Goal: Communication & Community: Connect with others

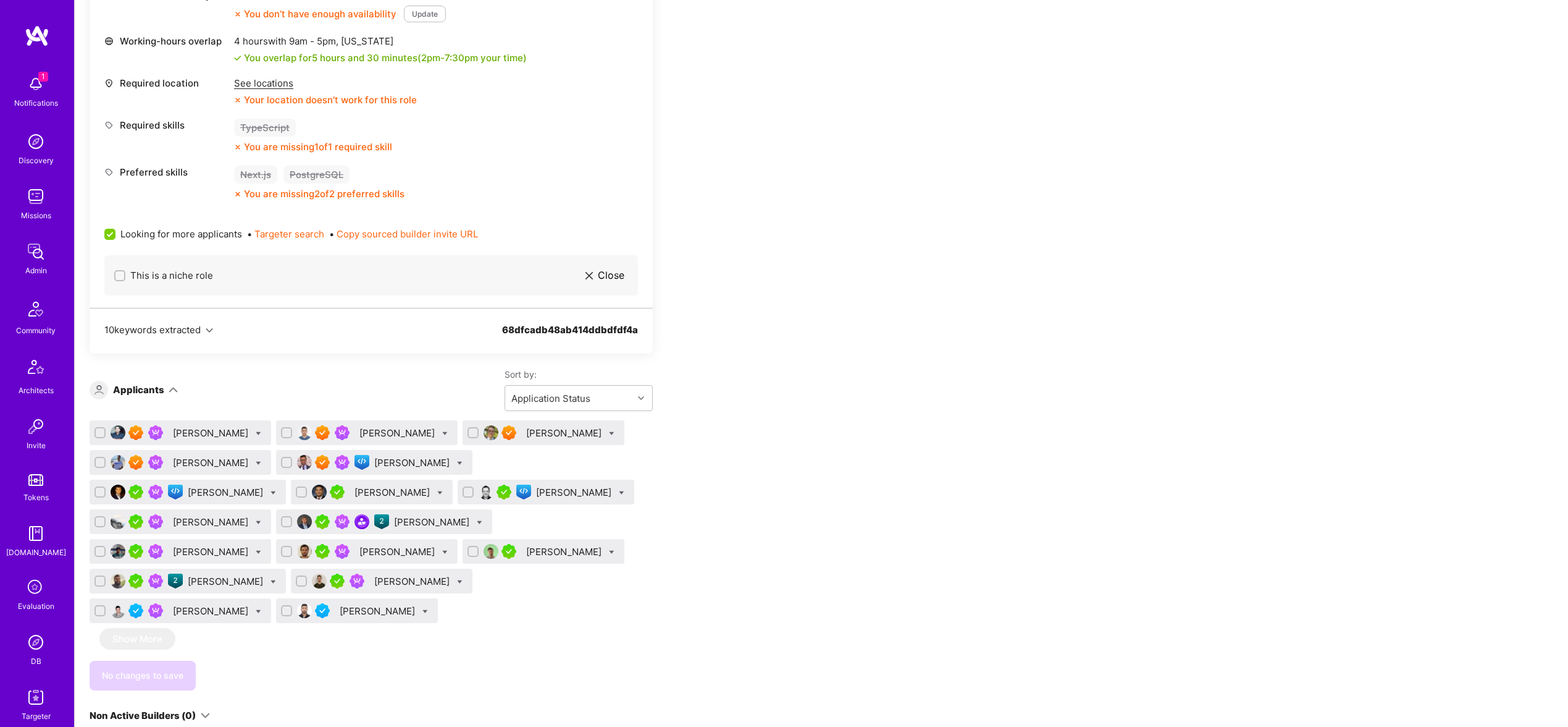
scroll to position [650, 0]
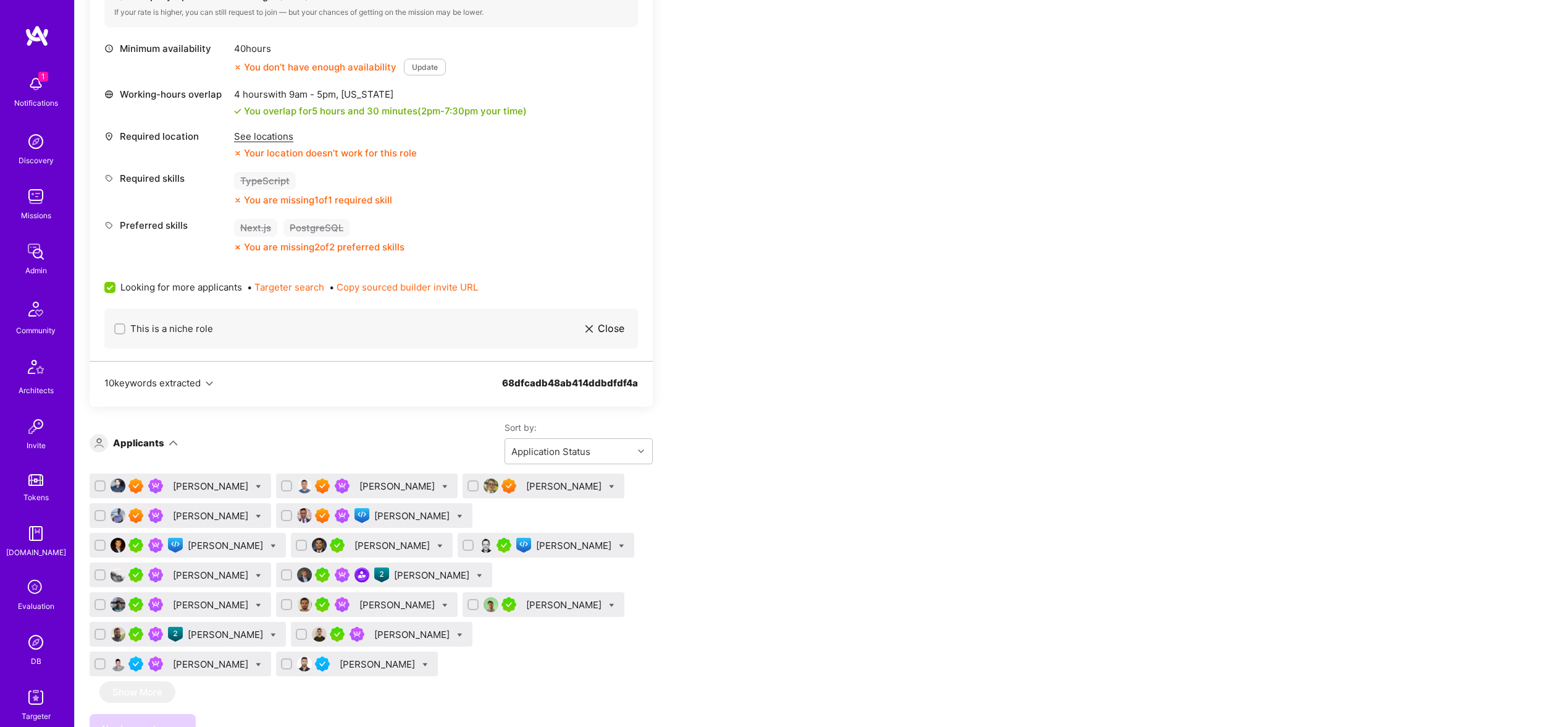
scroll to position [543, 0]
click at [779, 378] on div "Apply for a Mission Role We’re actively looking for builders. This is the best …" at bounding box center [460, 501] width 741 height 1612
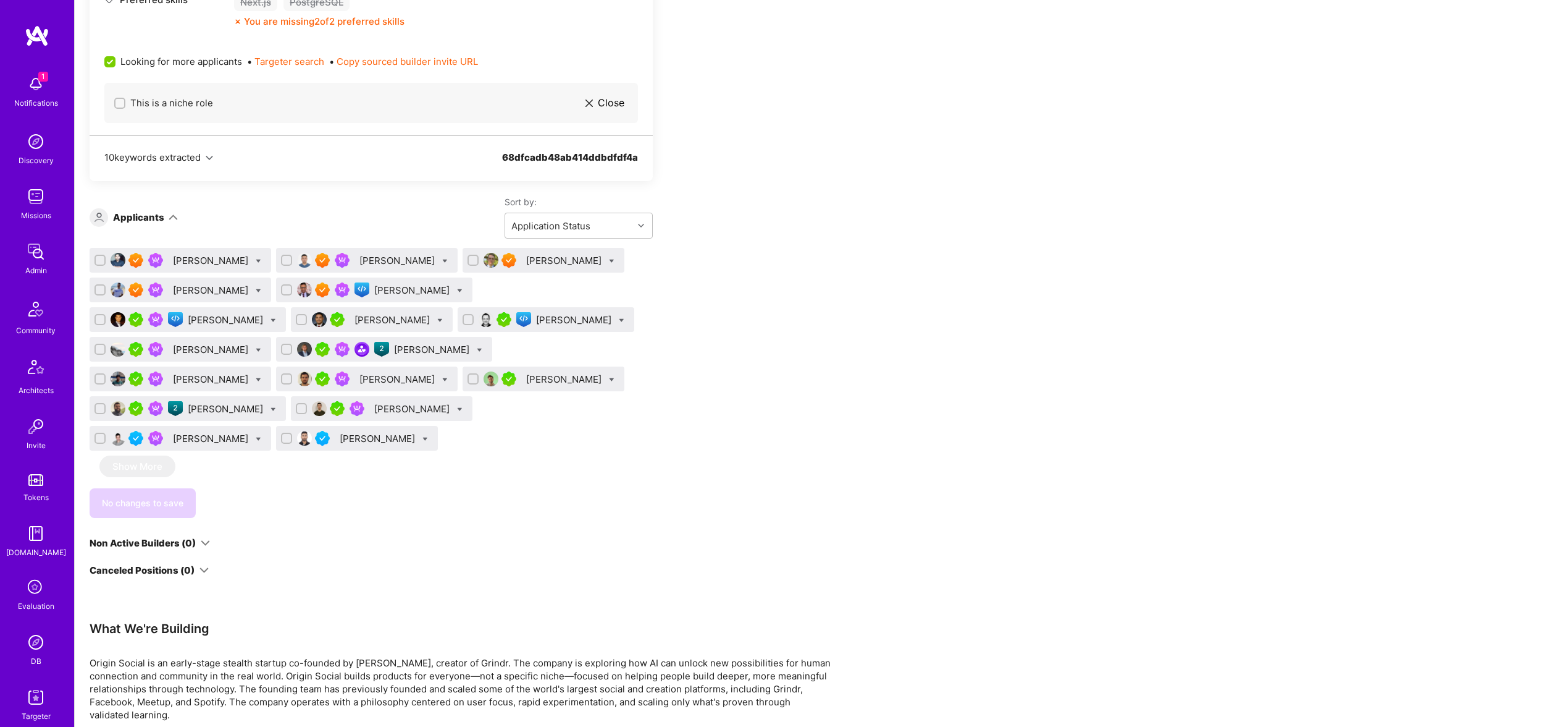
scroll to position [759, 0]
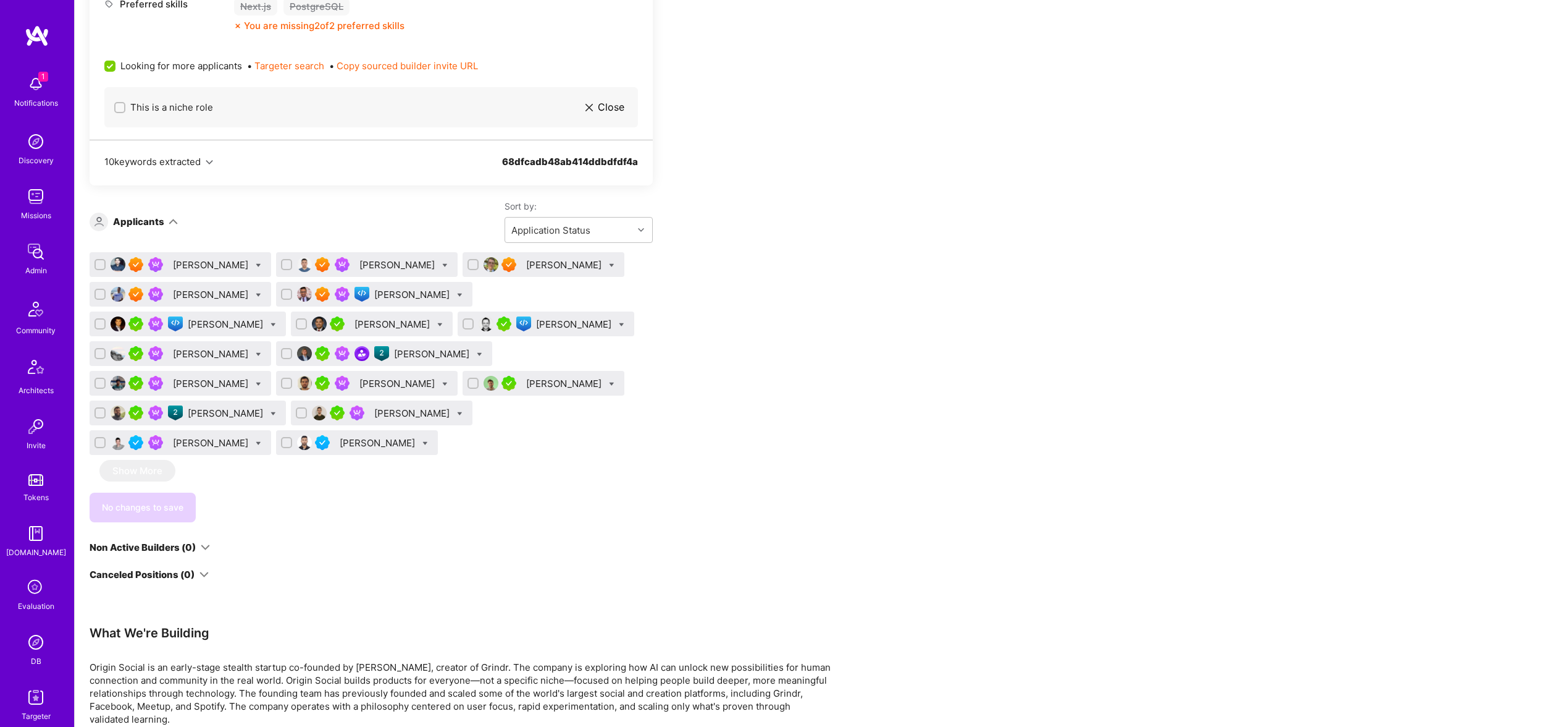
click at [341, 493] on div "No changes to save" at bounding box center [371, 508] width 563 height 30
click at [45, 644] on img at bounding box center [36, 642] width 25 height 25
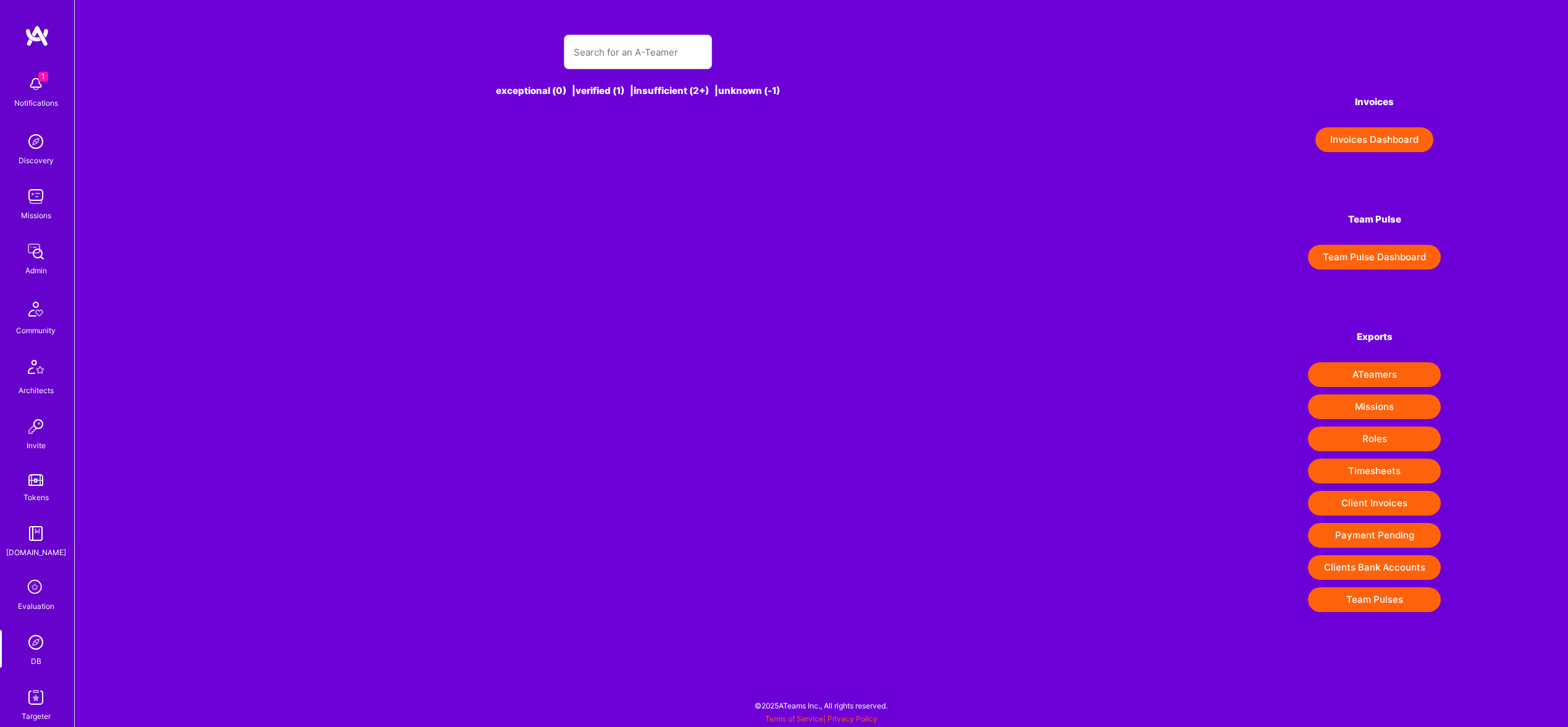
click at [587, 70] on div "exceptional (0) | verified (1) | insufficient (2+) | unknown (-1)" at bounding box center [638, 73] width 872 height 107
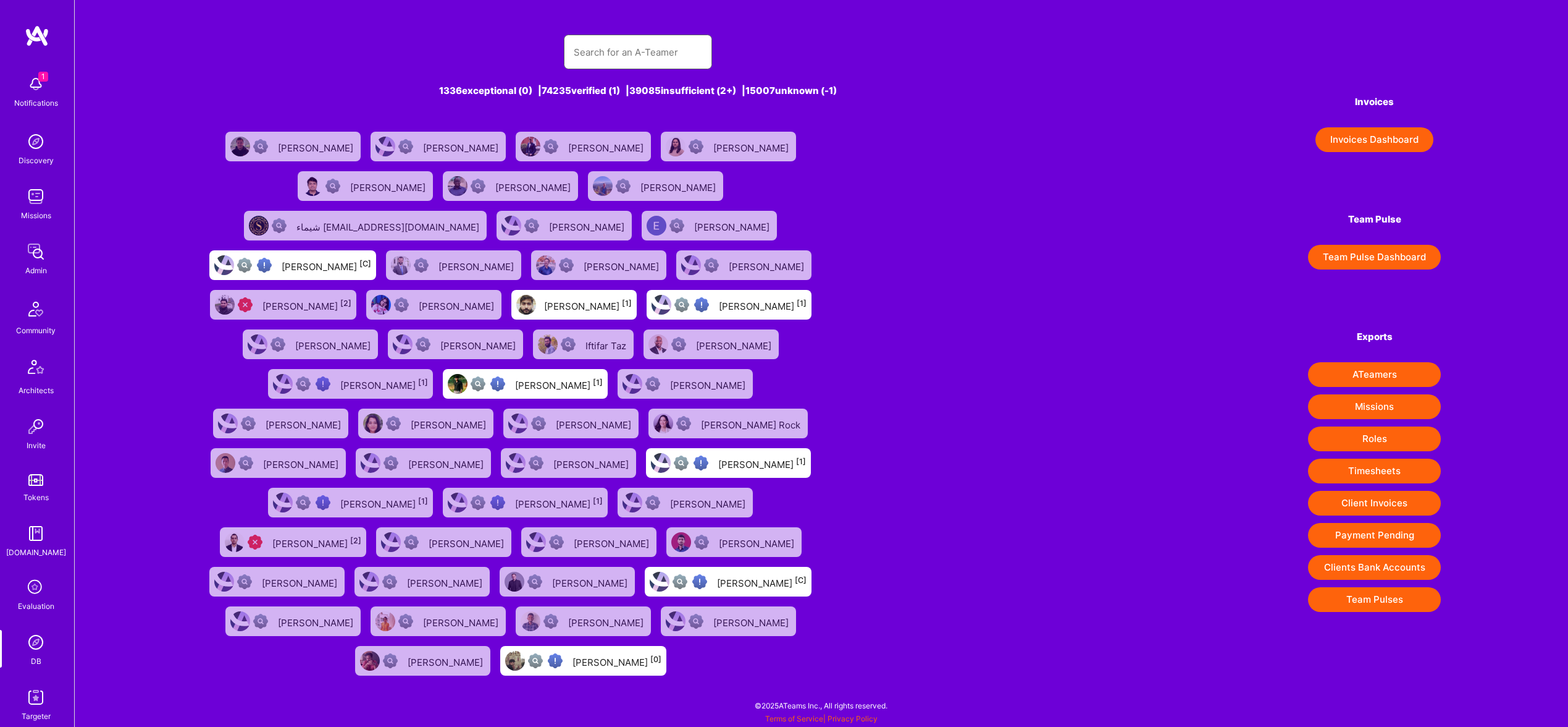
click at [601, 61] on input "text" at bounding box center [638, 52] width 129 height 32
paste input "Gnyani"
type input "Gnyani"
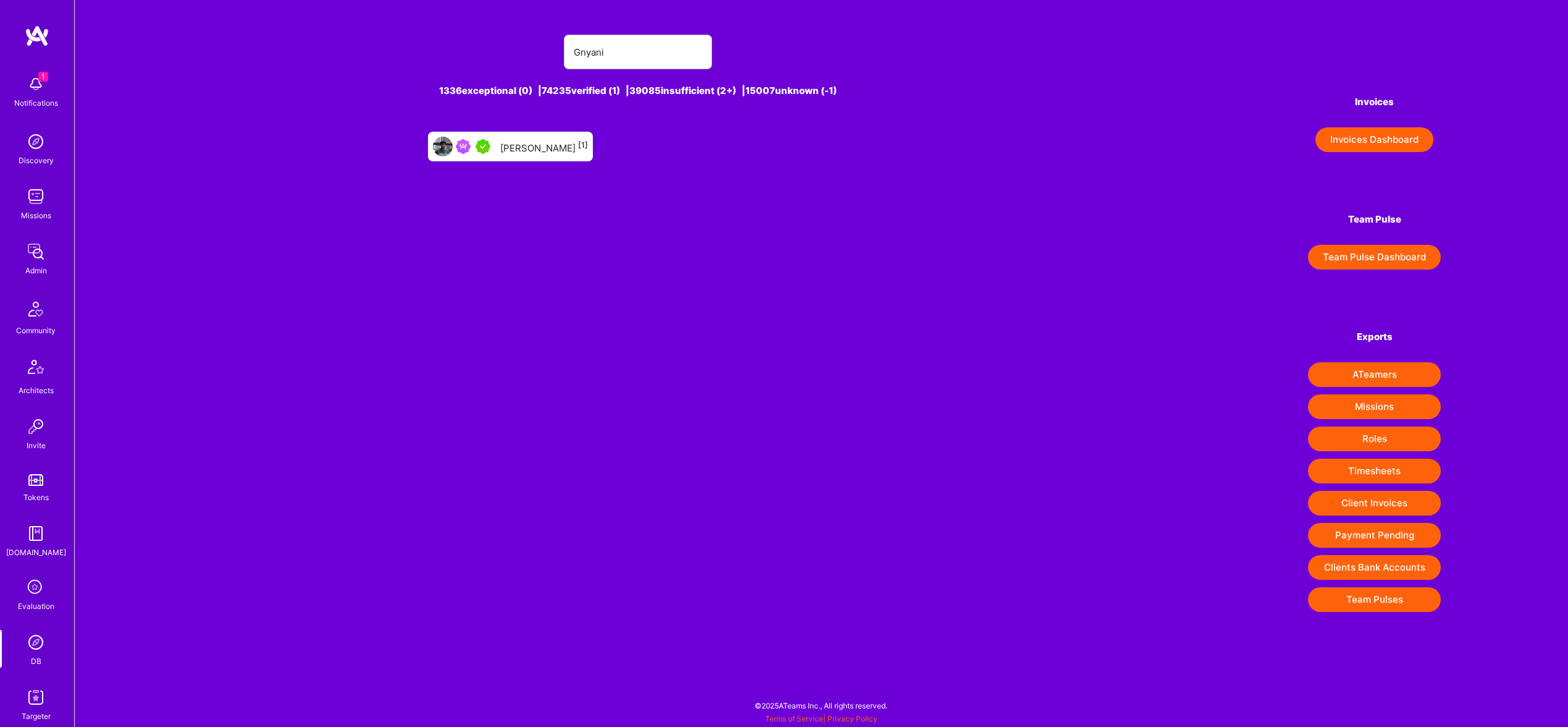
click at [561, 152] on div "Gnyanendra Madishetty [1]" at bounding box center [545, 147] width 88 height 16
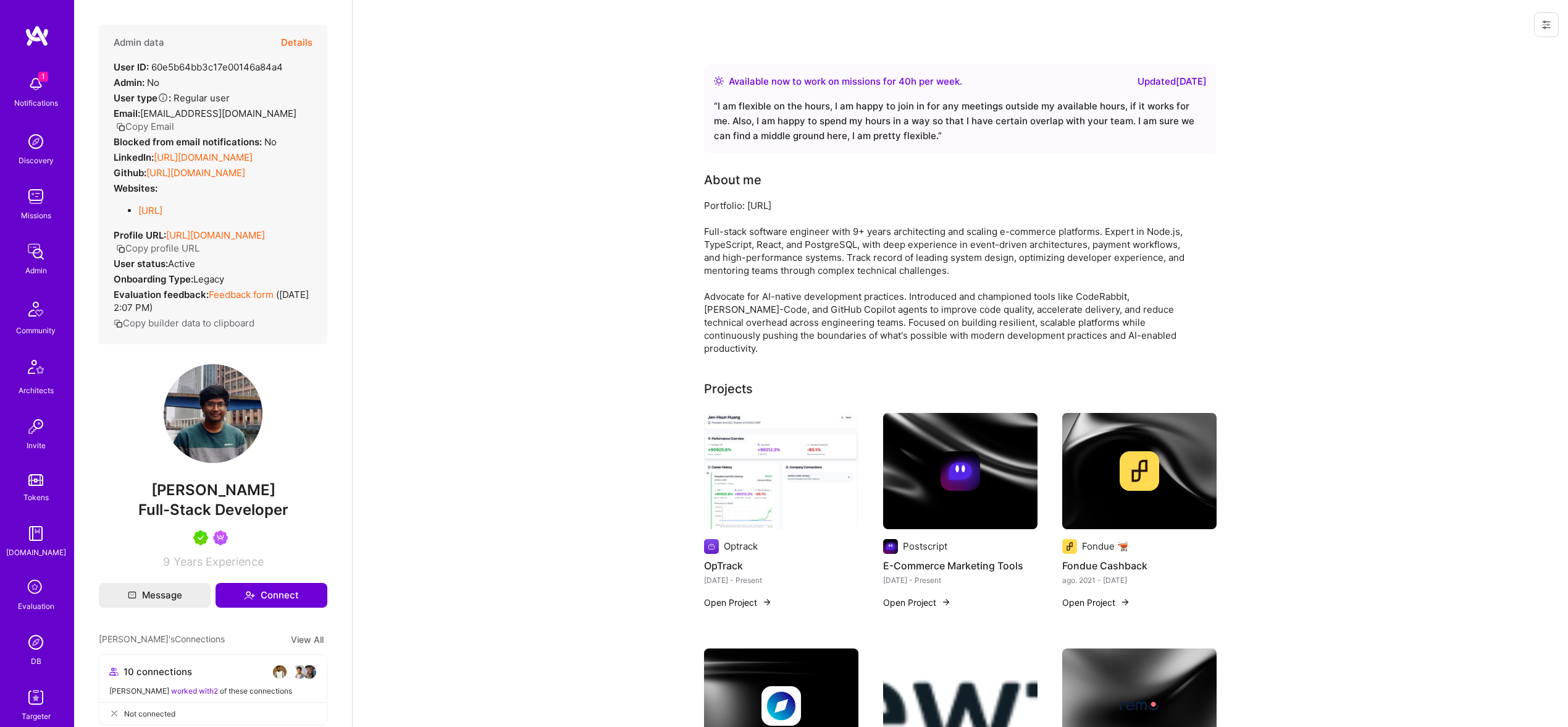
drag, startPoint x: 308, startPoint y: 14, endPoint x: 304, endPoint y: 39, distance: 25.3
click at [308, 14] on div "Admin data Details User ID: 60e5b64bb3c17e00146a84a4 Admin: No User type Regula…" at bounding box center [213, 364] width 278 height 727
click at [304, 39] on button "Details" at bounding box center [296, 43] width 32 height 36
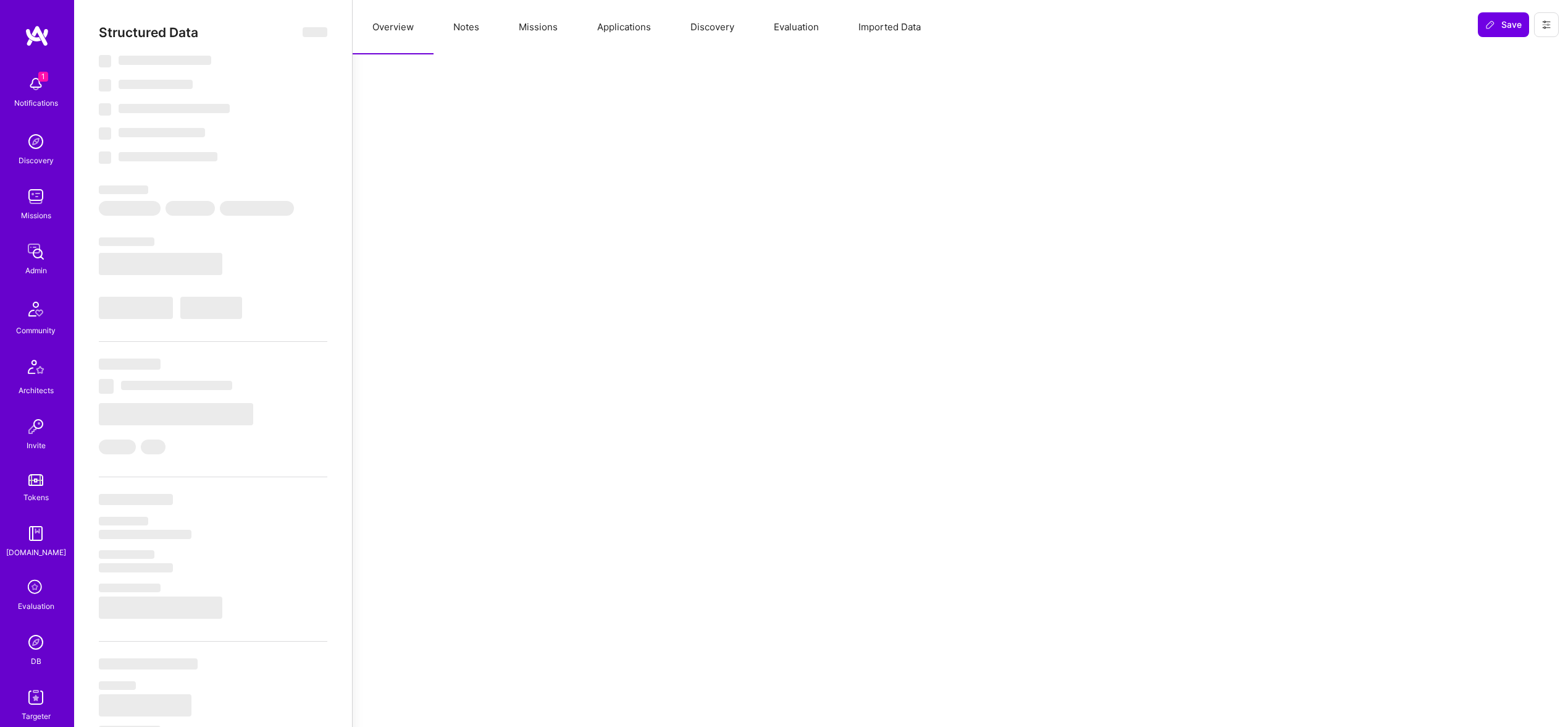
click at [539, 28] on button "Missions" at bounding box center [538, 27] width 78 height 54
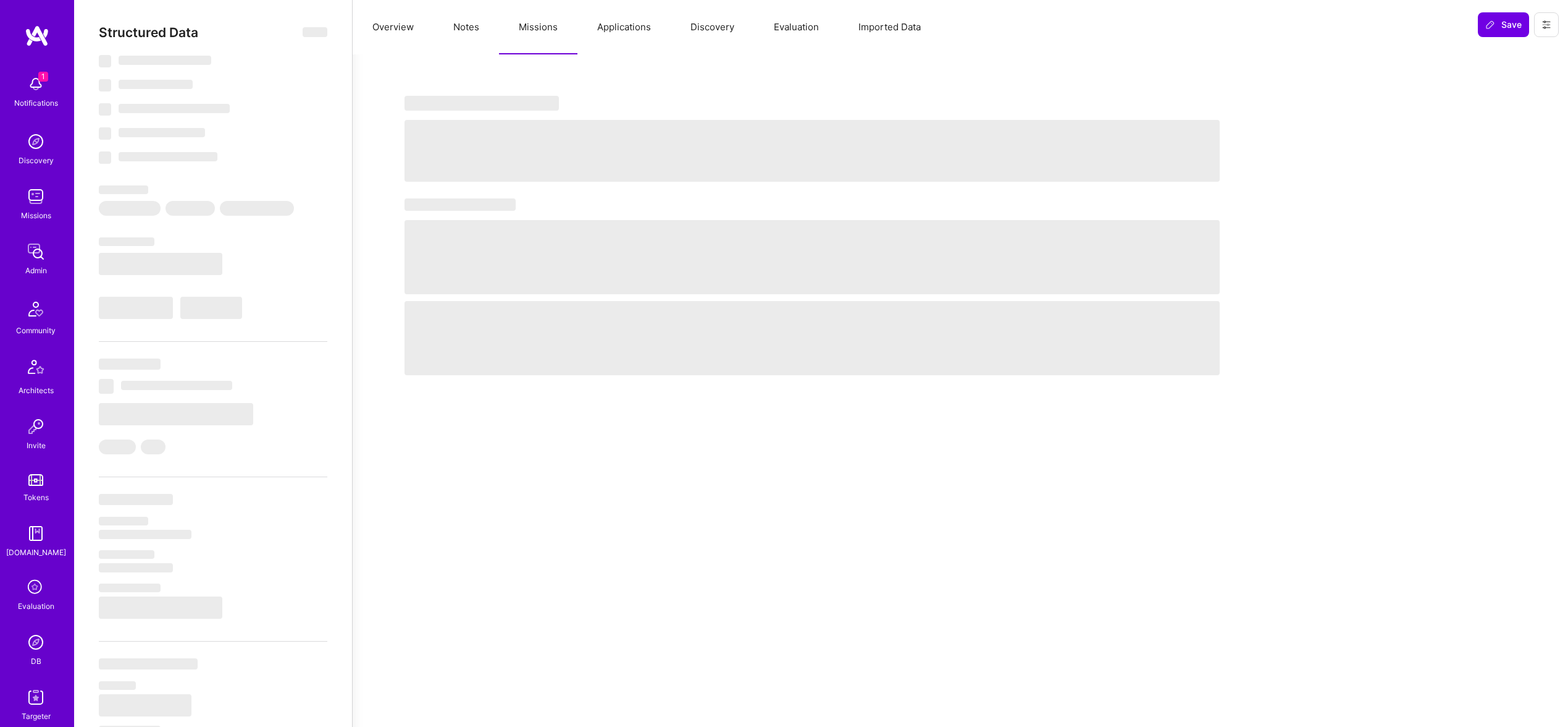
select select "Right Now"
select select "5"
select select "7"
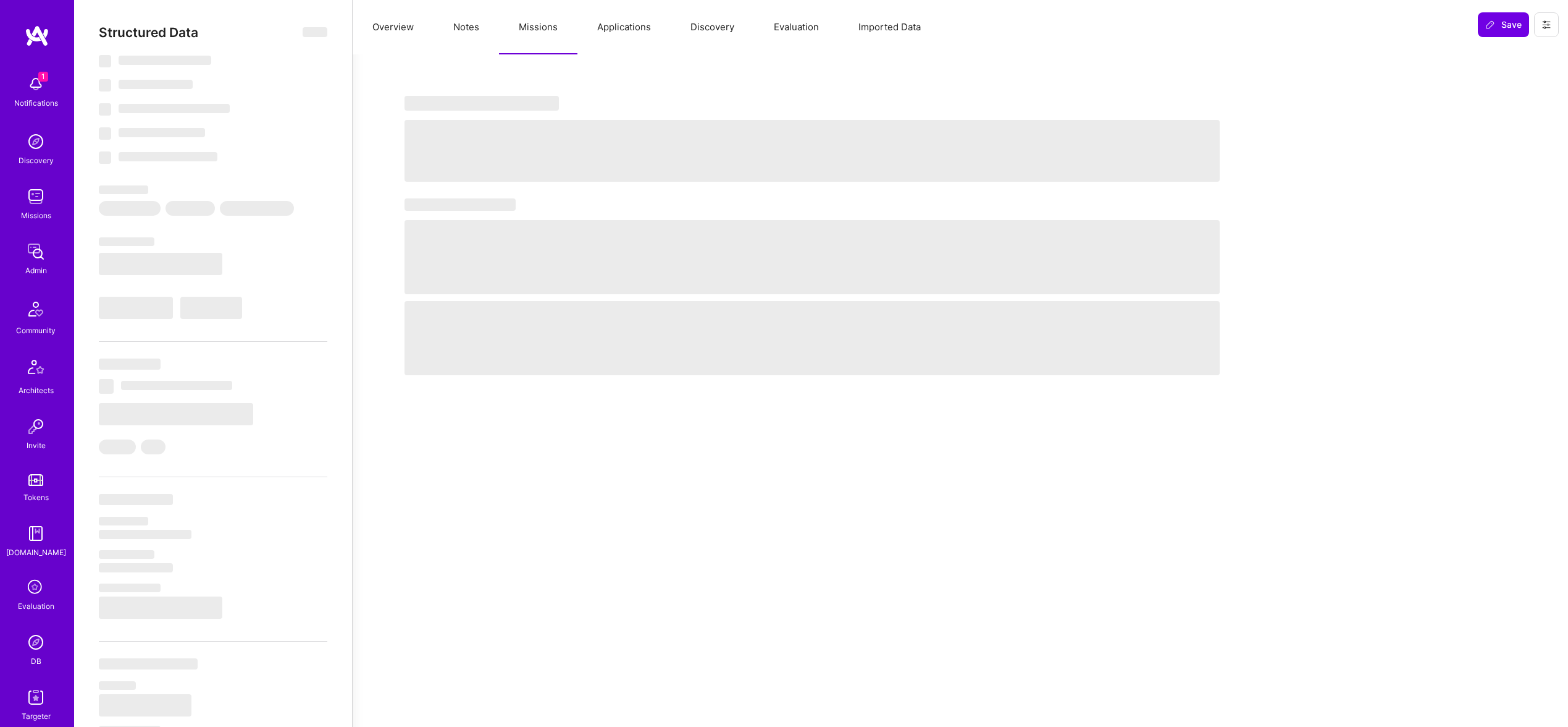
select select "GB"
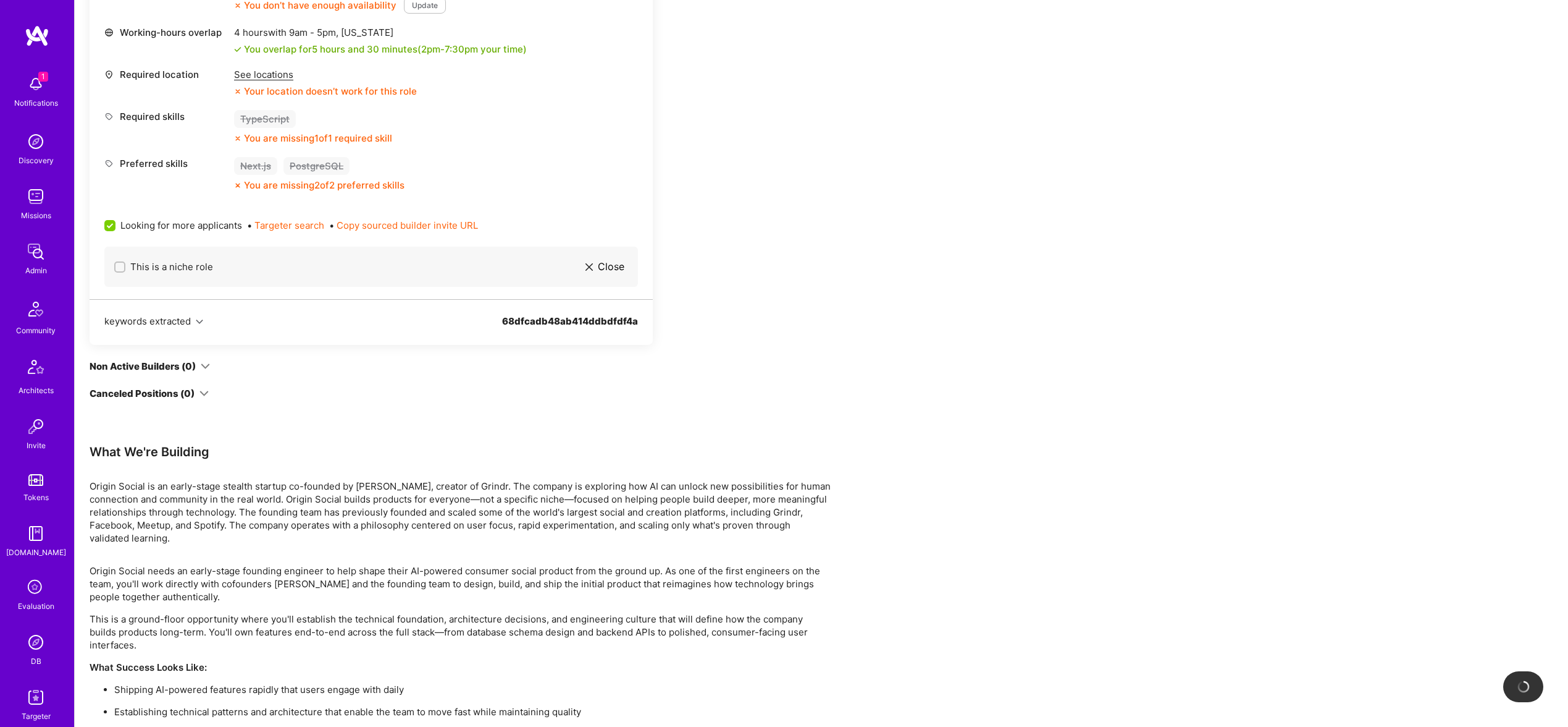
scroll to position [631, 0]
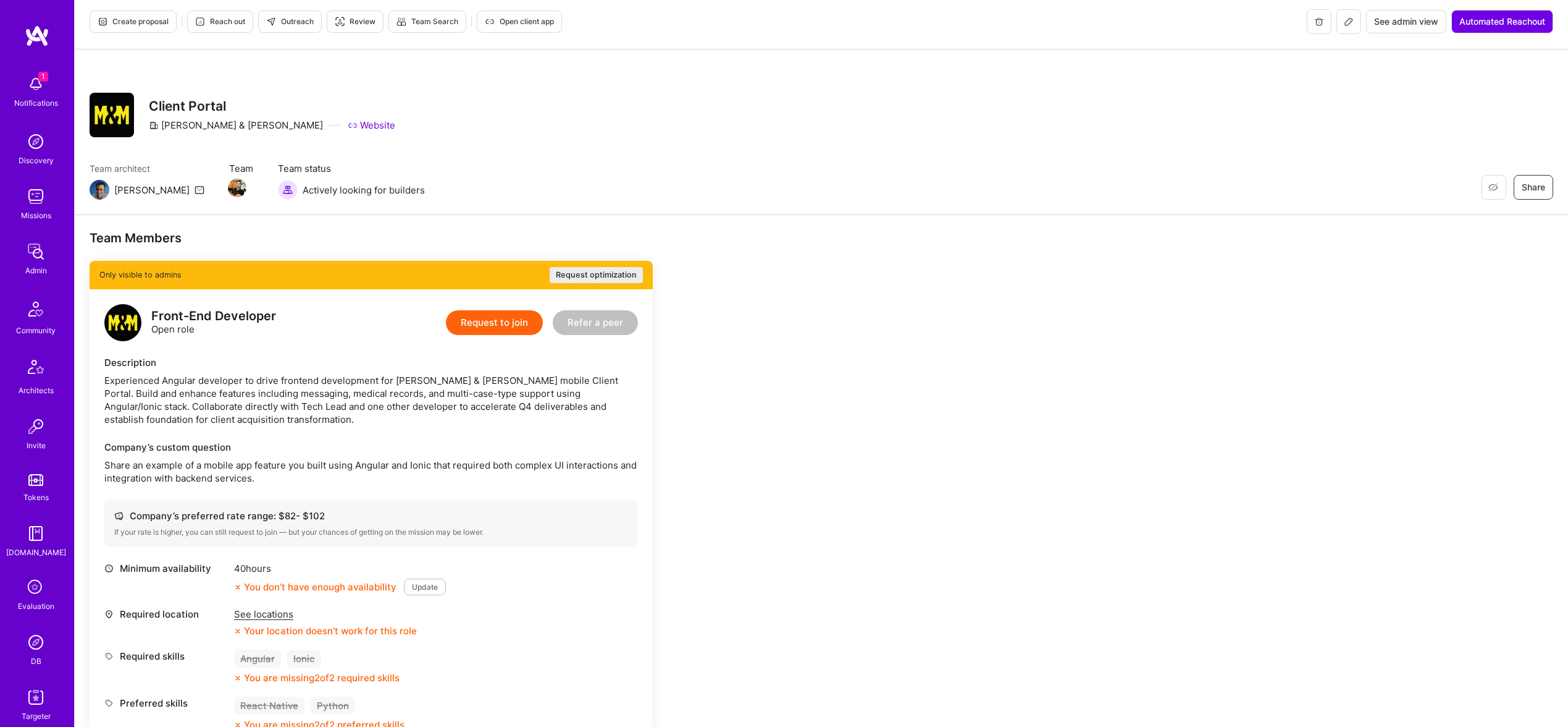
scroll to position [7, 0]
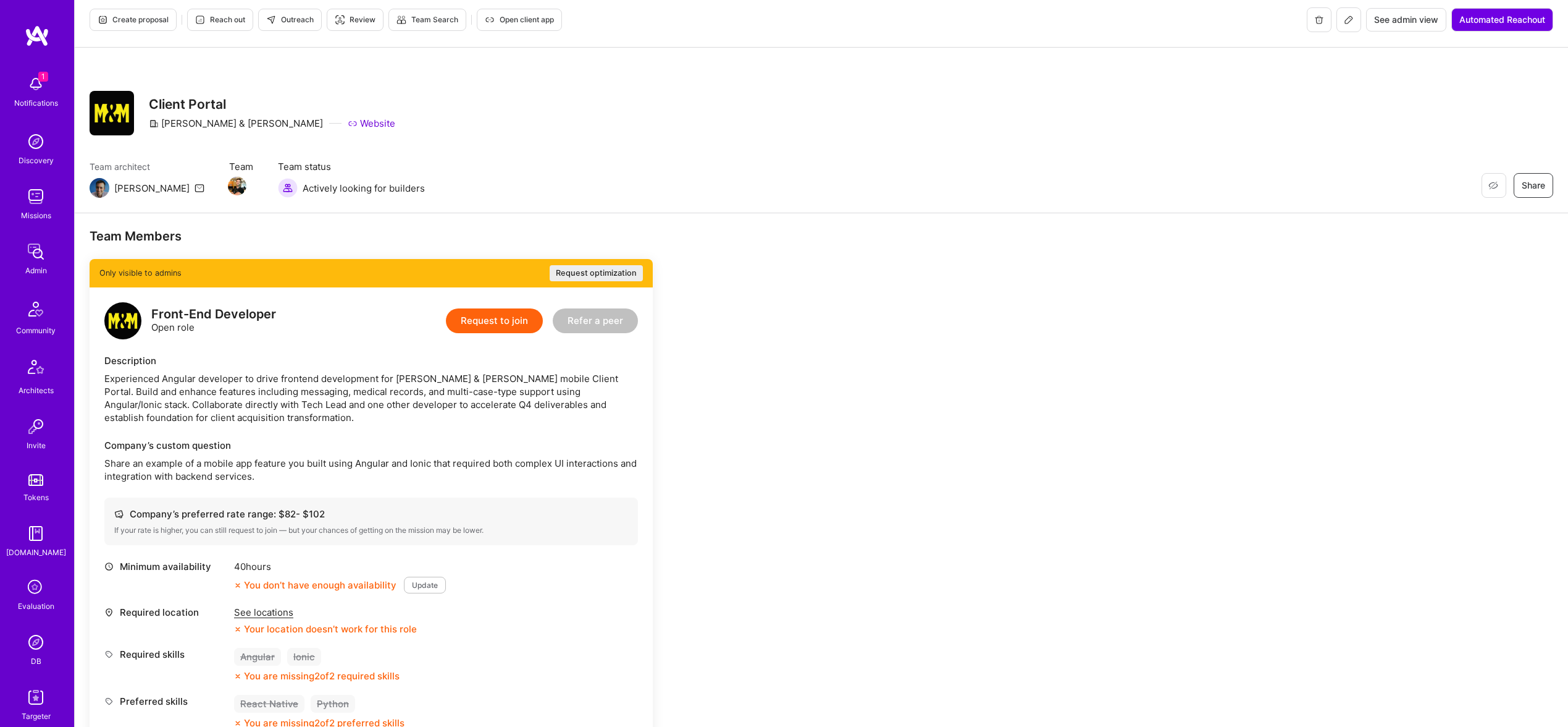
click at [137, 19] on span "Create proposal" at bounding box center [133, 20] width 71 height 11
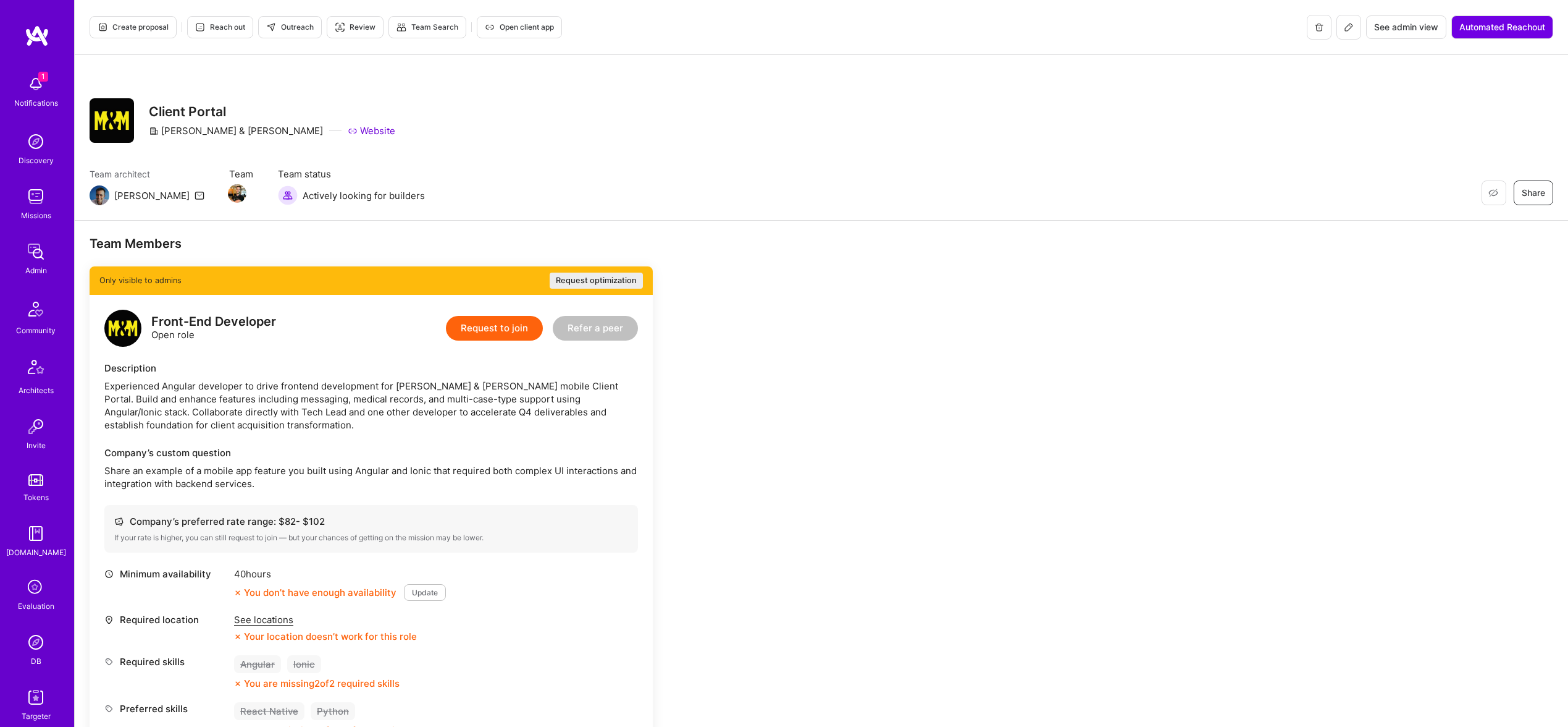
scroll to position [7, 0]
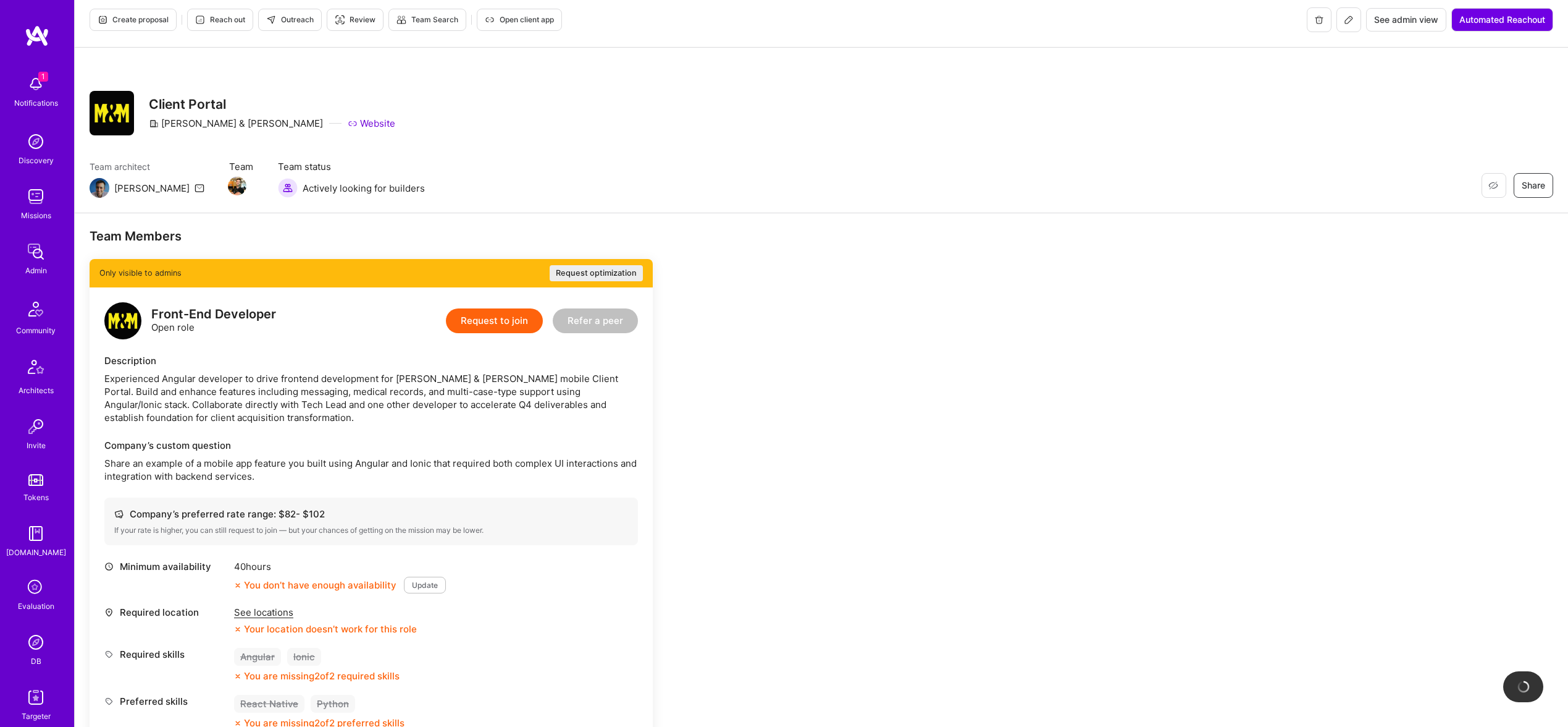
click at [227, 25] on span "Reach out" at bounding box center [221, 20] width 50 height 11
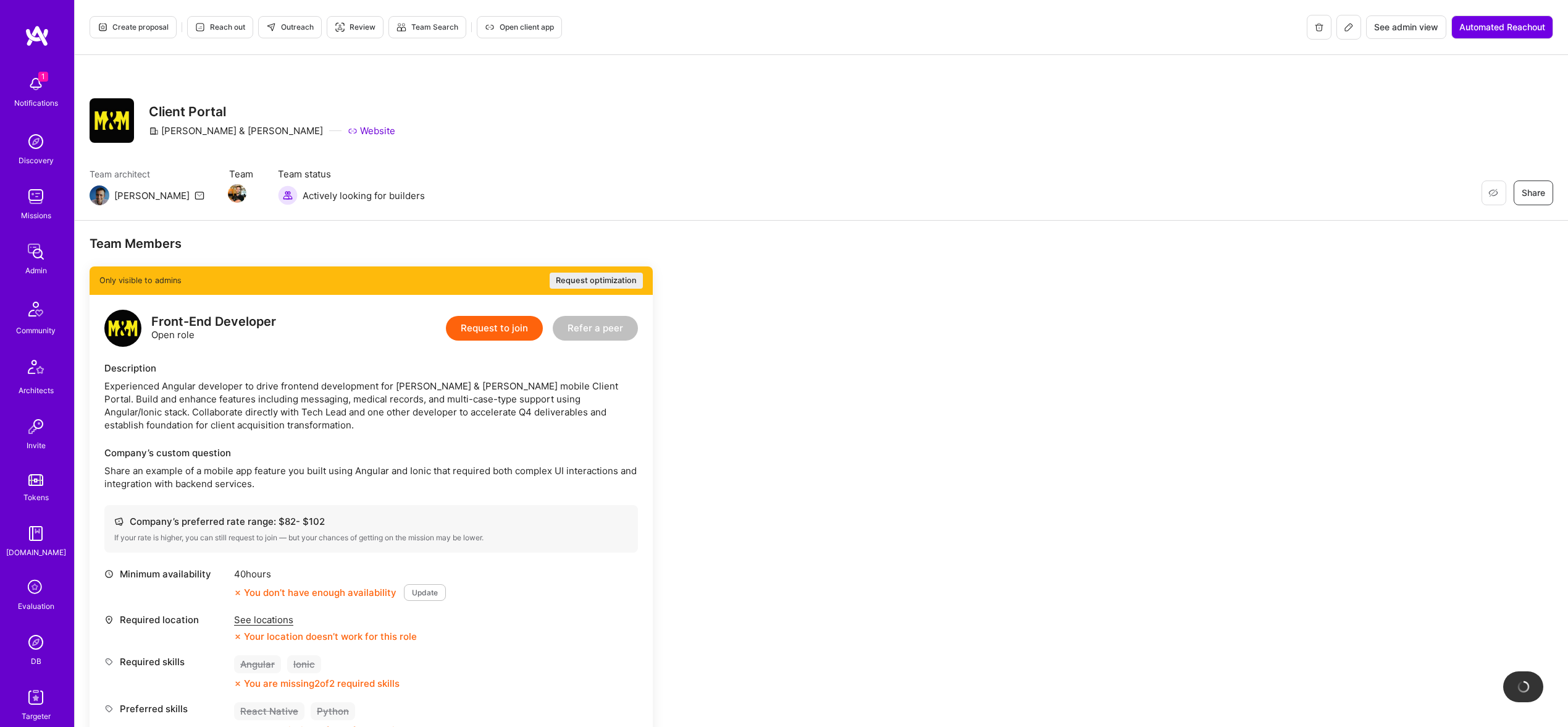
scroll to position [7, 0]
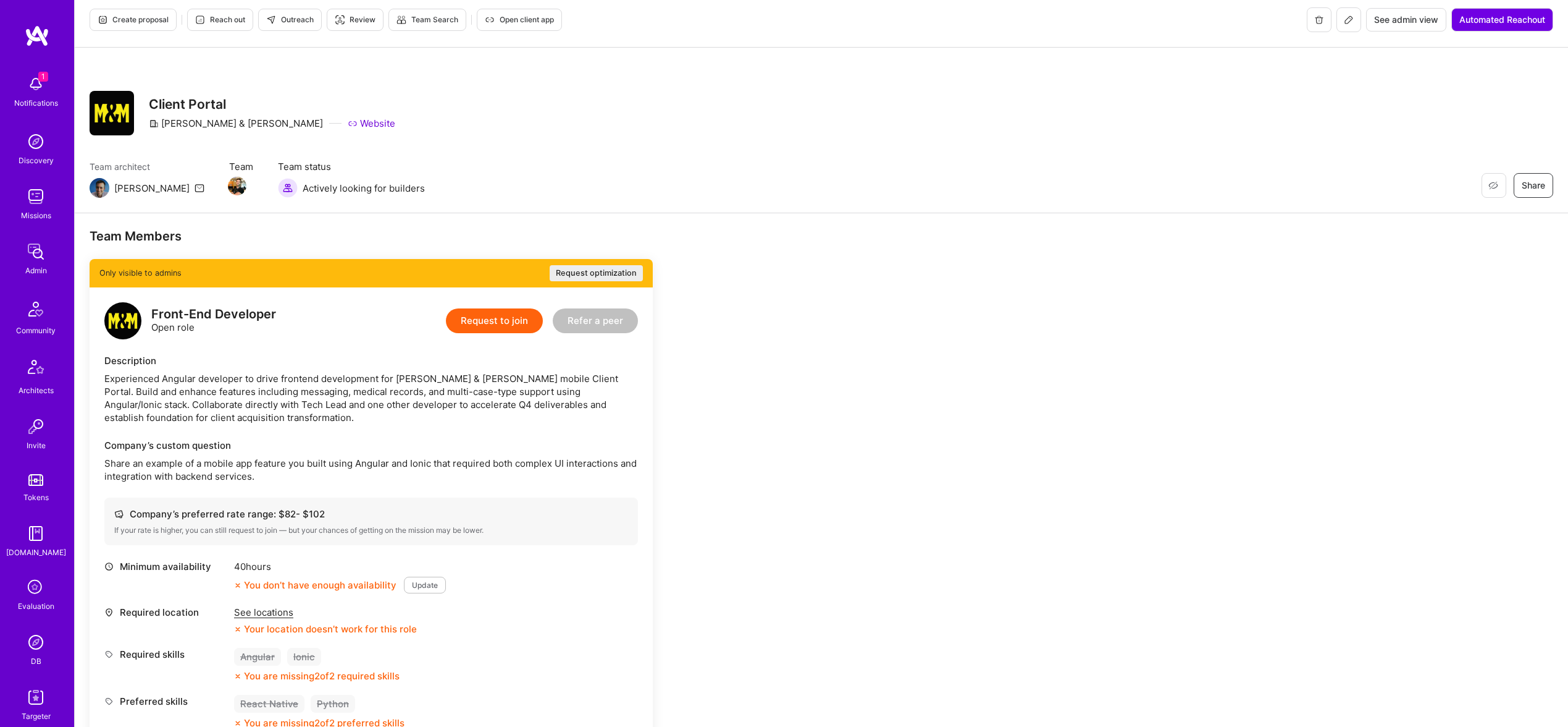
click at [1352, 18] on button at bounding box center [1349, 20] width 25 height 25
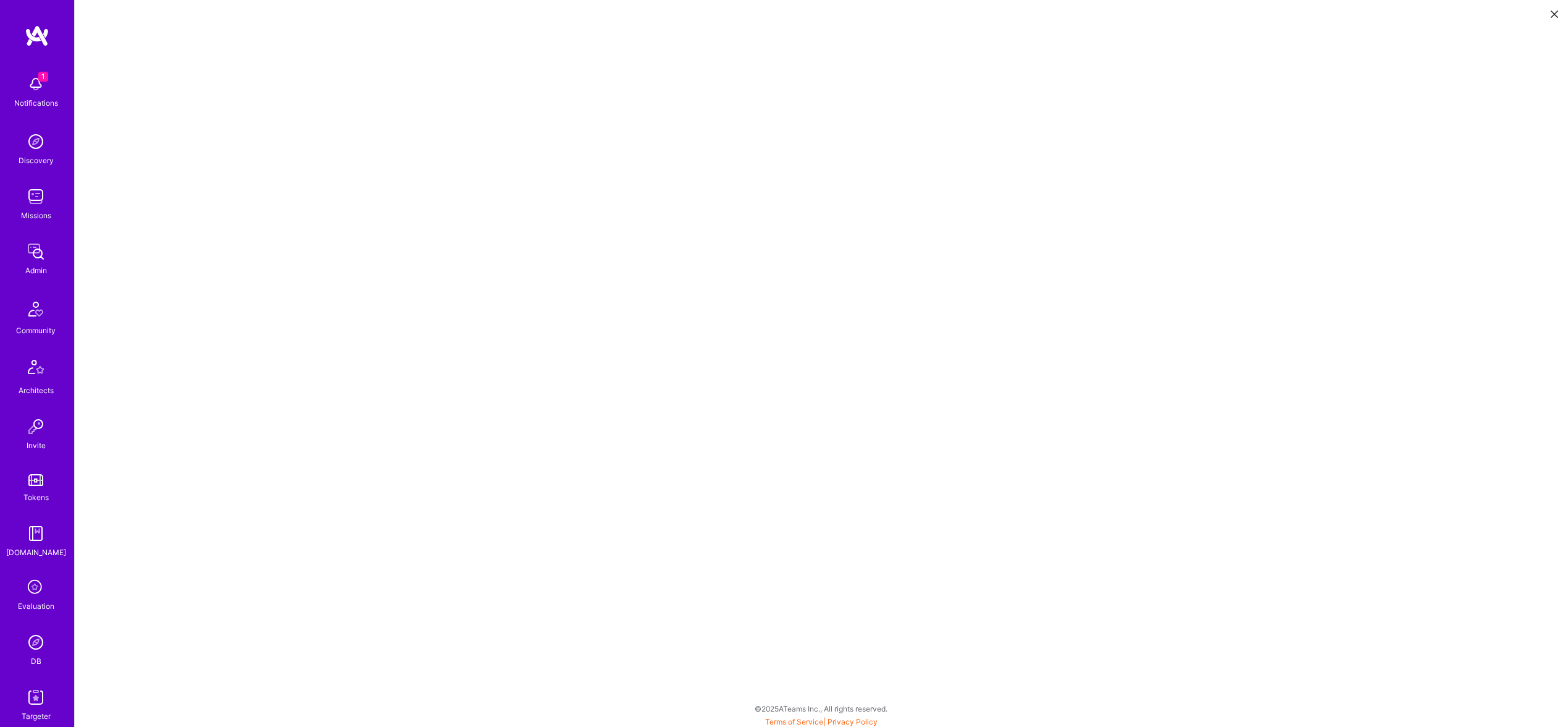
scroll to position [3, 0]
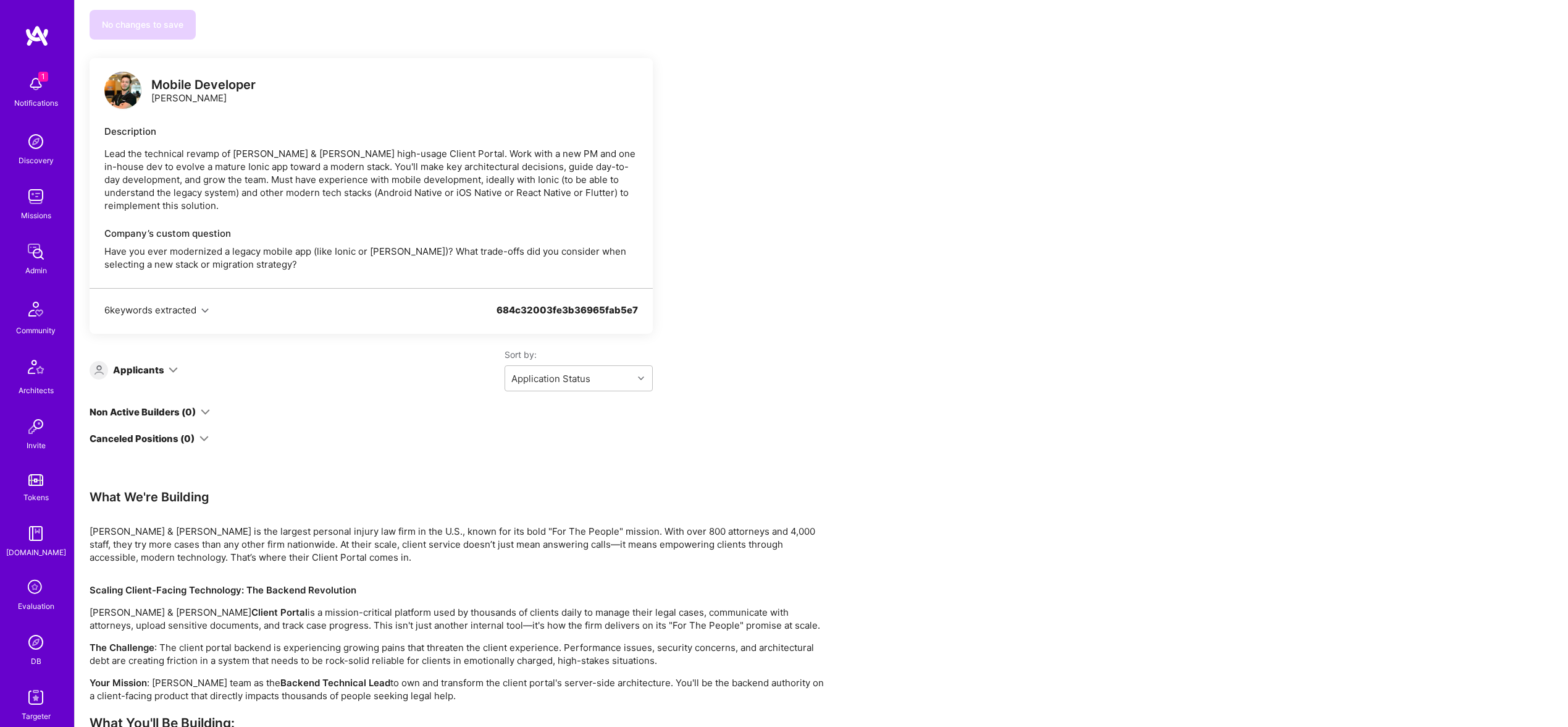
scroll to position [1849, 0]
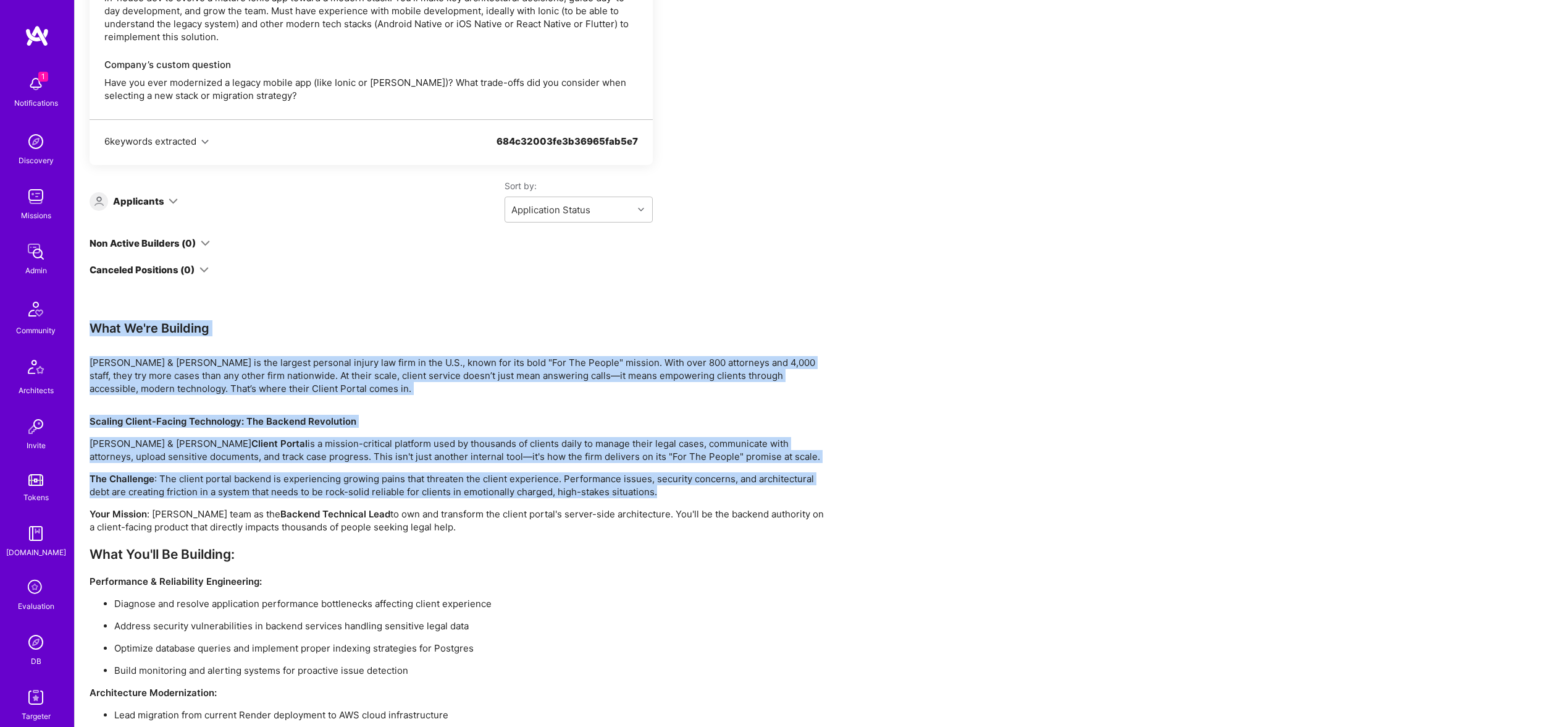
drag, startPoint x: 81, startPoint y: 313, endPoint x: 743, endPoint y: 487, distance: 684.5
copy div "What We're Building Morgan & Morgan is the largest personal injury law firm in …"
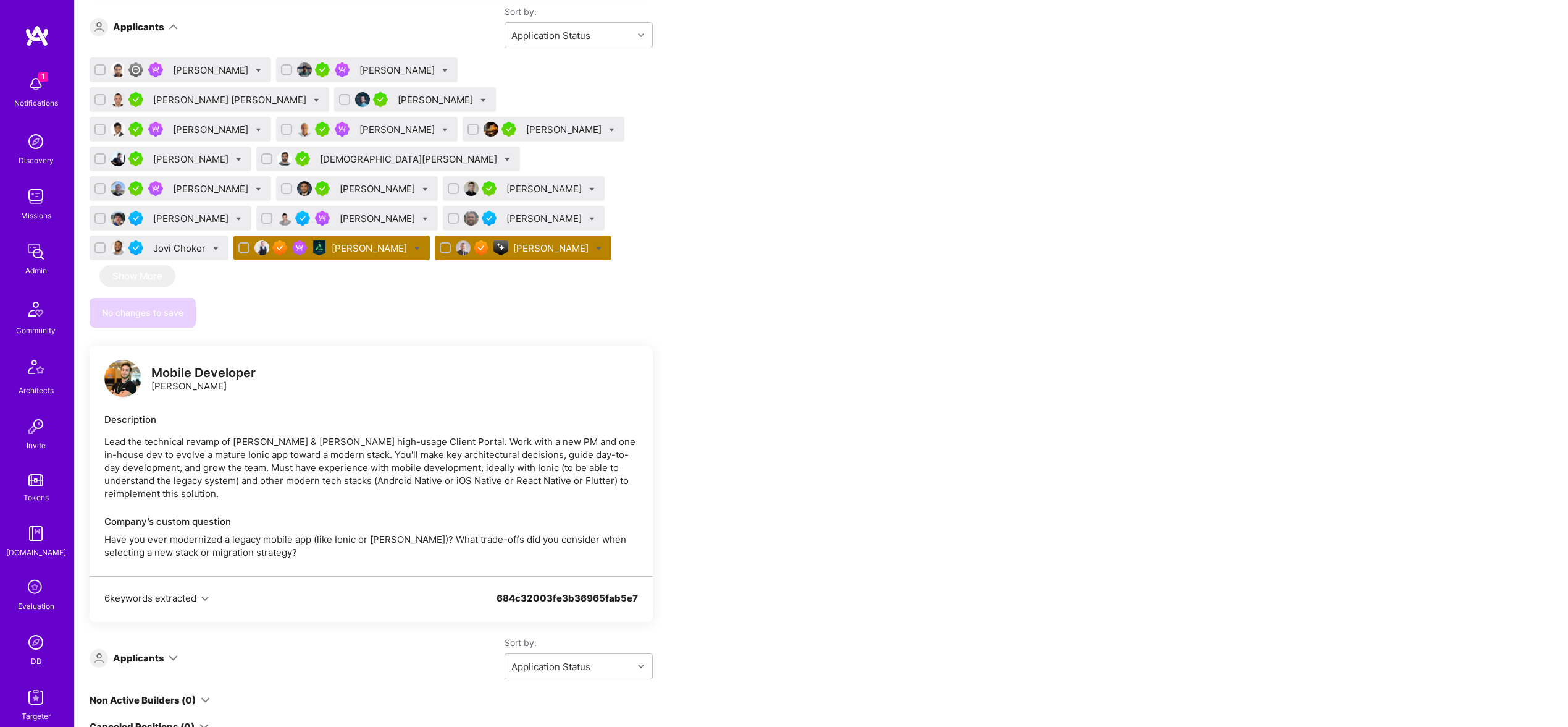
scroll to position [0, 0]
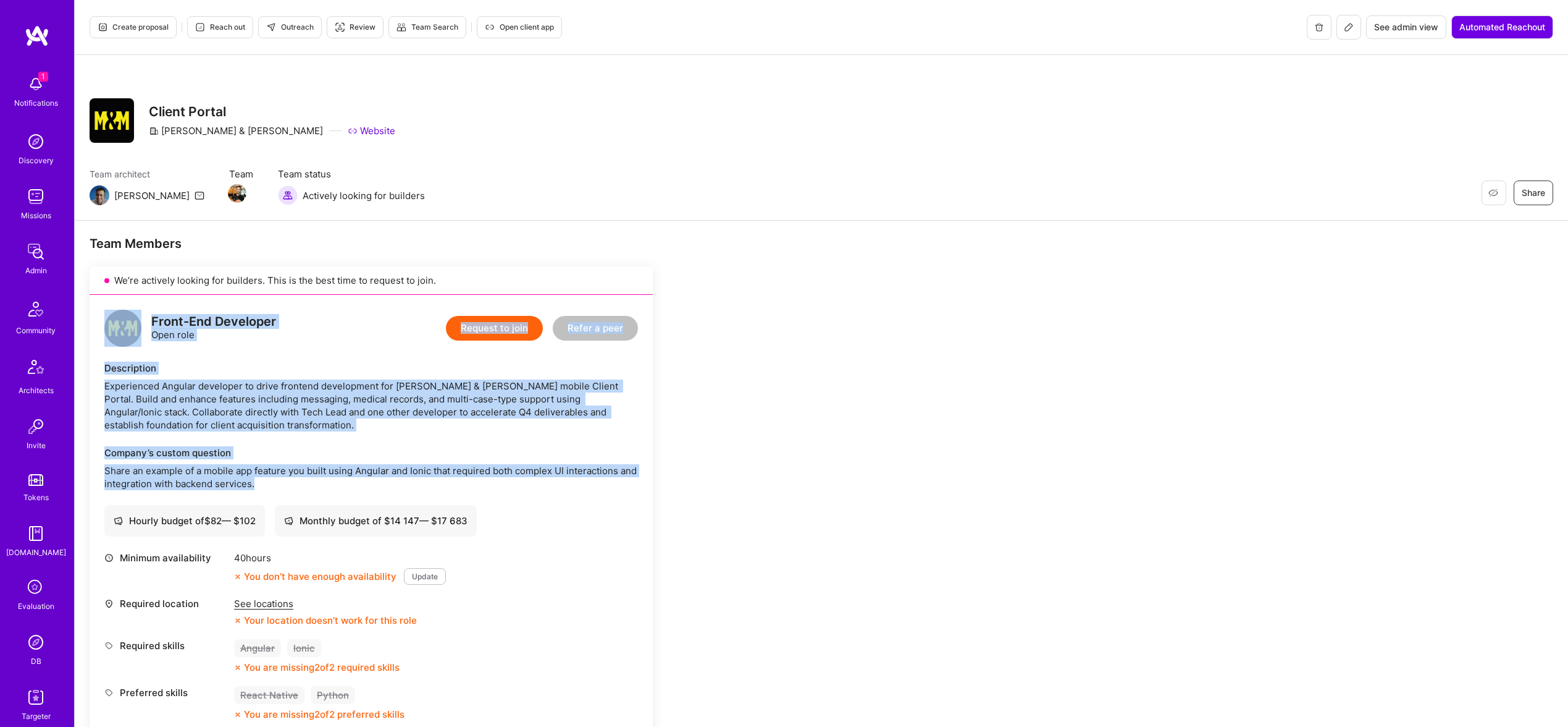
drag, startPoint x: 272, startPoint y: 481, endPoint x: 114, endPoint y: 310, distance: 232.8
click at [114, 310] on div "Front-End Developer Open role Request to join Refer a peer Description Experien…" at bounding box center [371, 536] width 563 height 483
copy div "Front-End Developer Open role Request to join Refer a peer Description Experien…"
click at [1357, 28] on button at bounding box center [1349, 27] width 25 height 25
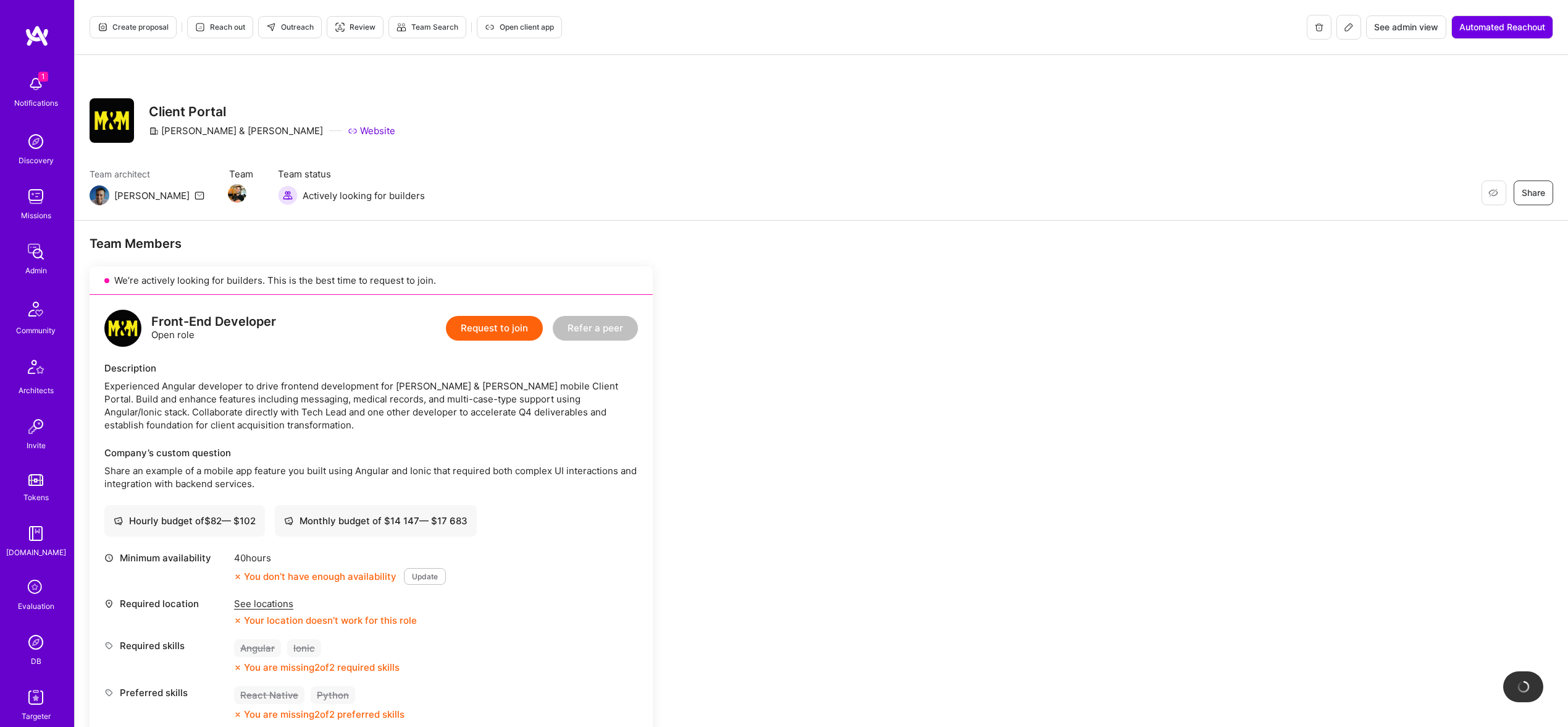
click at [310, 32] on span "Outreach" at bounding box center [290, 27] width 47 height 11
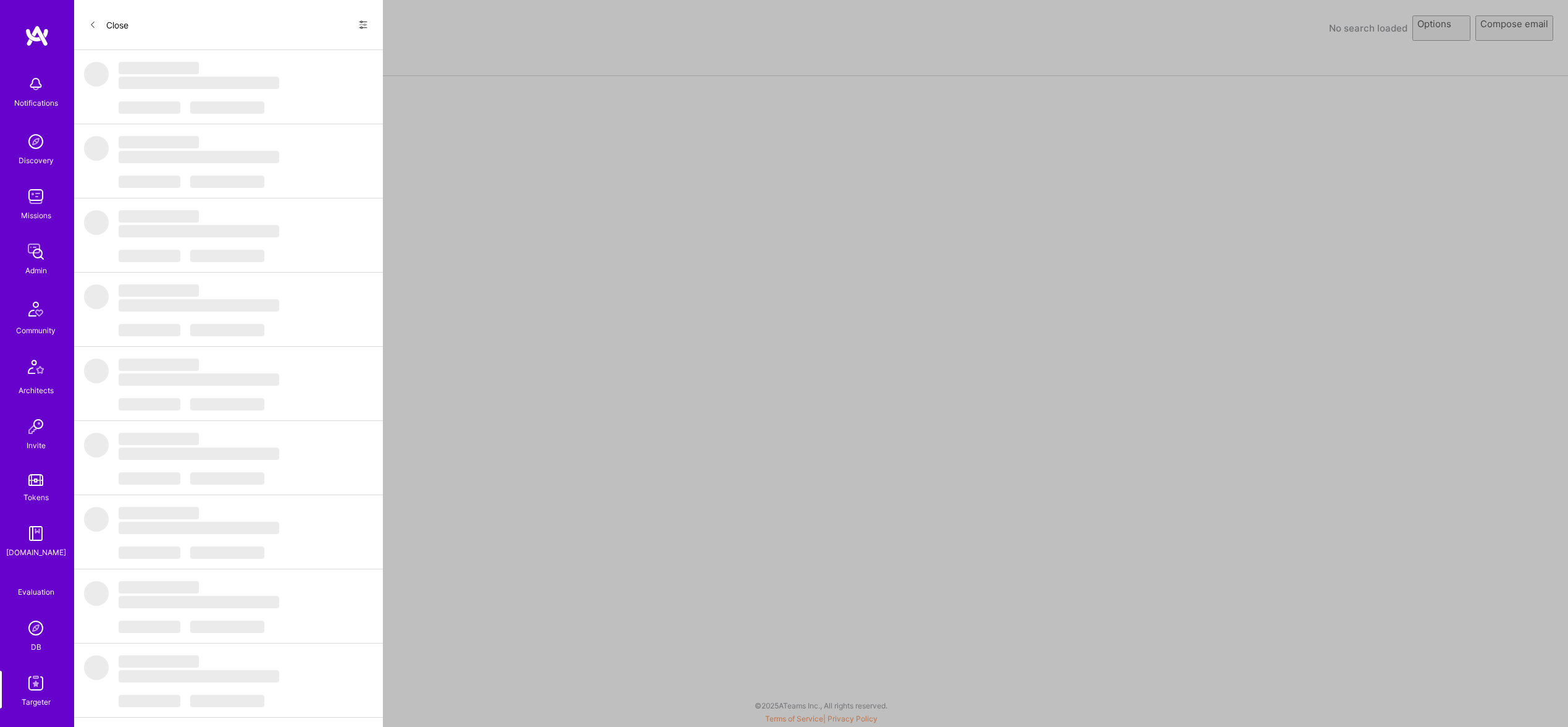
select select "rich-reachout"
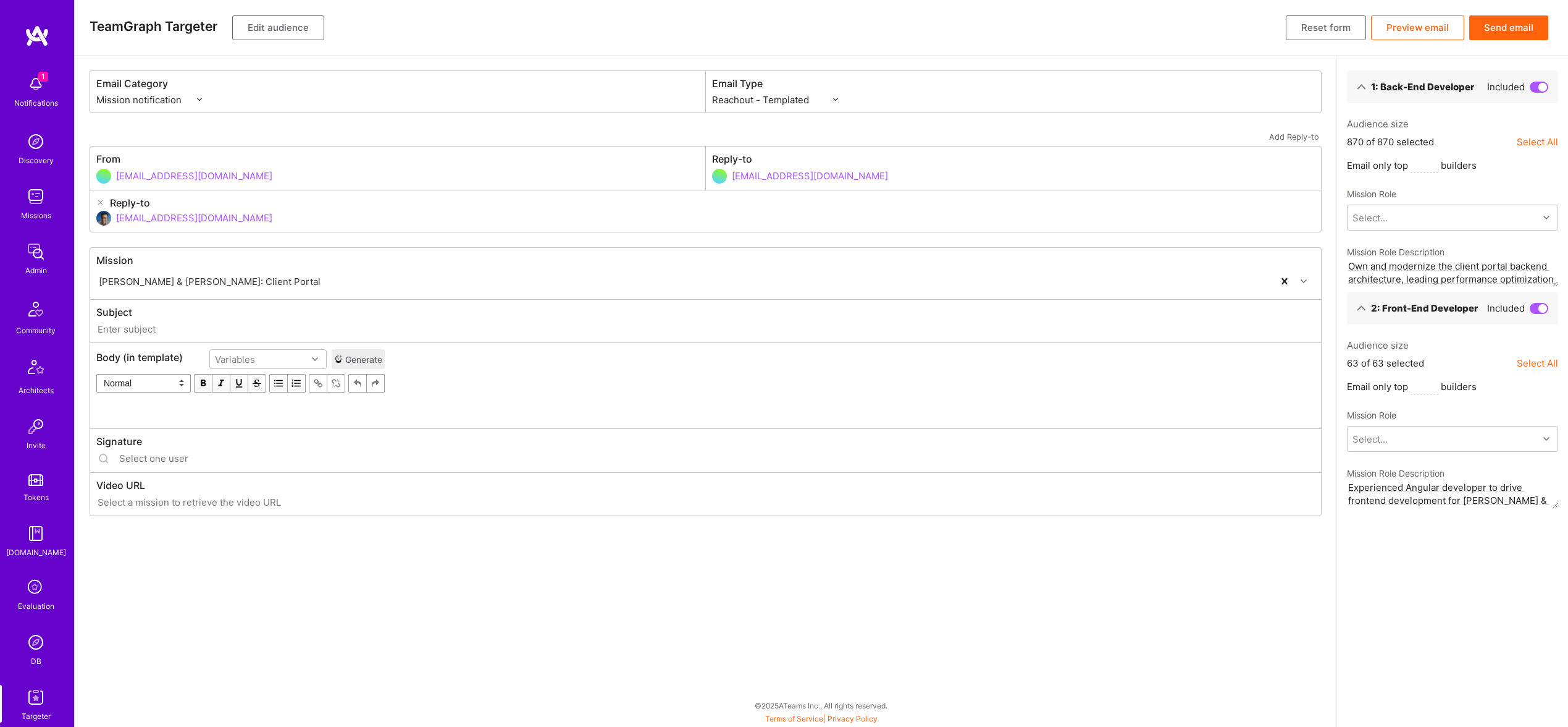
type input "[DOMAIN_NAME] // [PERSON_NAME] & [PERSON_NAME]: Client Portal"
type input "[EMAIL_ADDRESS][DOMAIN_NAME]"
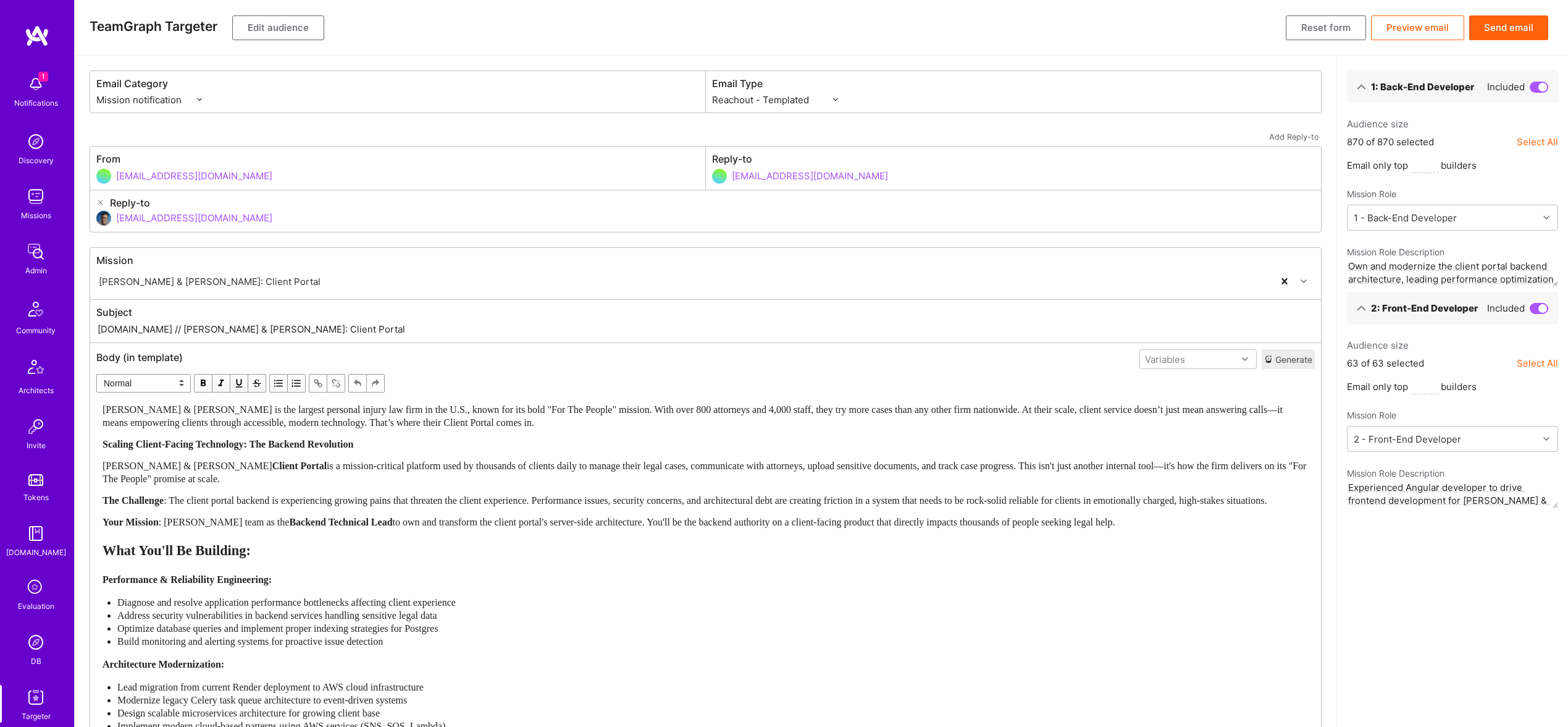
drag, startPoint x: 142, startPoint y: 330, endPoint x: 356, endPoint y: 334, distance: 214.0
click at [356, 334] on input "A.Team // Morgan & Morgan: Client Portal" at bounding box center [705, 329] width 1218 height 14
paste input "New Front-End Developer role with Morgan & Morga"
type input "A.Team // New Front-End Developer role with Morgan & Morga"
click at [476, 424] on span "Morgan & Morgan is the largest personal injury law firm in the U.S., known for …" at bounding box center [694, 416] width 1182 height 24
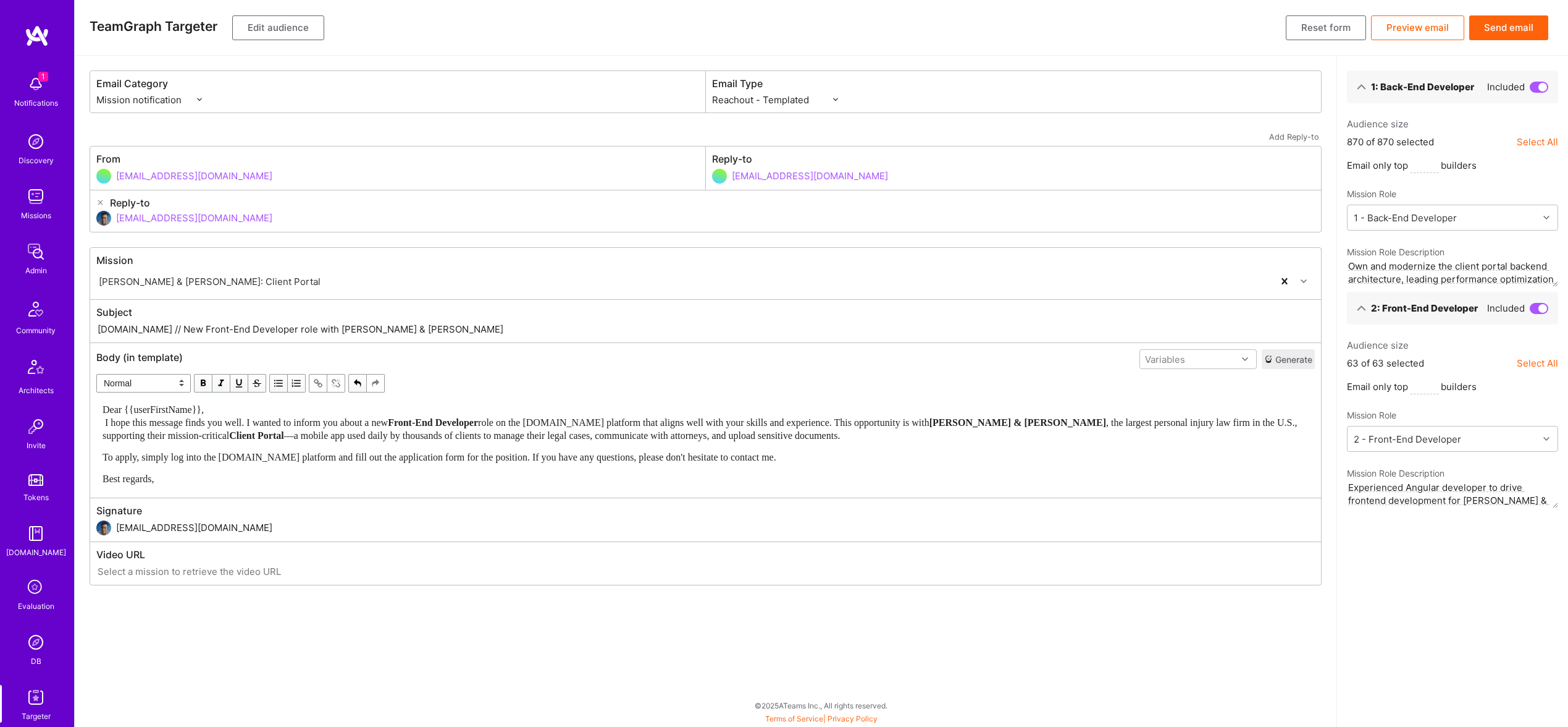
click at [275, 398] on div "Dear {{userFirstName}}, I hope this message finds you well. I wanted to inform …" at bounding box center [705, 444] width 1217 height 93
click at [284, 412] on div "Dear {{userFirstName}}, I hope this message finds you well. I wanted to inform …" at bounding box center [706, 422] width 1206 height 39
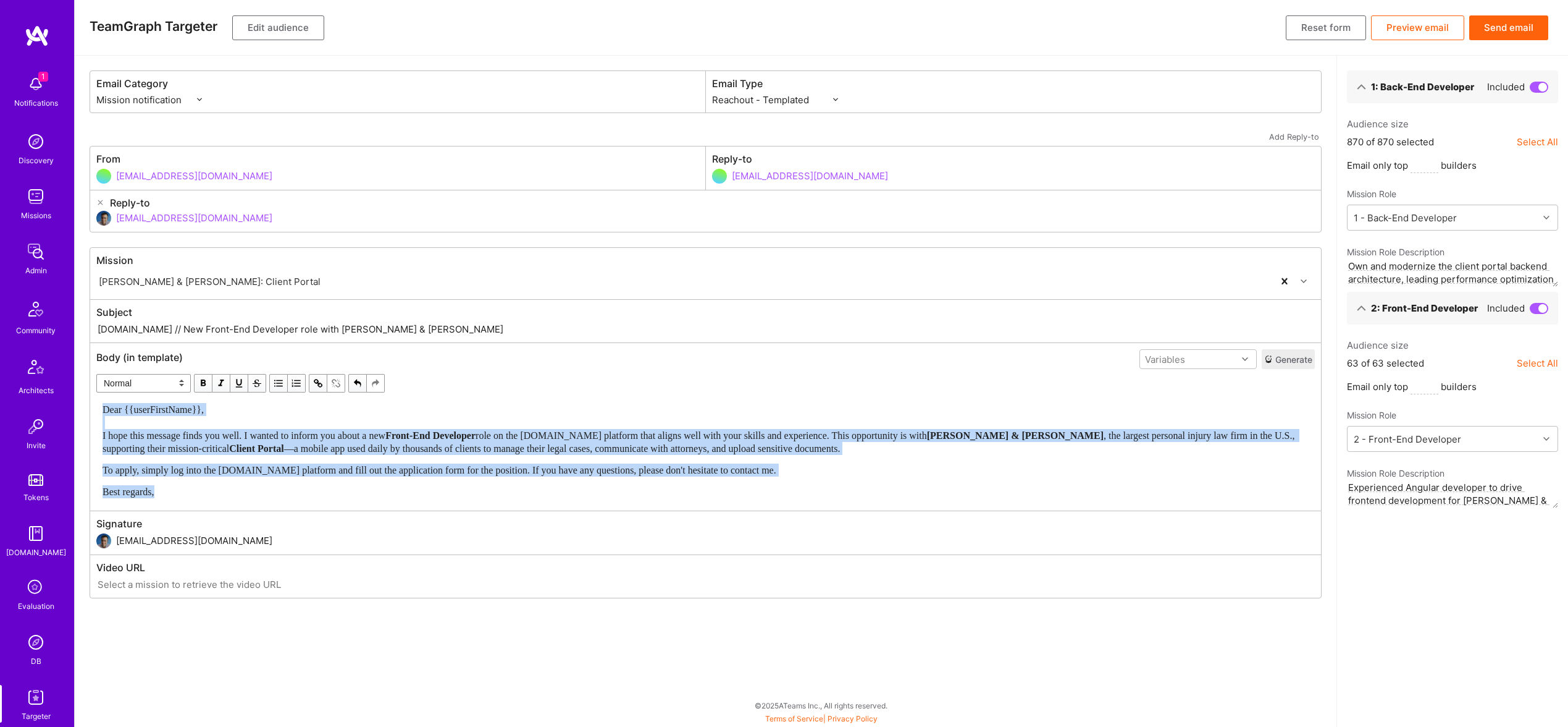
click at [206, 378] on span "button" at bounding box center [203, 383] width 14 height 14
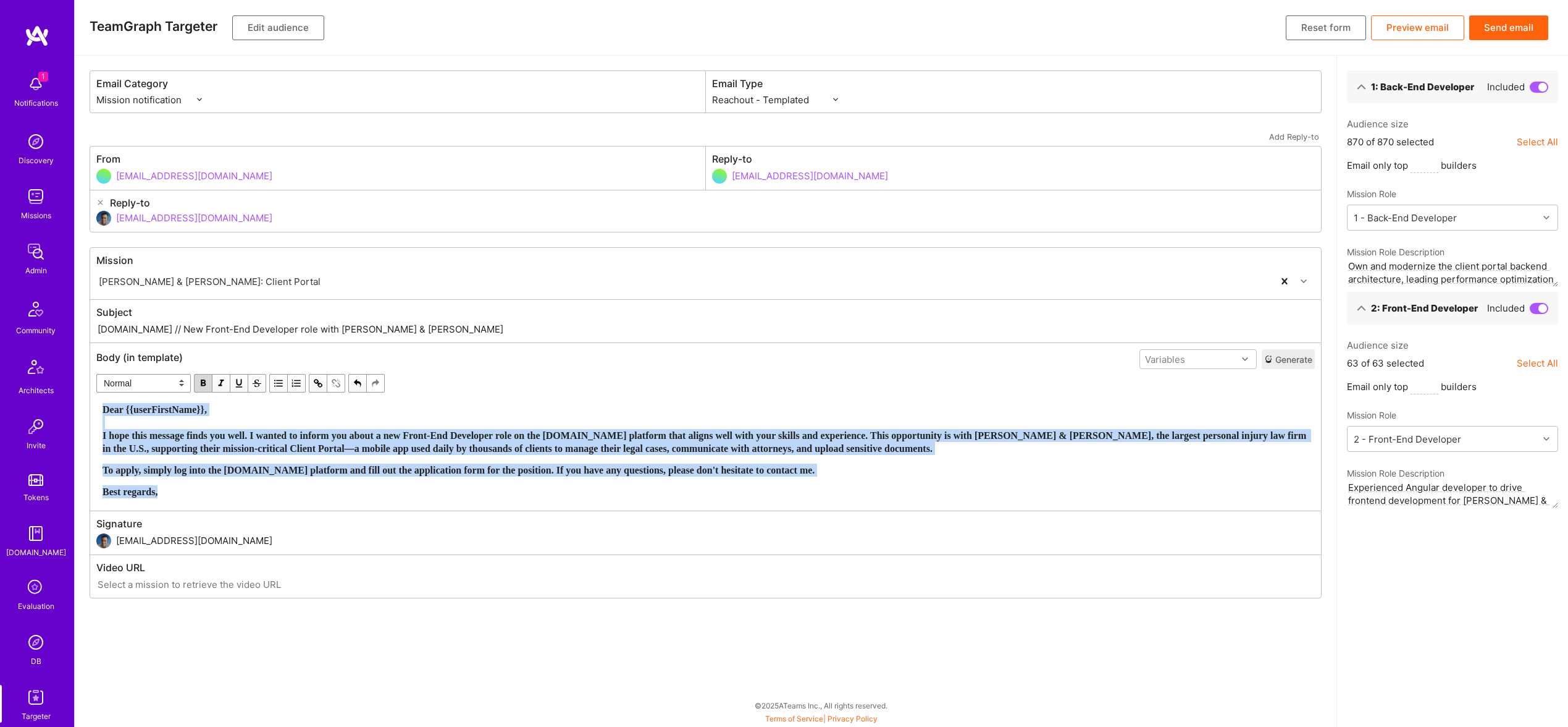
click at [206, 378] on span "button" at bounding box center [203, 383] width 14 height 14
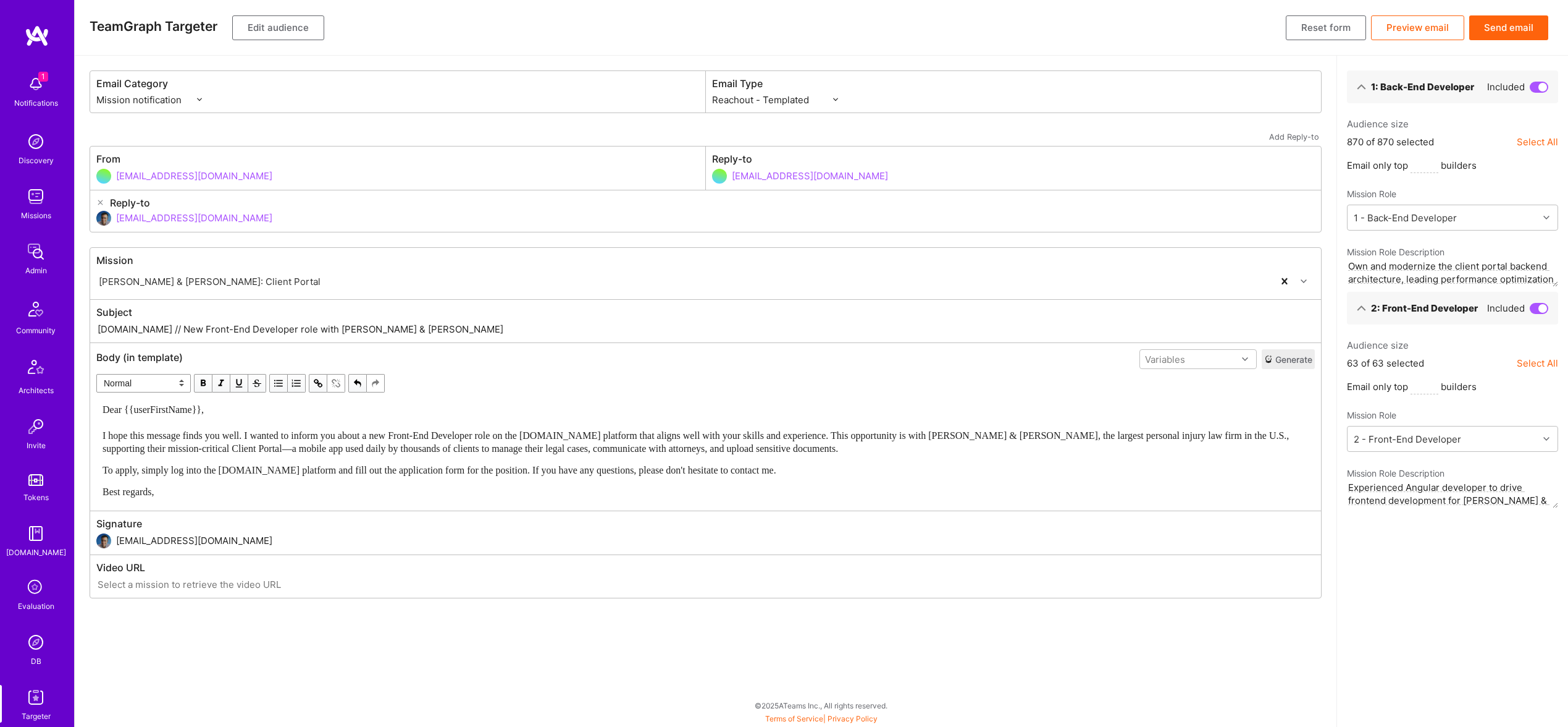
click at [503, 508] on div "Body (in template) Variables Generate Normal Heading Large Heading Medium Headi…" at bounding box center [706, 426] width 1231 height 167
click at [486, 443] on span "Dear {{userFirstName}}, I hope this message finds you well. I wanted to inform …" at bounding box center [697, 428] width 1189 height 49
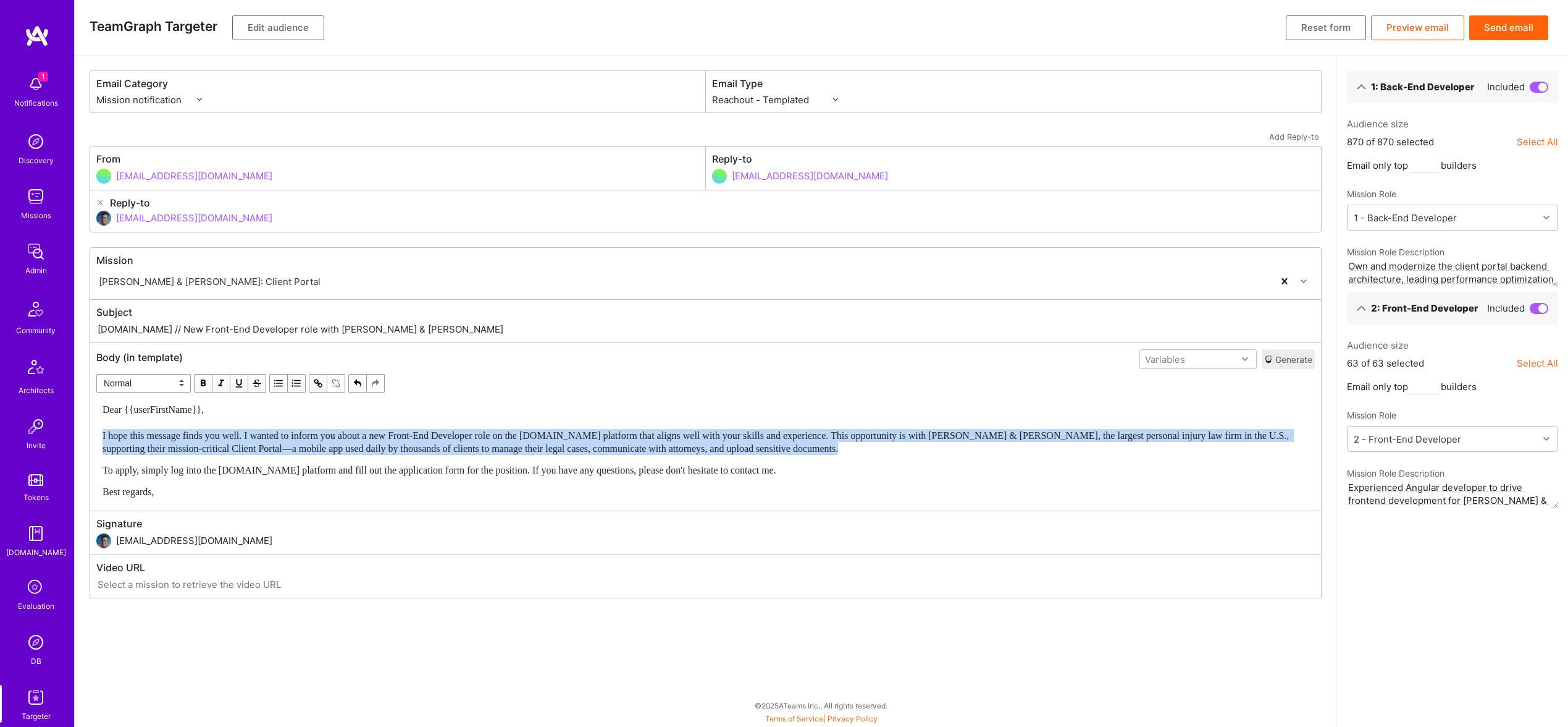
click at [486, 443] on span "Dear {{userFirstName}}, I hope this message finds you well. I wanted to inform …" at bounding box center [697, 428] width 1189 height 49
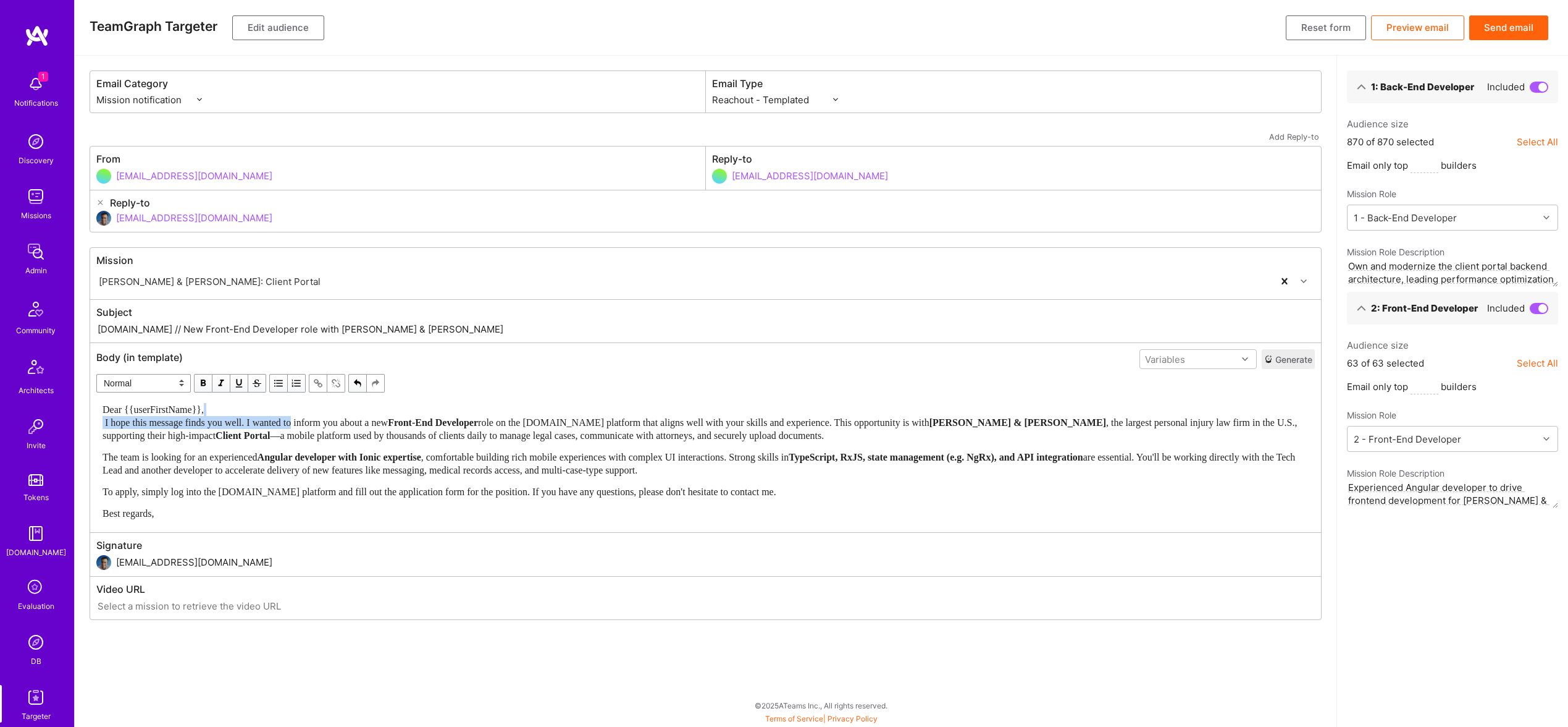
click at [304, 412] on div "Dear {{userFirstName}}, I hope this message finds you well. I wanted to inform …" at bounding box center [706, 422] width 1206 height 39
click at [304, 407] on div "Dear {{userFirstName}}, I hope this message finds you well. I wanted to inform …" at bounding box center [706, 422] width 1206 height 39
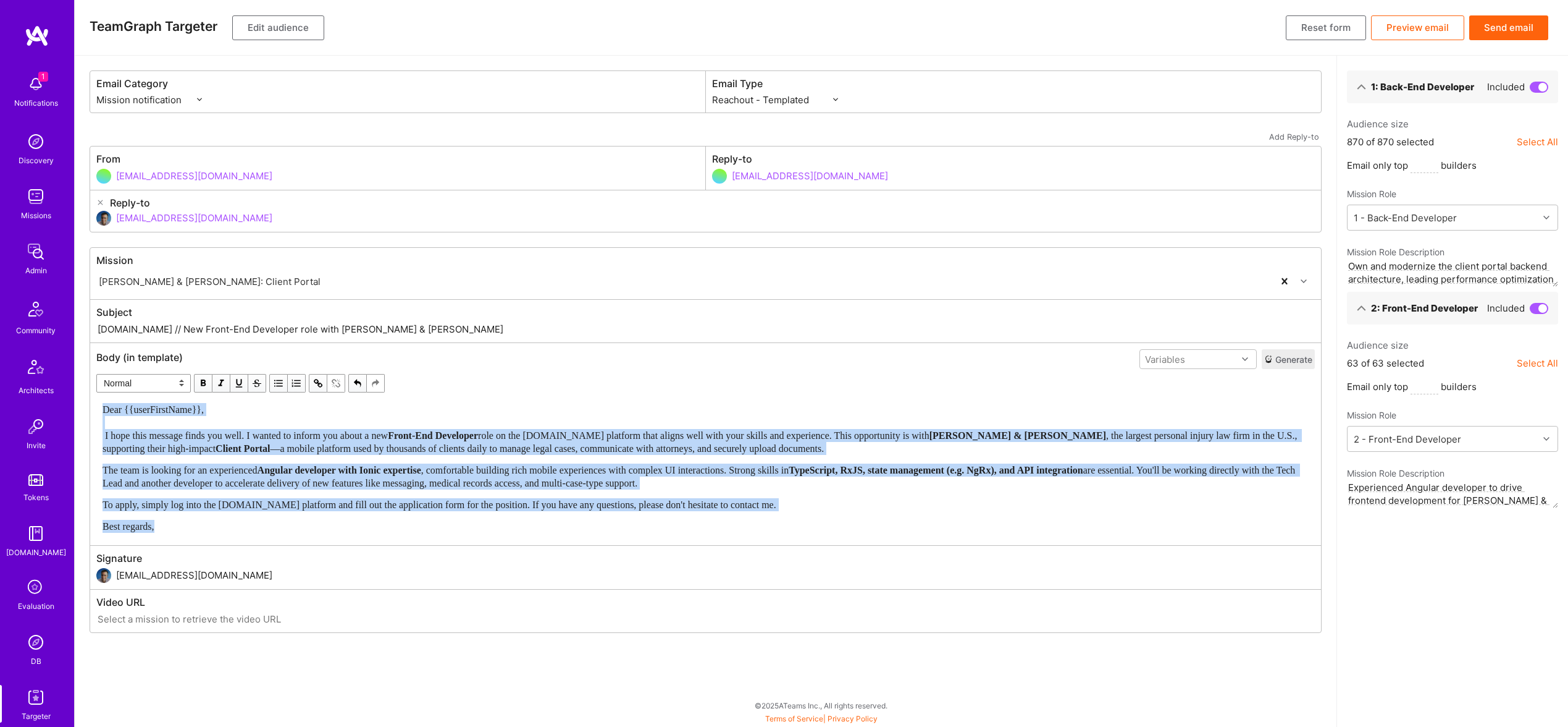
click at [203, 384] on span "button" at bounding box center [203, 383] width 14 height 14
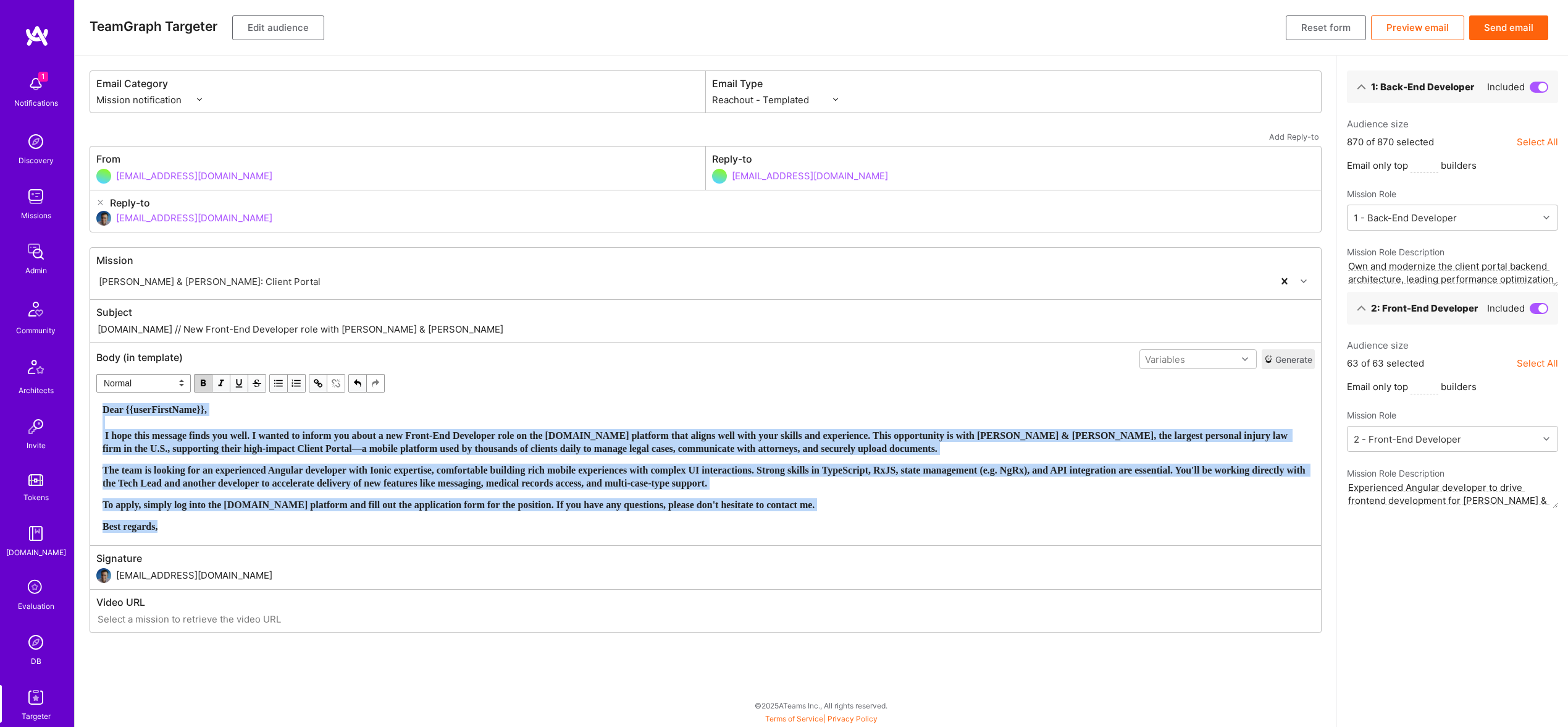
click at [203, 384] on span "button" at bounding box center [203, 383] width 14 height 14
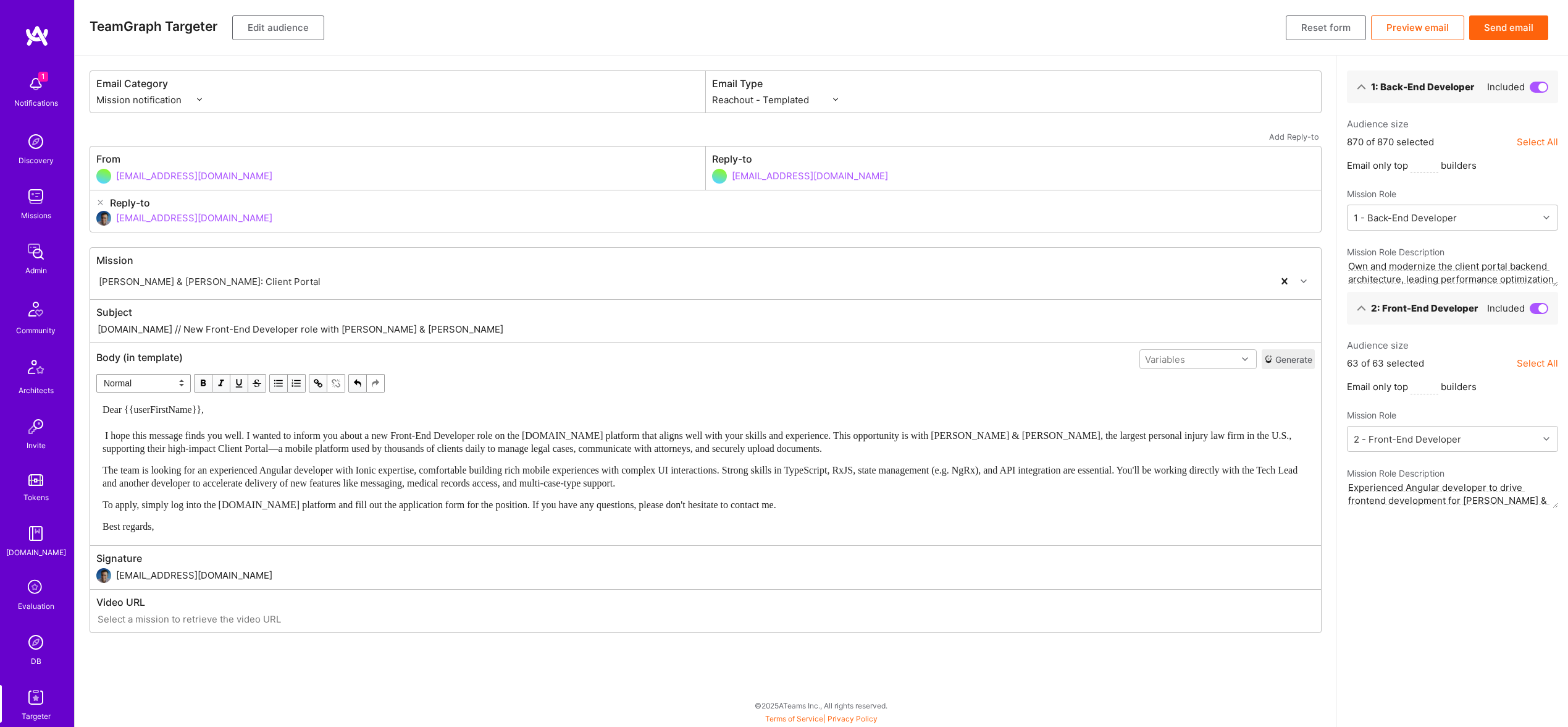
click at [260, 26] on button "Edit audience" at bounding box center [278, 28] width 92 height 25
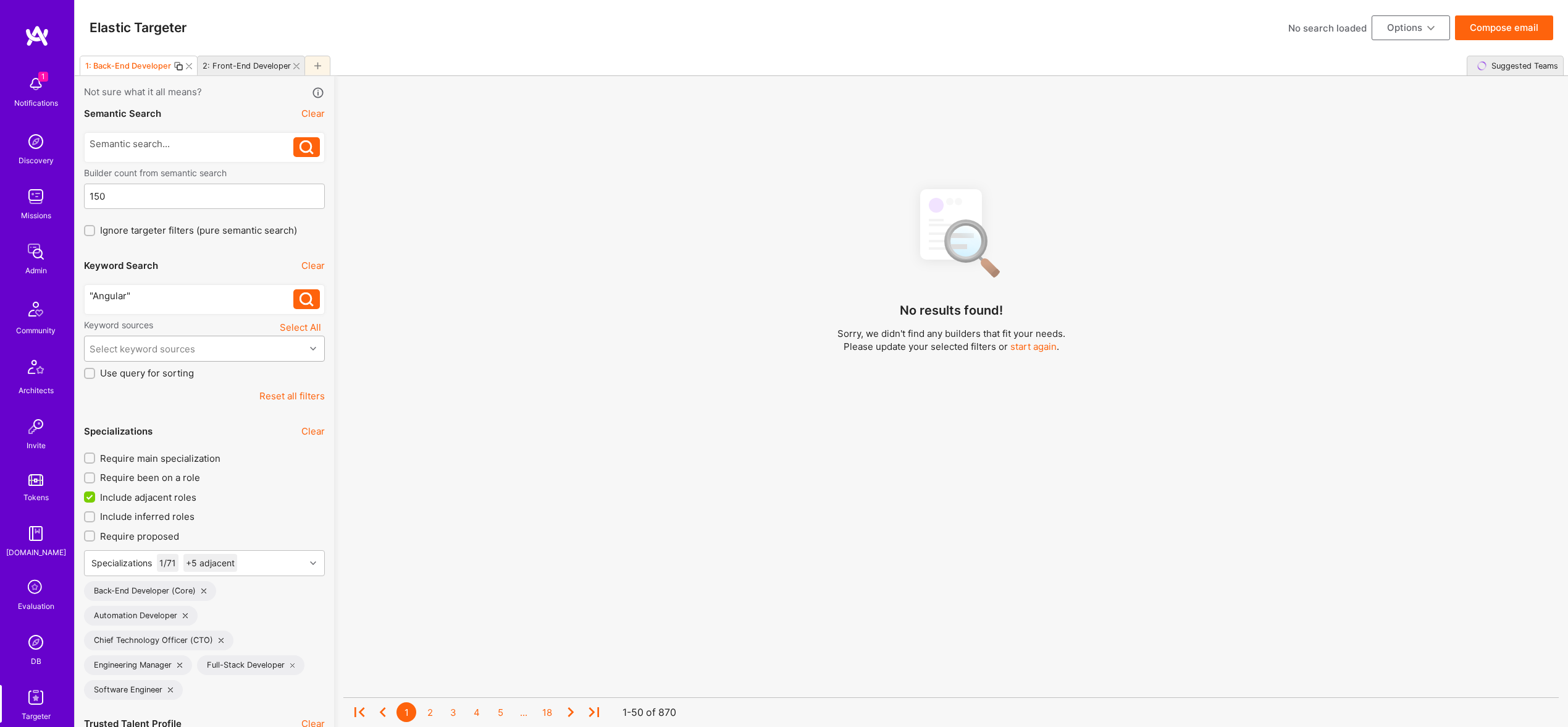
click at [227, 357] on div "Select keyword sources" at bounding box center [195, 349] width 221 height 25
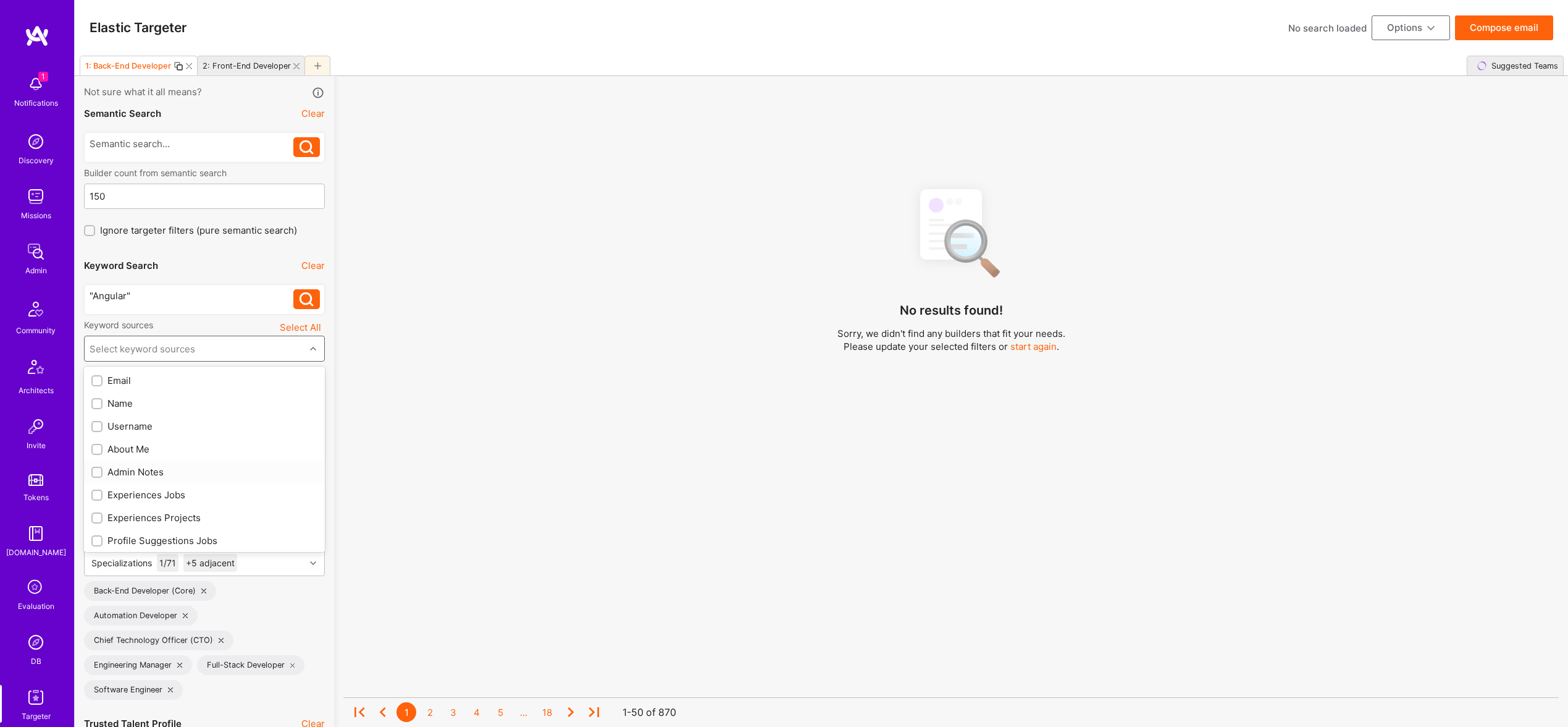
click at [140, 451] on div "About Me" at bounding box center [204, 449] width 226 height 13
checkbox input "true"
click at [160, 496] on div "Experiences Jobs" at bounding box center [204, 494] width 226 height 13
checkbox input "true"
click at [162, 512] on div "Experiences Projects" at bounding box center [204, 517] width 226 height 13
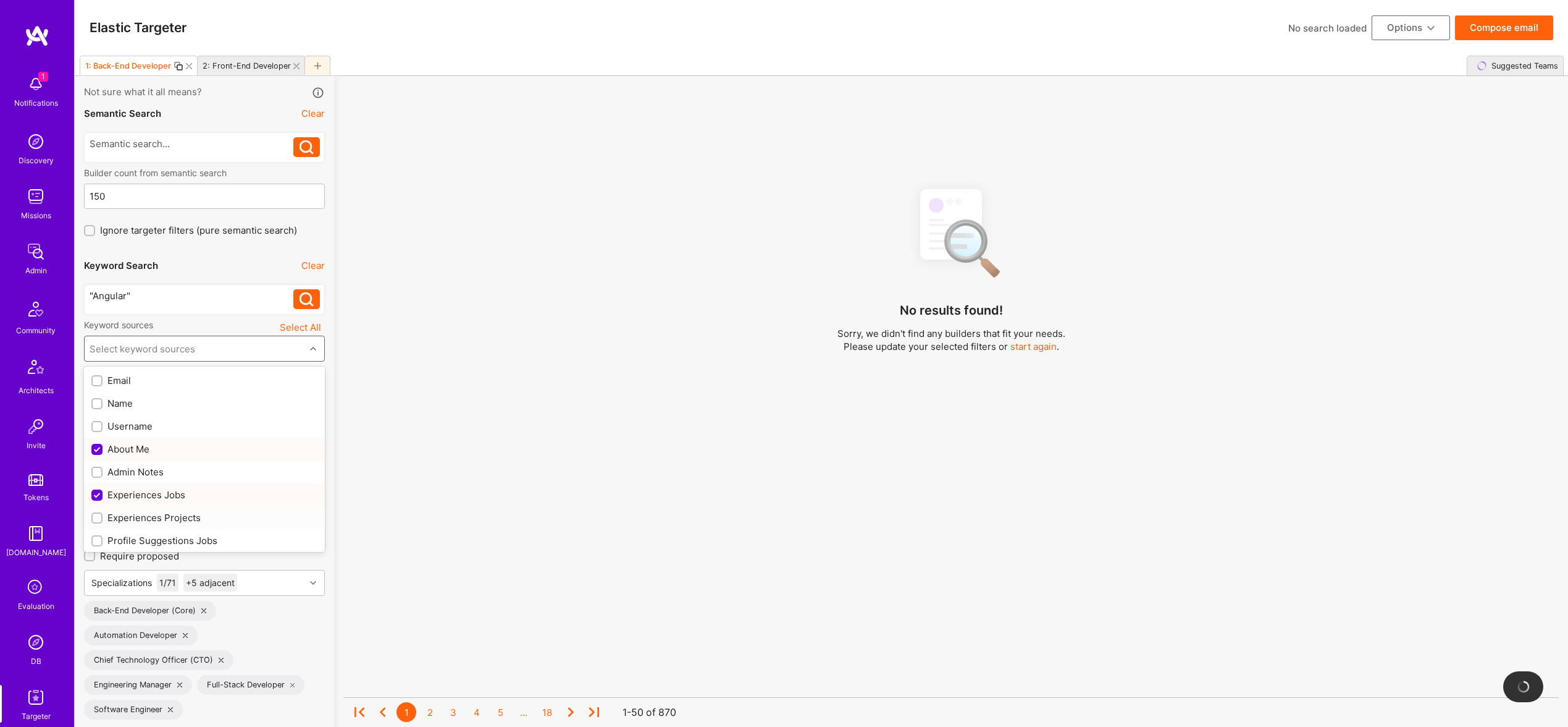
checkbox input "true"
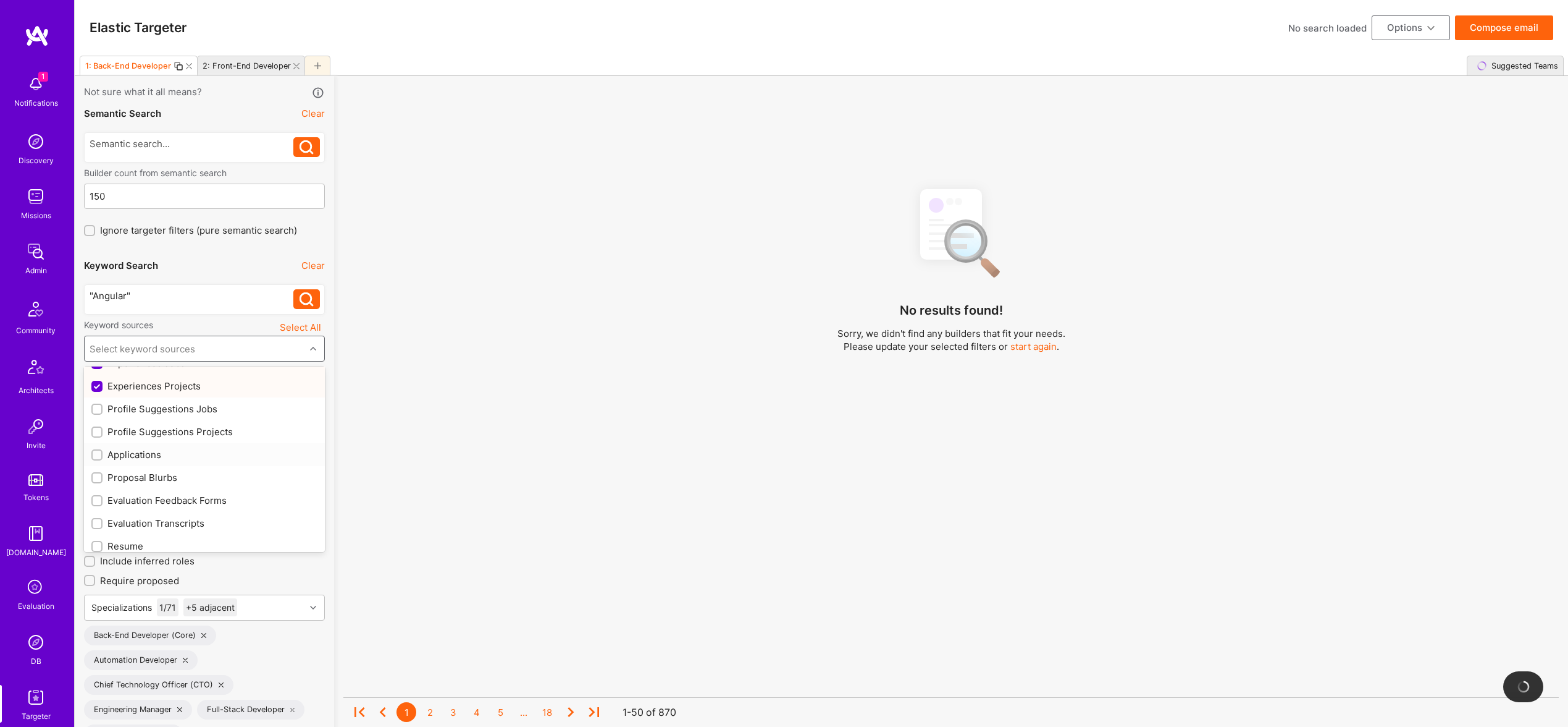
scroll to position [147, 0]
click at [185, 398] on div "Profile Suggestions Jobs" at bounding box center [204, 393] width 226 height 13
click at [193, 416] on div "Profile Suggestions Projects" at bounding box center [204, 416] width 226 height 13
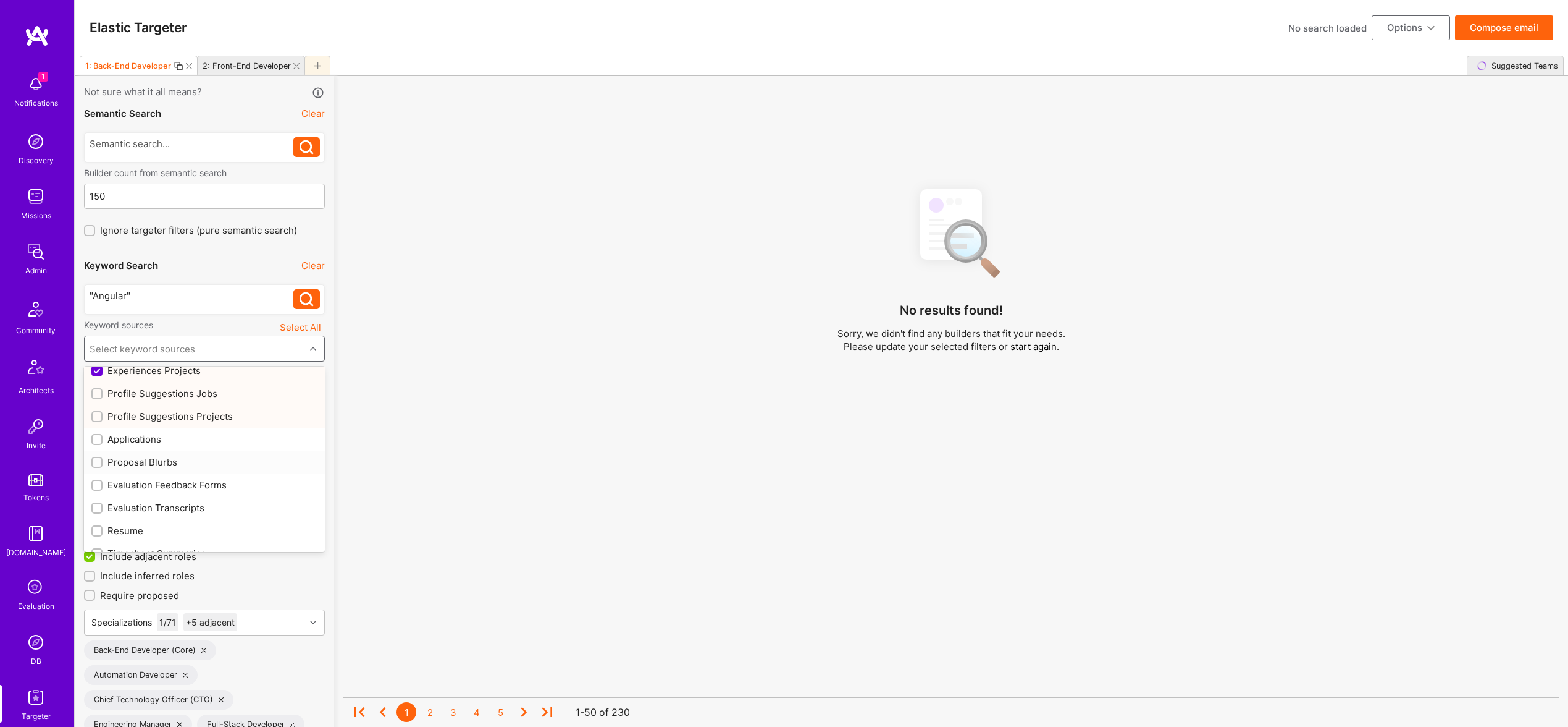
checkbox input "true"
click at [124, 515] on div "Resume" at bounding box center [204, 514] width 226 height 13
checkbox input "true"
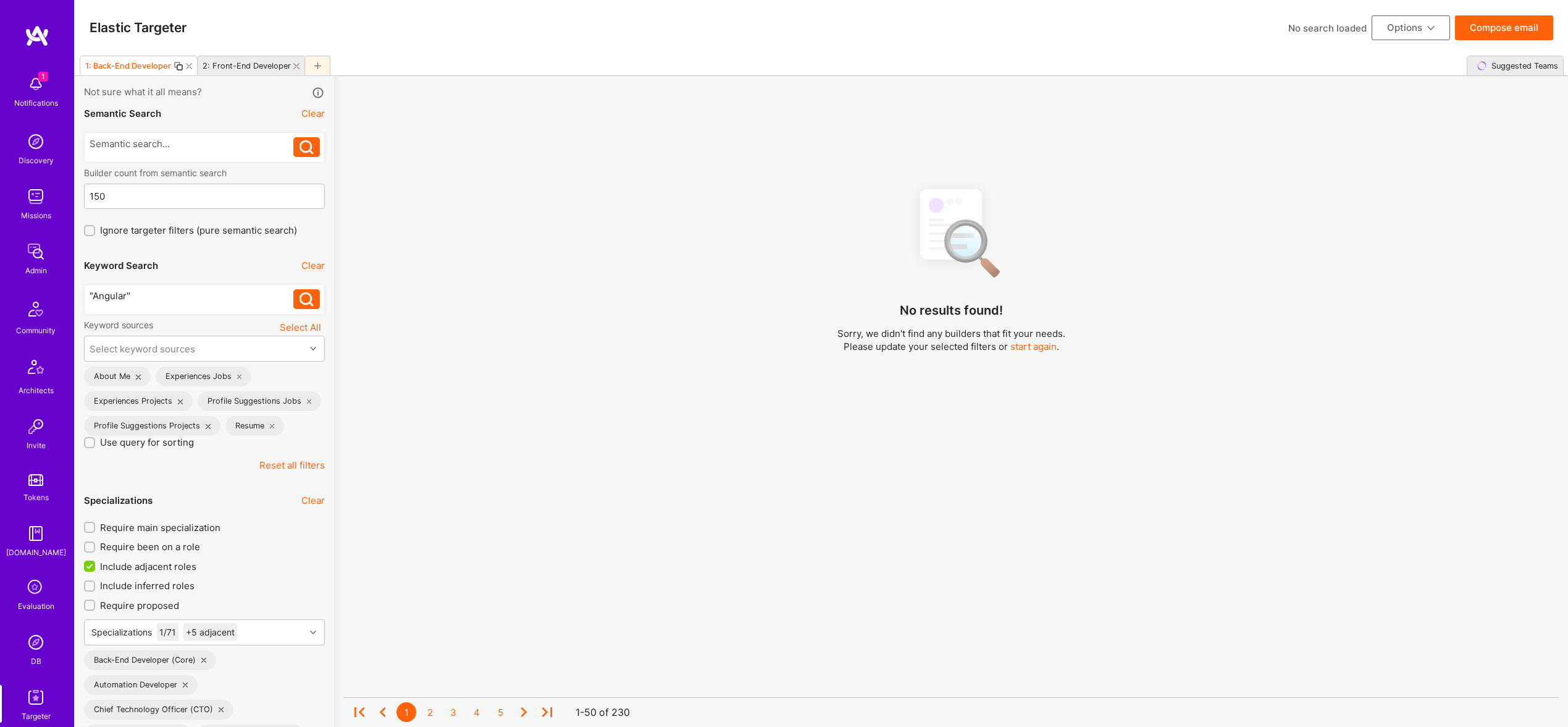
click at [737, 565] on div "No results found! Sorry, we didn't find any builders that fit your needs. Pleas…" at bounding box center [951, 468] width 1216 height 581
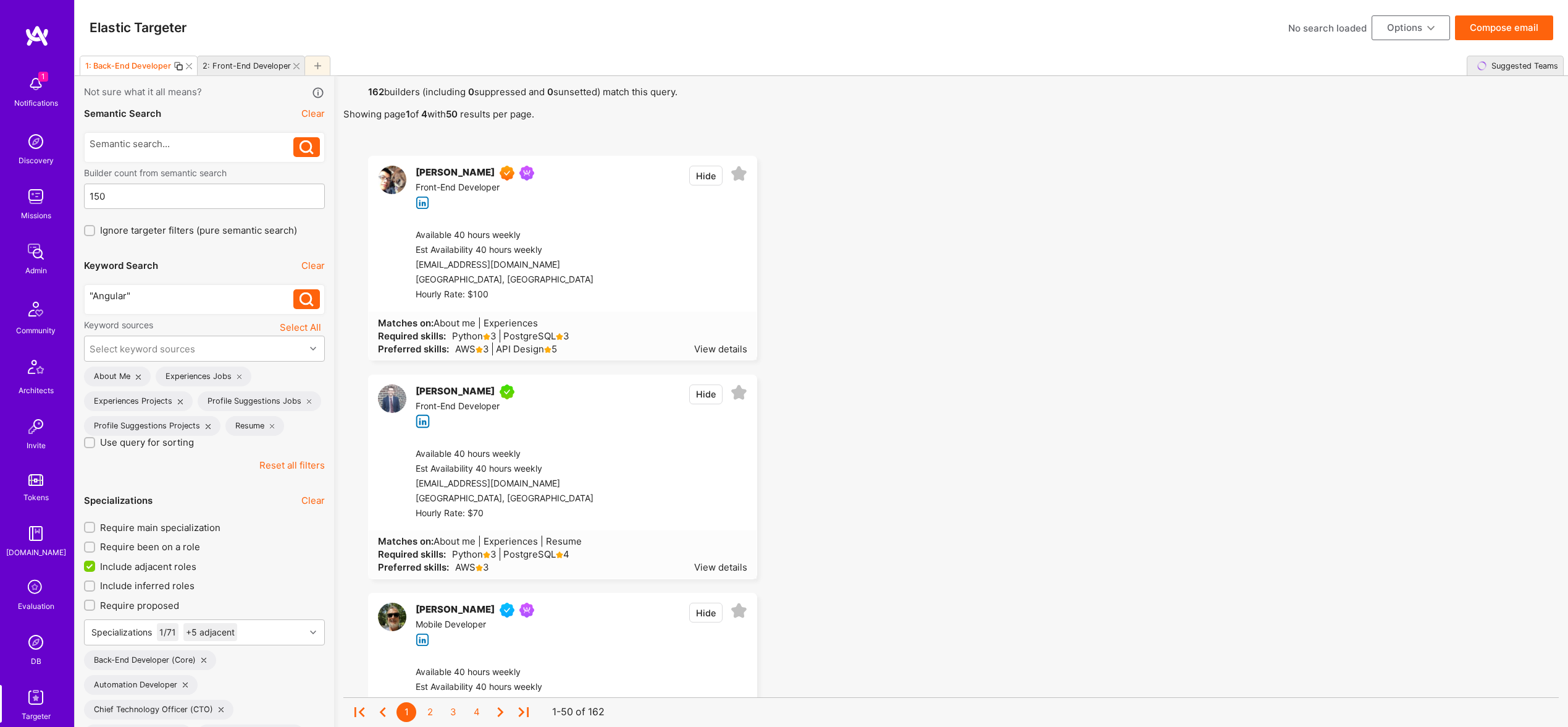
click at [188, 64] on icon at bounding box center [189, 66] width 6 height 6
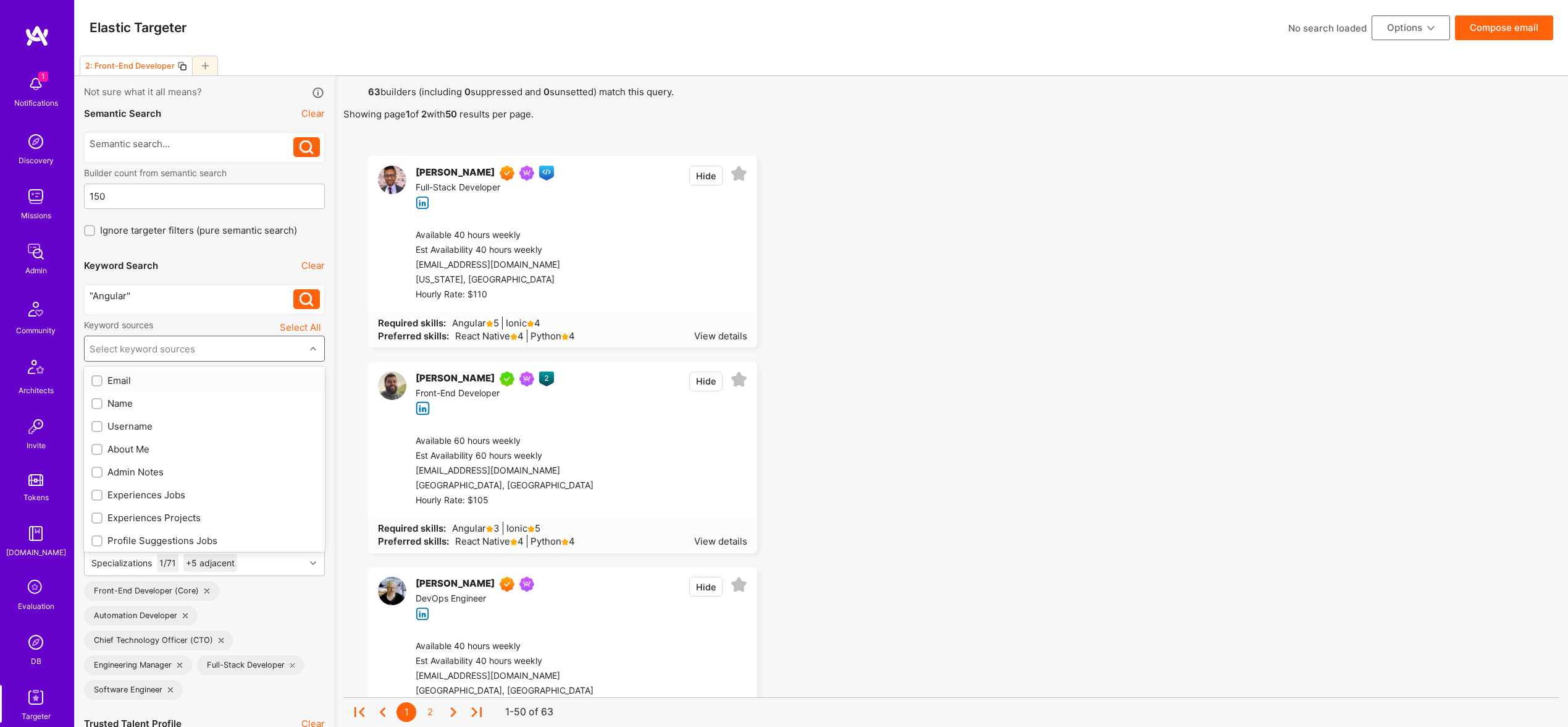
click at [229, 347] on div "Select keyword sources" at bounding box center [195, 349] width 221 height 25
click at [153, 451] on div "About Me" at bounding box center [204, 449] width 226 height 13
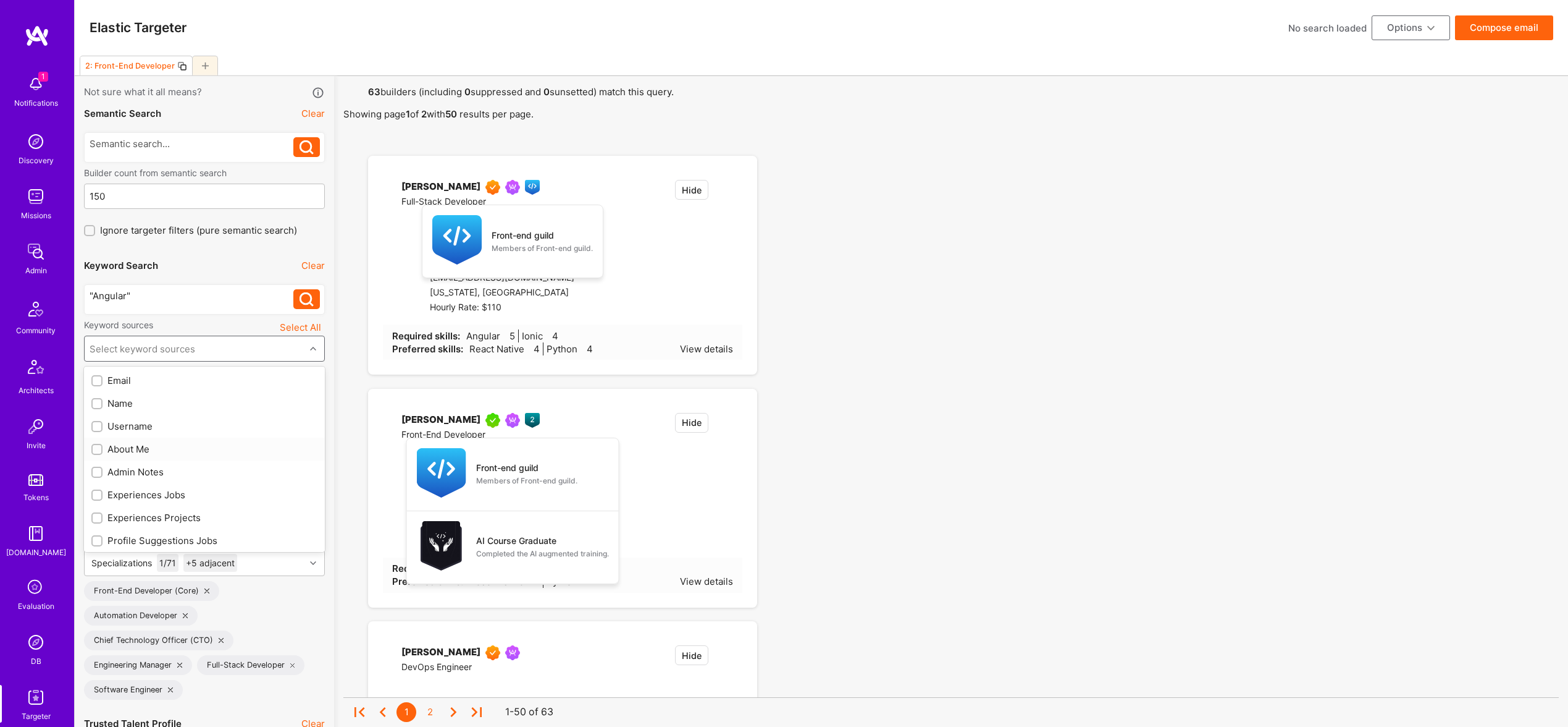
click at [161, 494] on div "Experiences Jobs" at bounding box center [204, 494] width 226 height 13
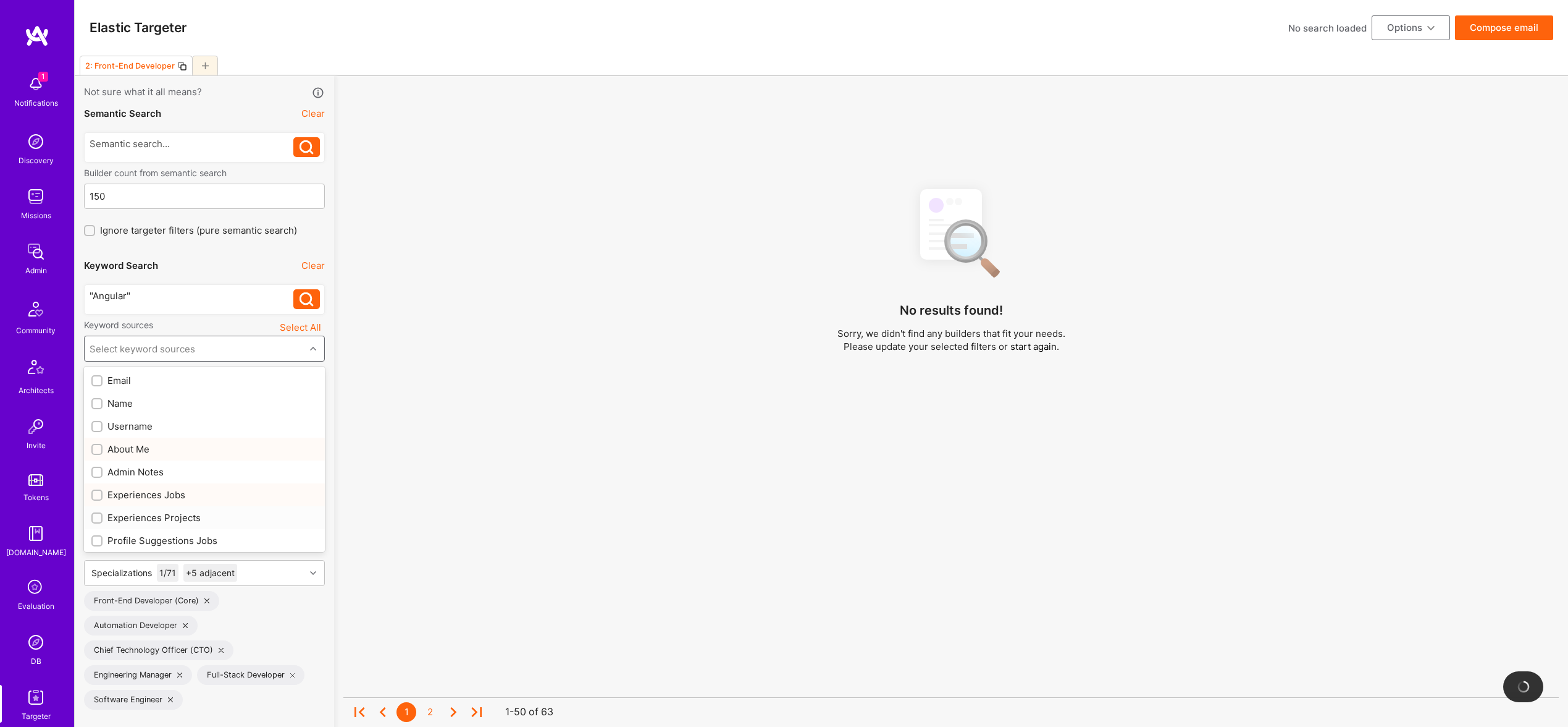
checkbox input "true"
click at [168, 515] on div "Experiences Projects" at bounding box center [204, 517] width 226 height 13
checkbox input "true"
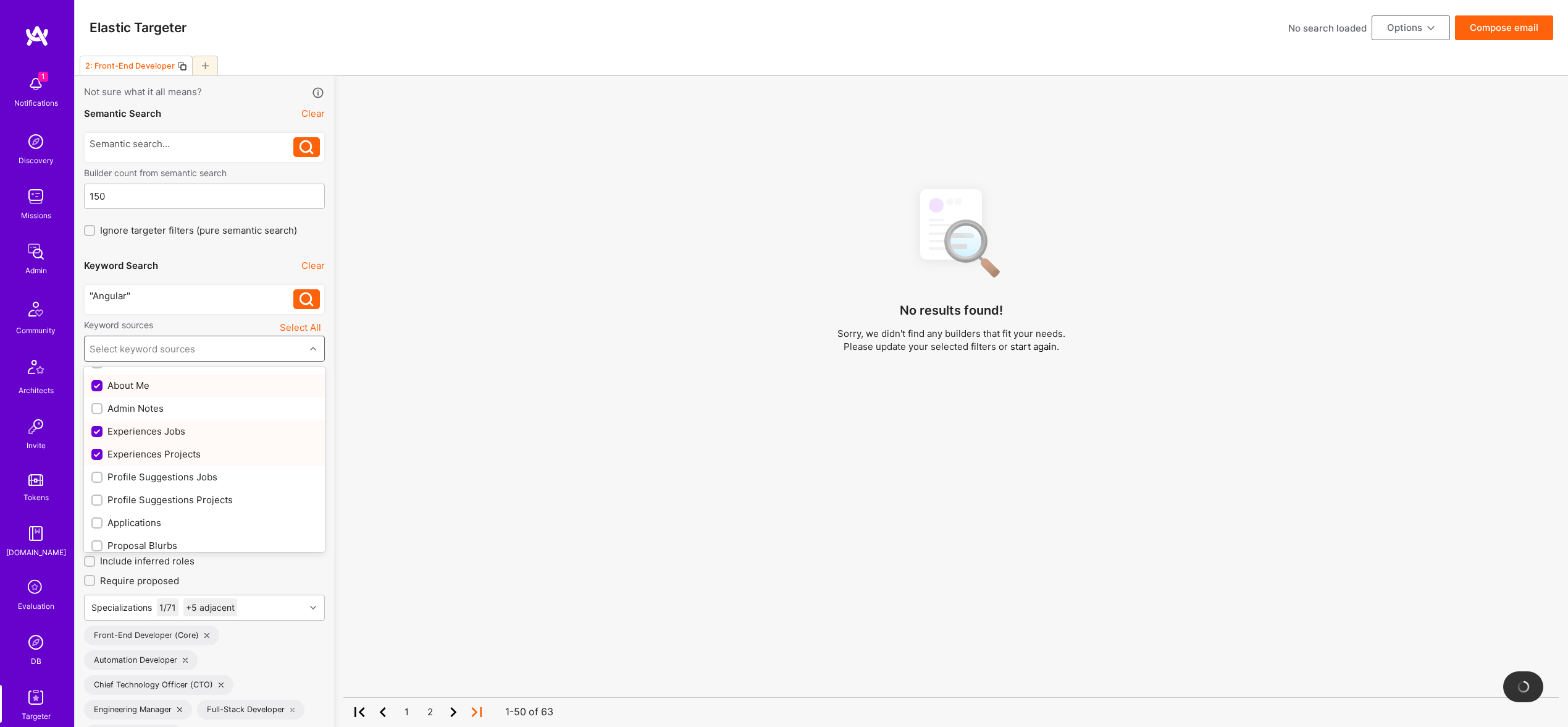
click at [182, 488] on div "Profile Suggestions Projects" at bounding box center [204, 500] width 241 height 23
checkbox input "true"
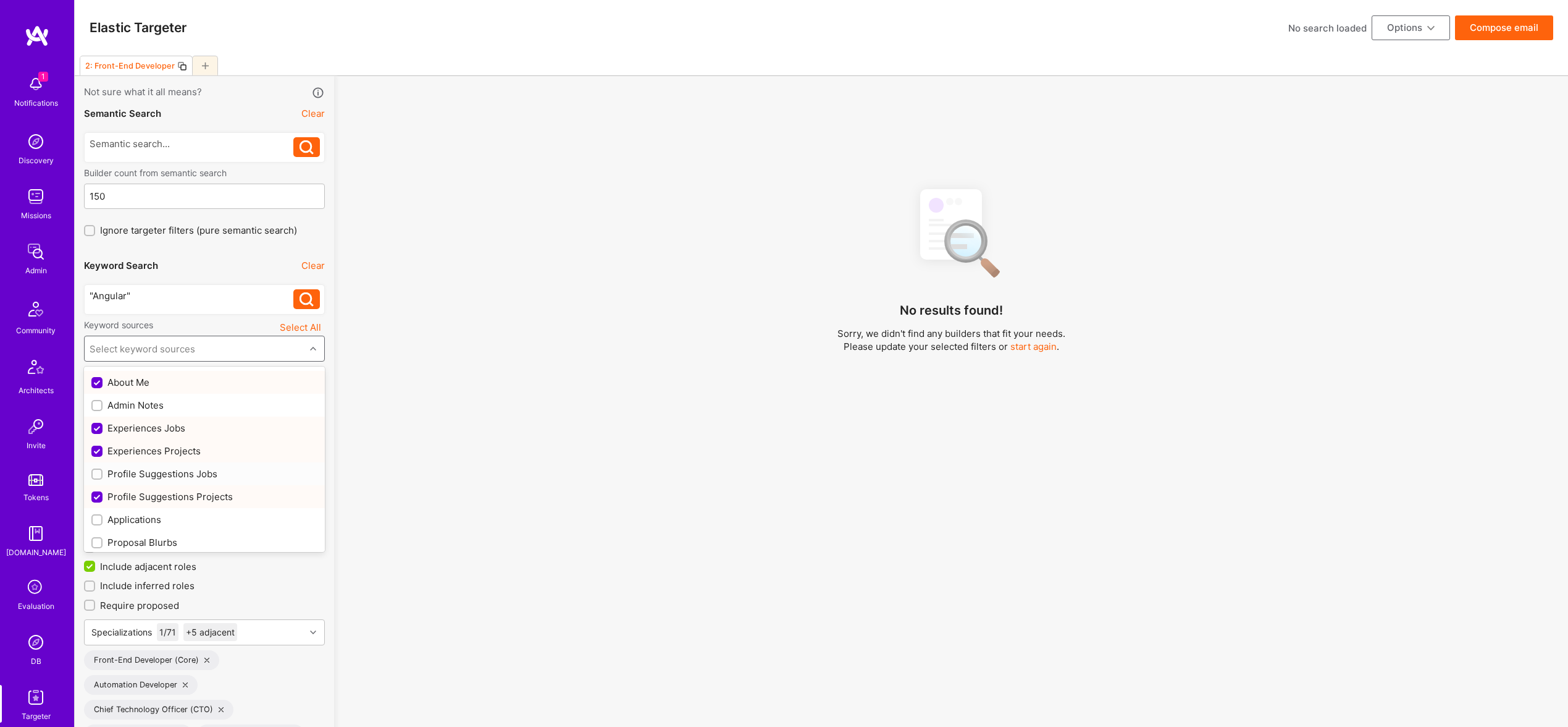
click at [181, 473] on div "Profile Suggestions Jobs" at bounding box center [204, 473] width 226 height 13
checkbox input "true"
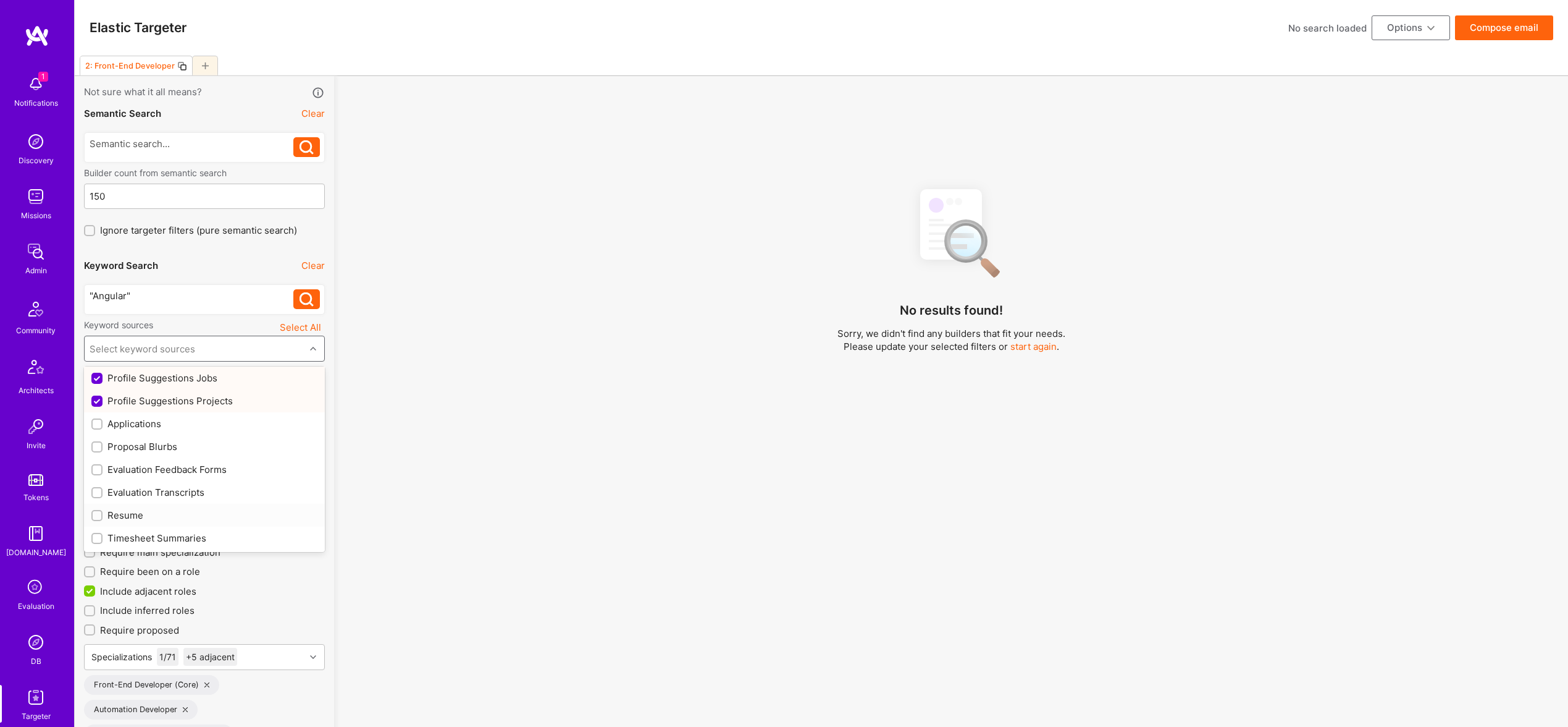
click at [126, 515] on div "Resume" at bounding box center [204, 514] width 226 height 13
checkbox input "true"
click at [538, 477] on div "No results found! Sorry, we didn't find any builders that fit your needs. Pleas…" at bounding box center [951, 468] width 1216 height 581
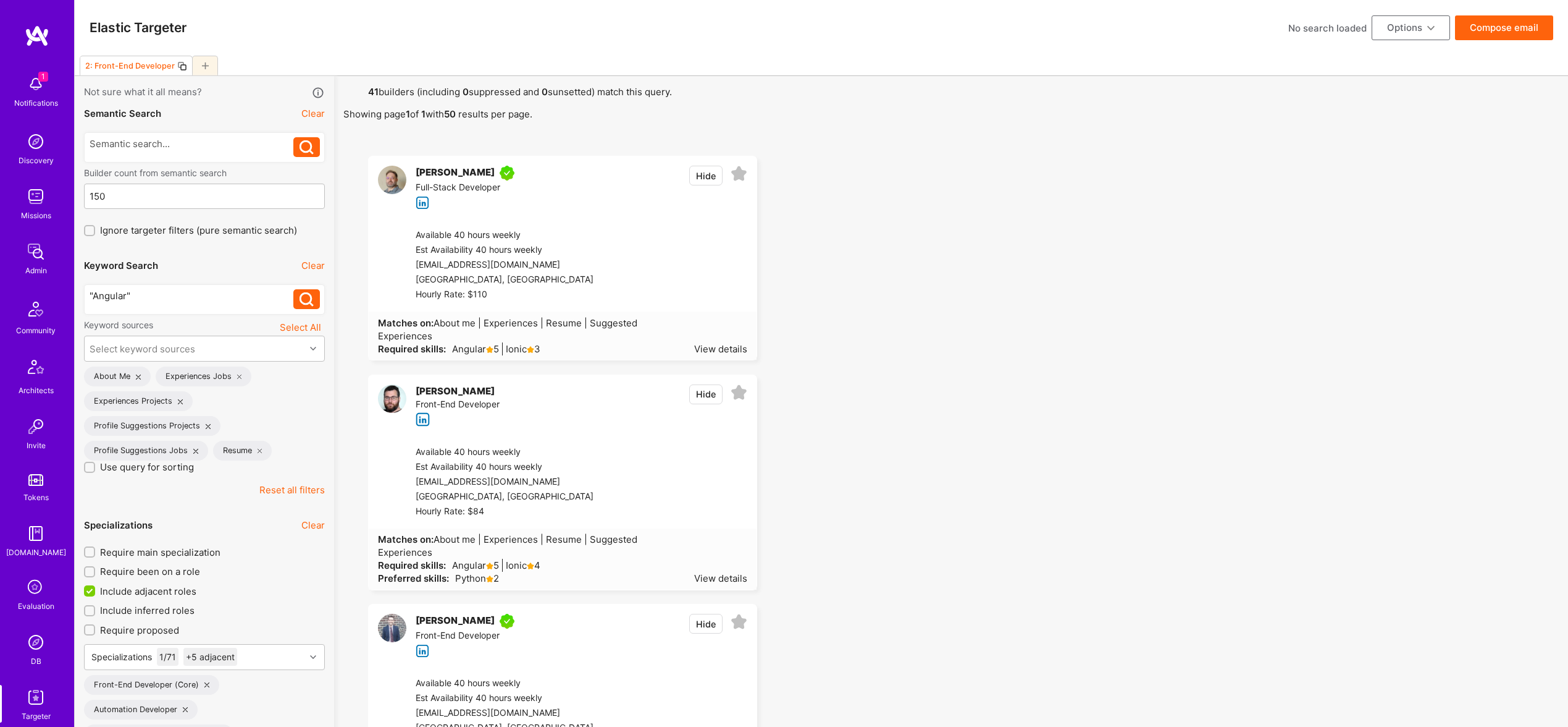
click at [1527, 31] on button "Compose email" at bounding box center [1504, 28] width 98 height 25
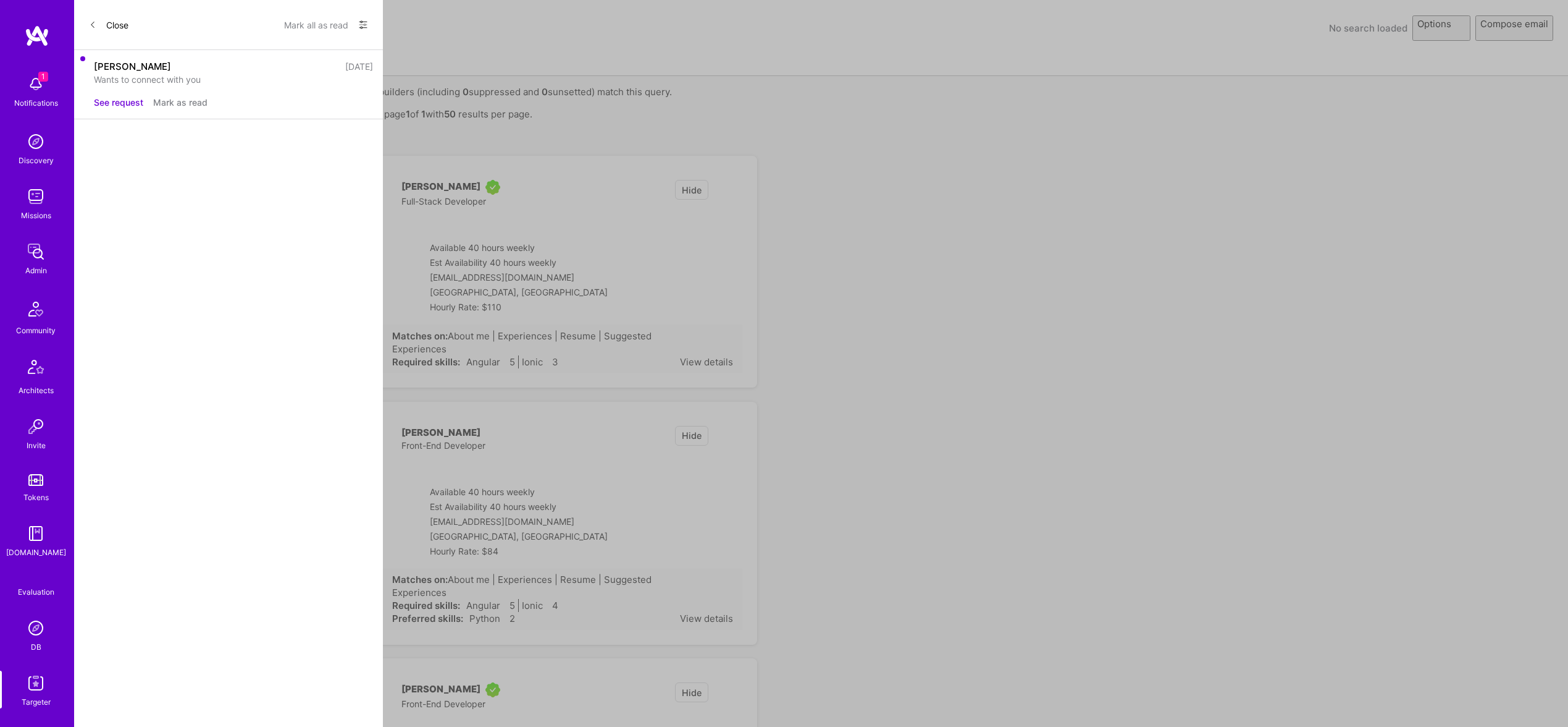
select select "rich-reachout"
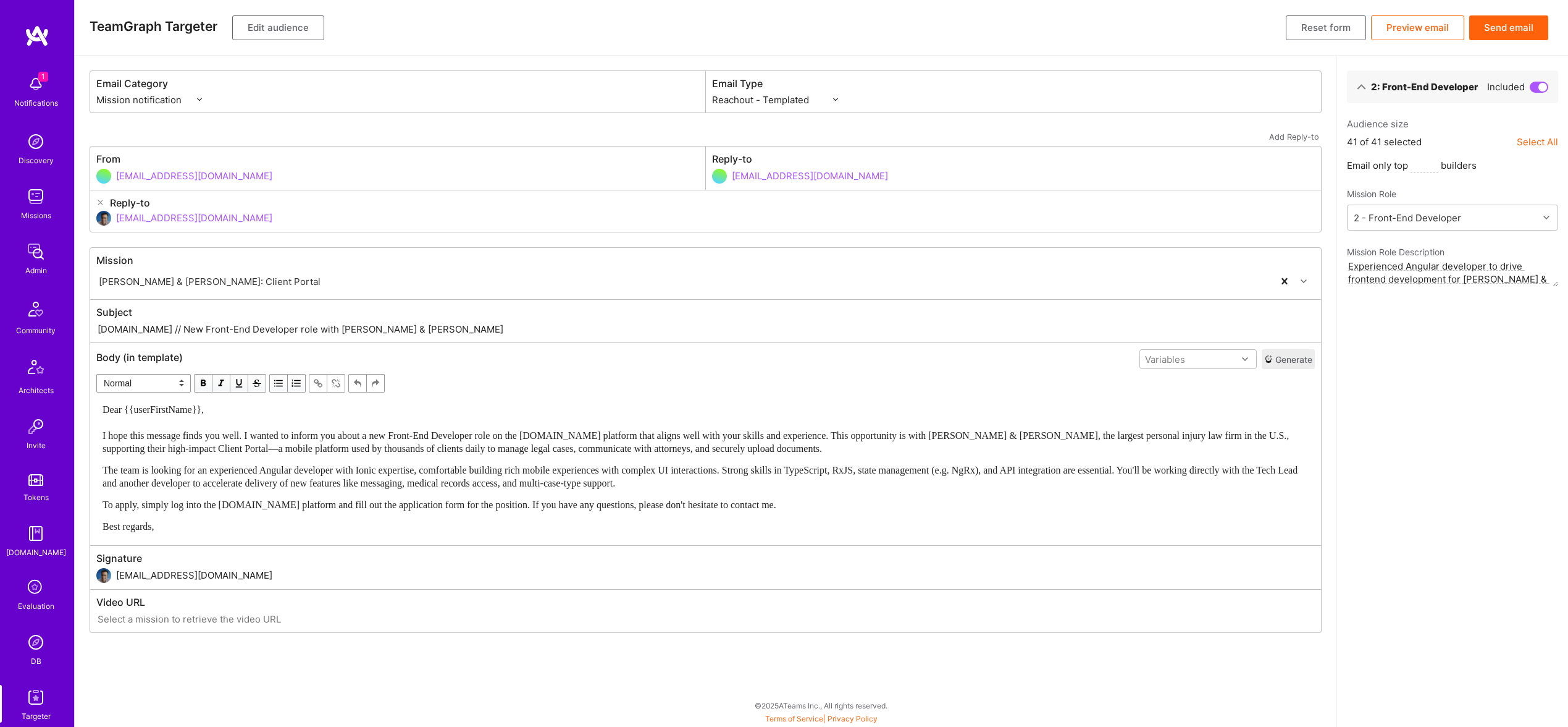
click at [1496, 36] on button "Send email" at bounding box center [1508, 28] width 79 height 25
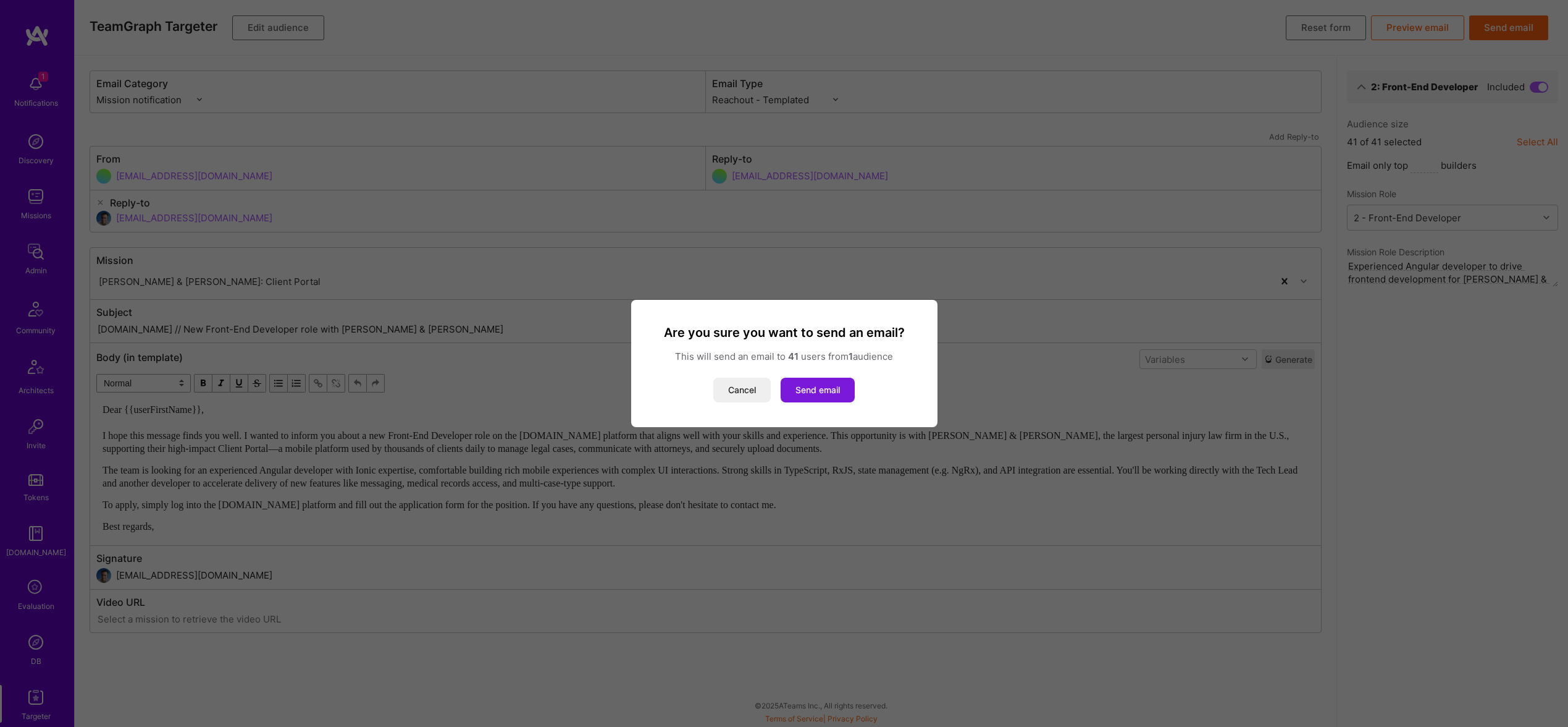
click at [823, 400] on button "Send email" at bounding box center [818, 390] width 74 height 25
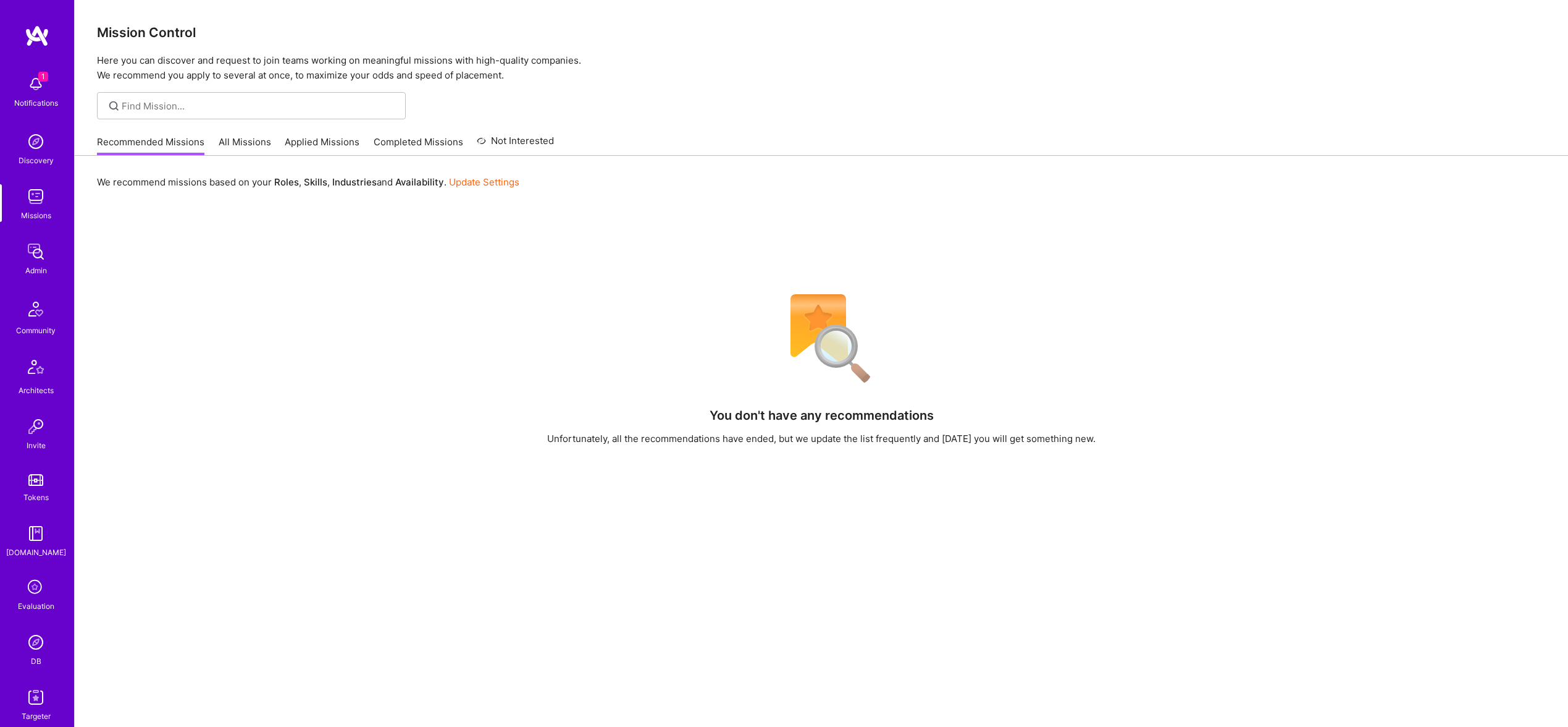
click at [39, 640] on img at bounding box center [36, 642] width 25 height 25
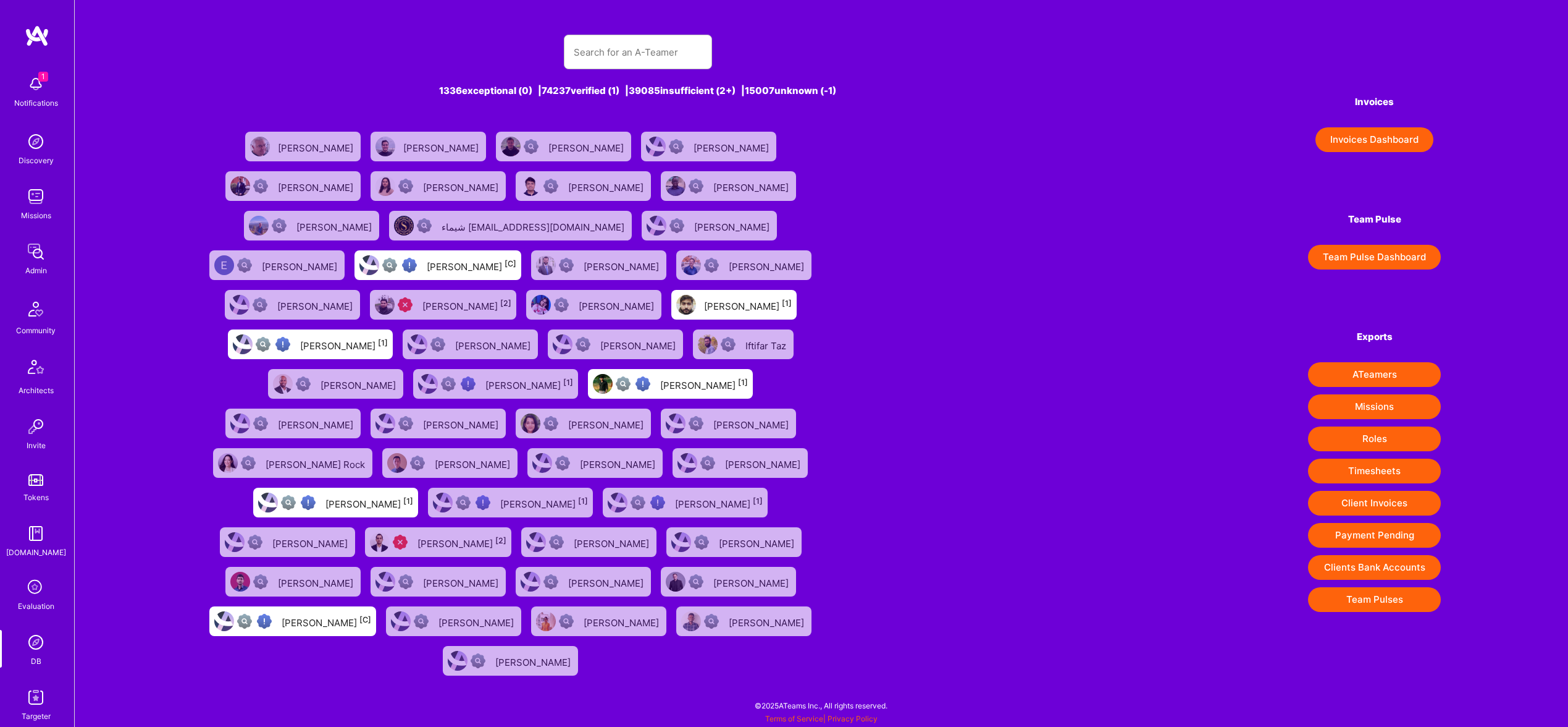
click at [649, 30] on div "1336 exceptional (0) | 74237 verified (1) | 39085 insufficient (2+) | 15007 unk…" at bounding box center [638, 350] width 872 height 661
click at [651, 46] on input "text" at bounding box center [638, 52] width 129 height 32
paste input "[EMAIL_ADDRESS][DOMAIN_NAME]"
type input "[EMAIL_ADDRESS][DOMAIN_NAME]"
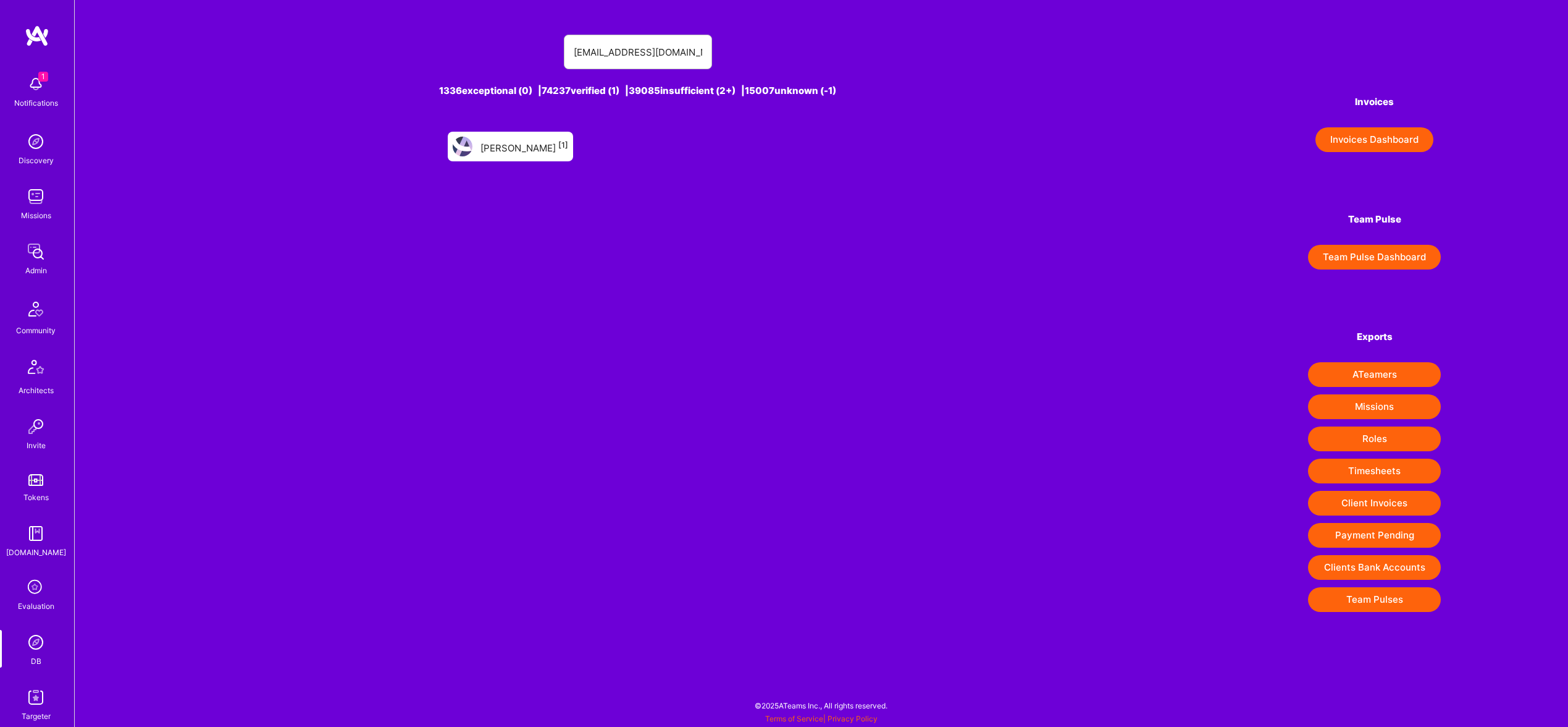
click at [524, 148] on div "[PERSON_NAME] [1]" at bounding box center [524, 147] width 88 height 16
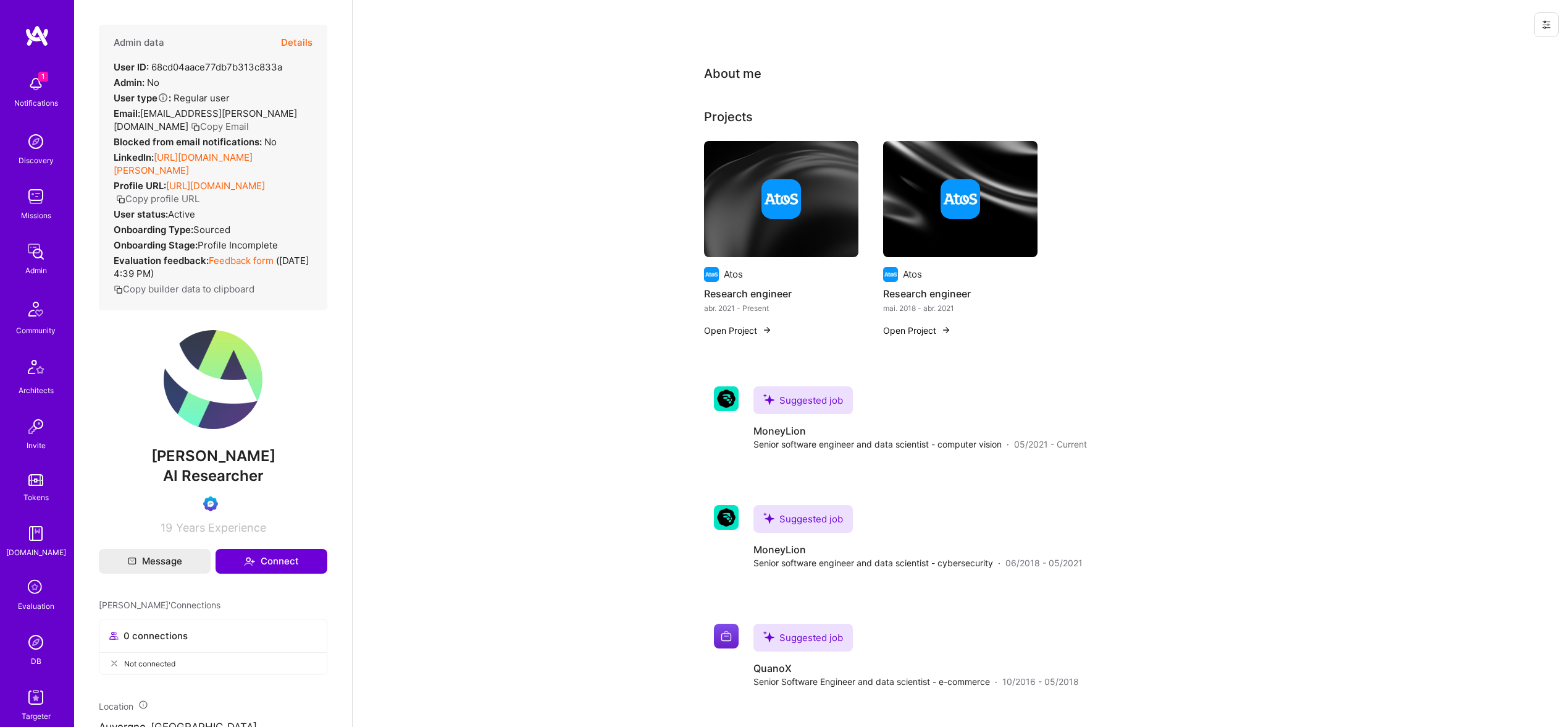
click at [300, 43] on button "Details" at bounding box center [296, 43] width 32 height 36
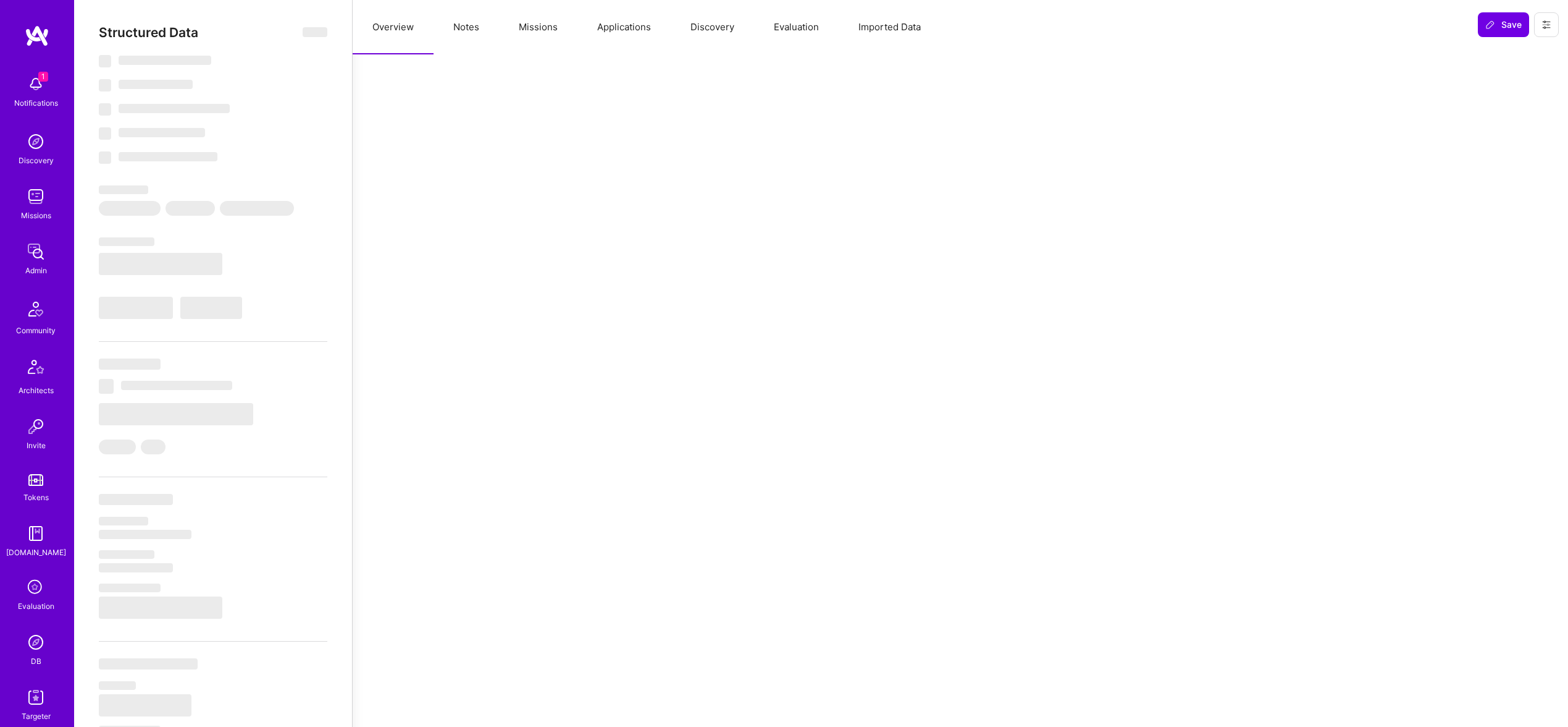
select select "Verified"
select select "US"
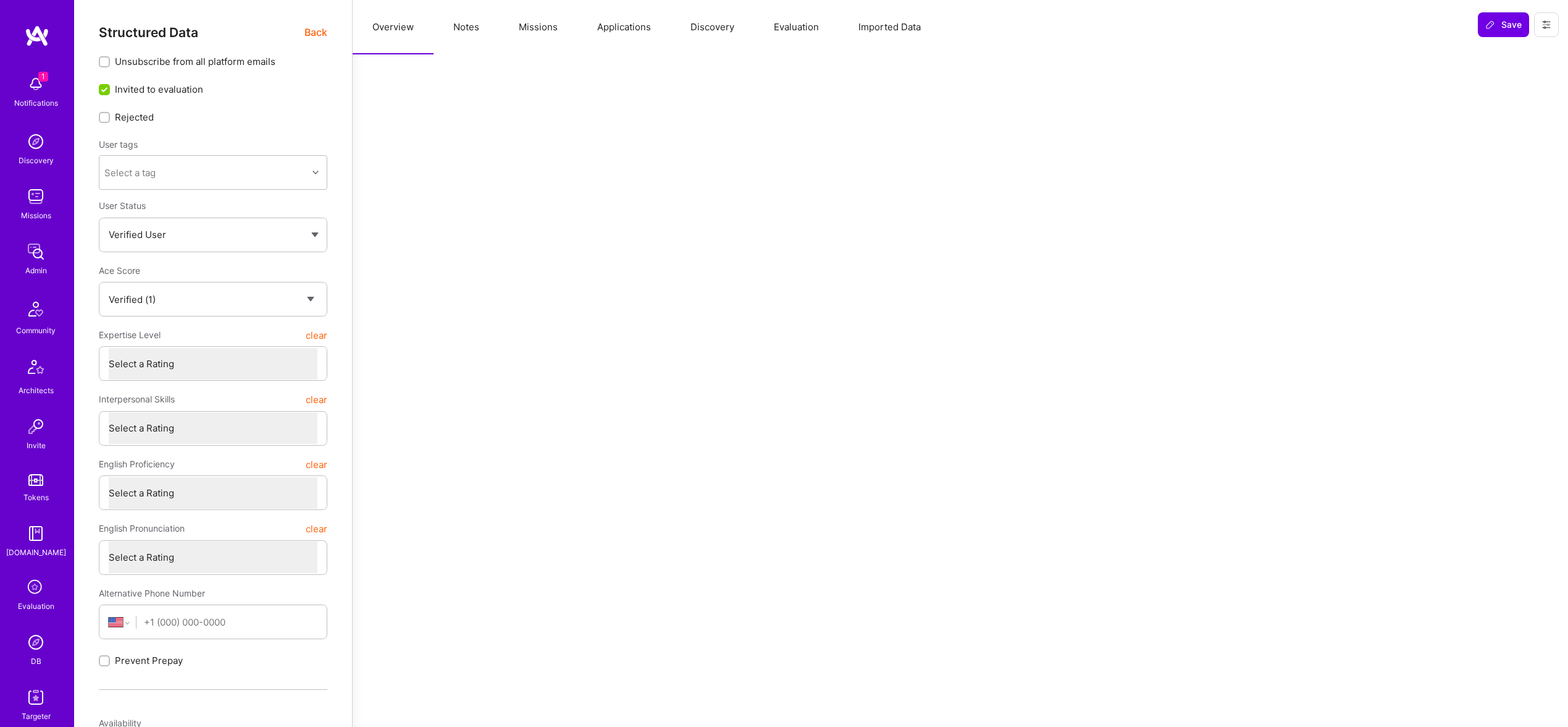
click at [783, 20] on button "Evaluation" at bounding box center [796, 27] width 85 height 54
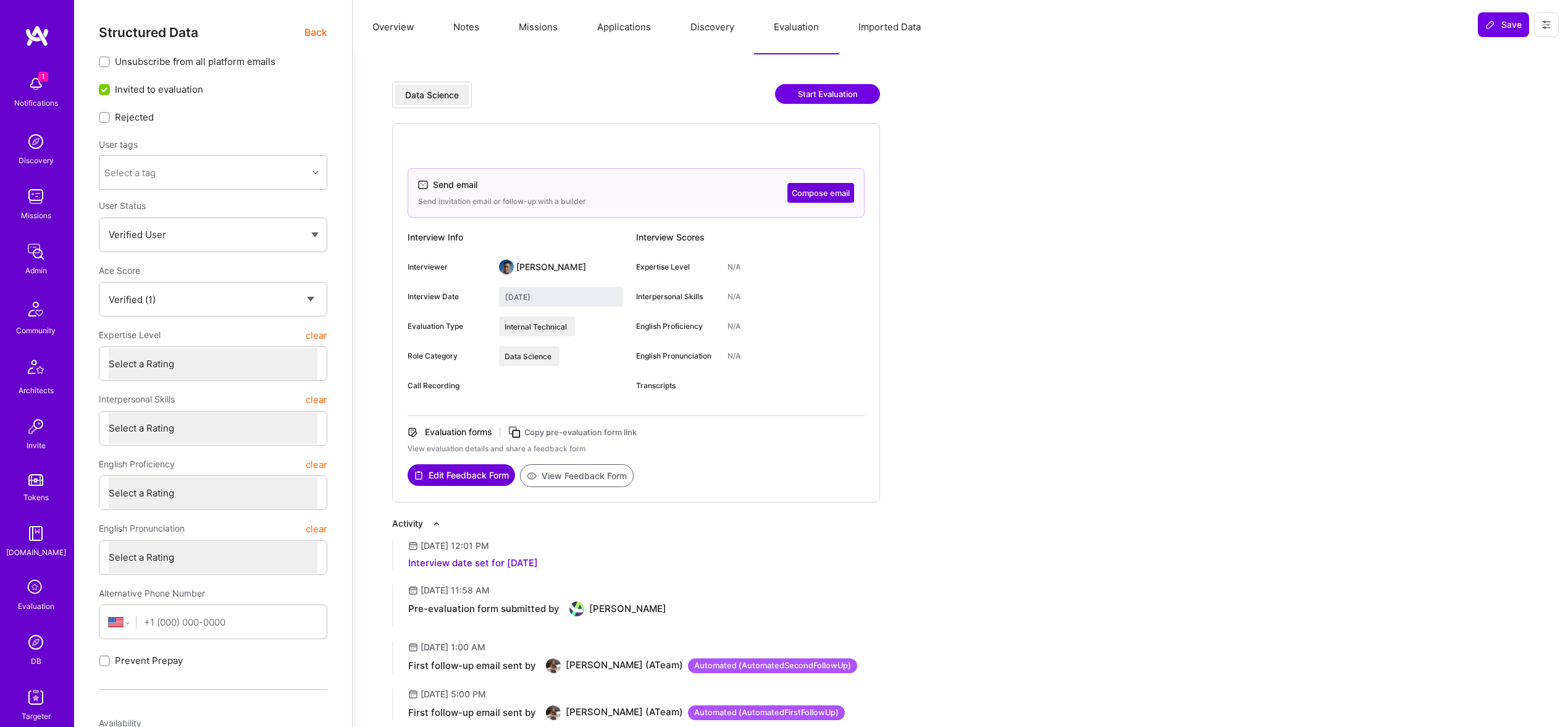
click at [311, 37] on span "Back" at bounding box center [316, 32] width 23 height 16
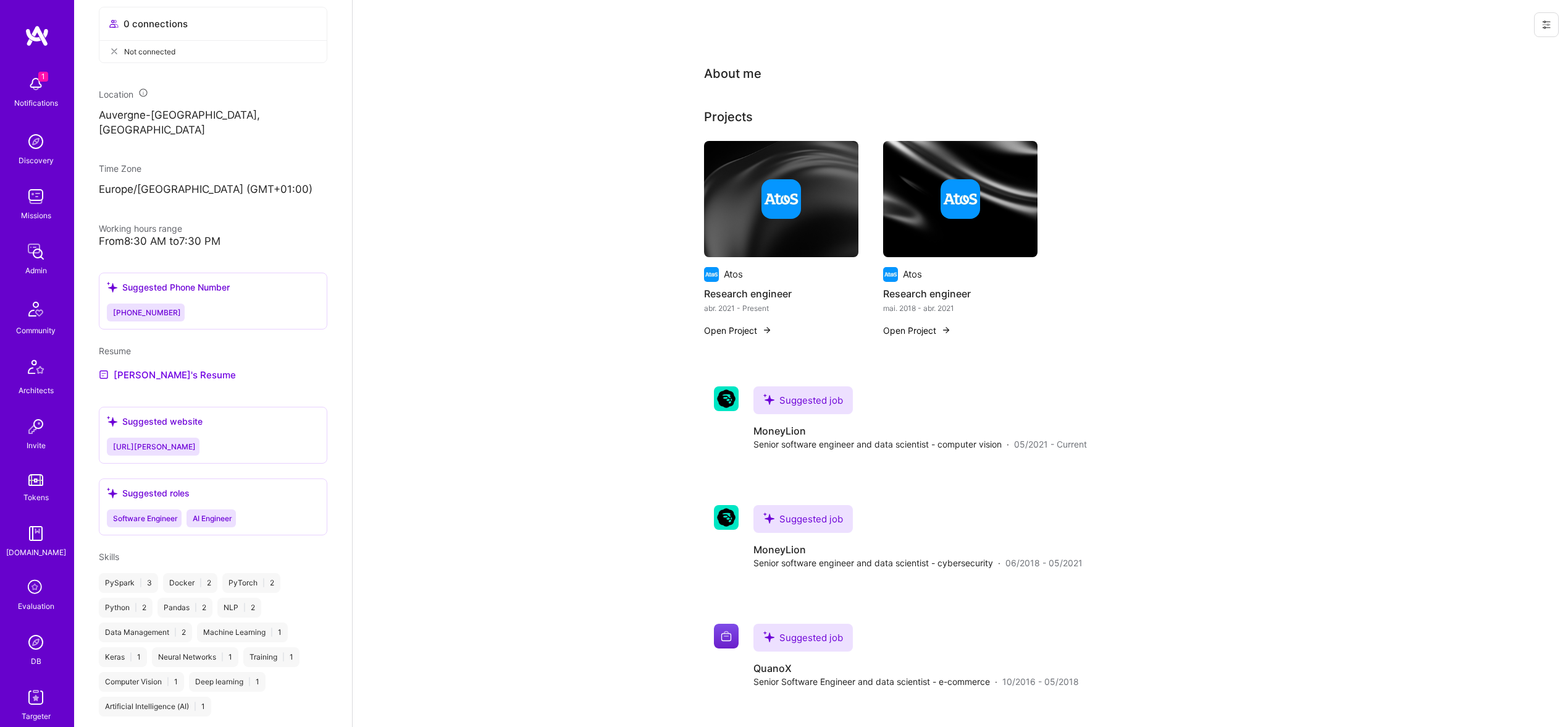
scroll to position [626, 0]
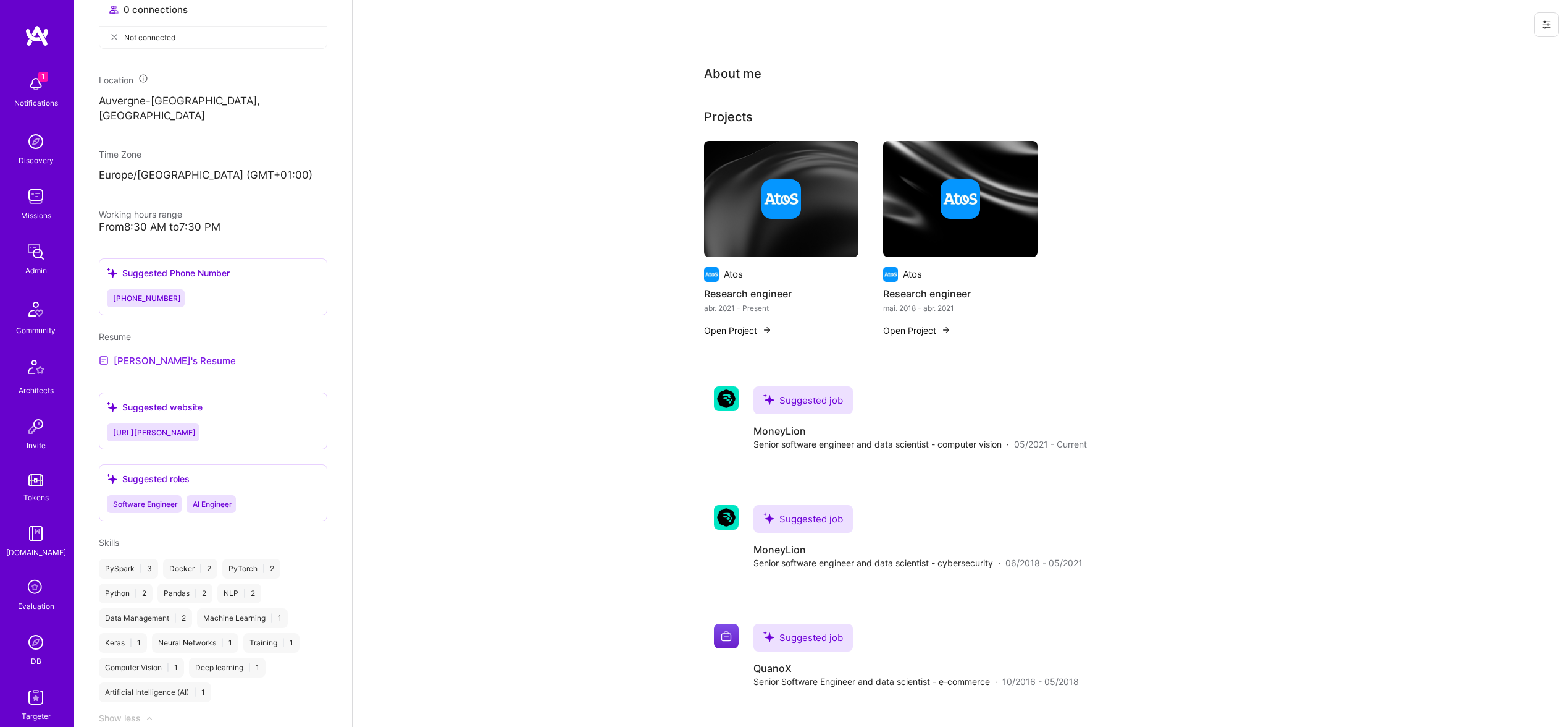
click at [177, 357] on link "[PERSON_NAME]'s Resume" at bounding box center [167, 360] width 137 height 15
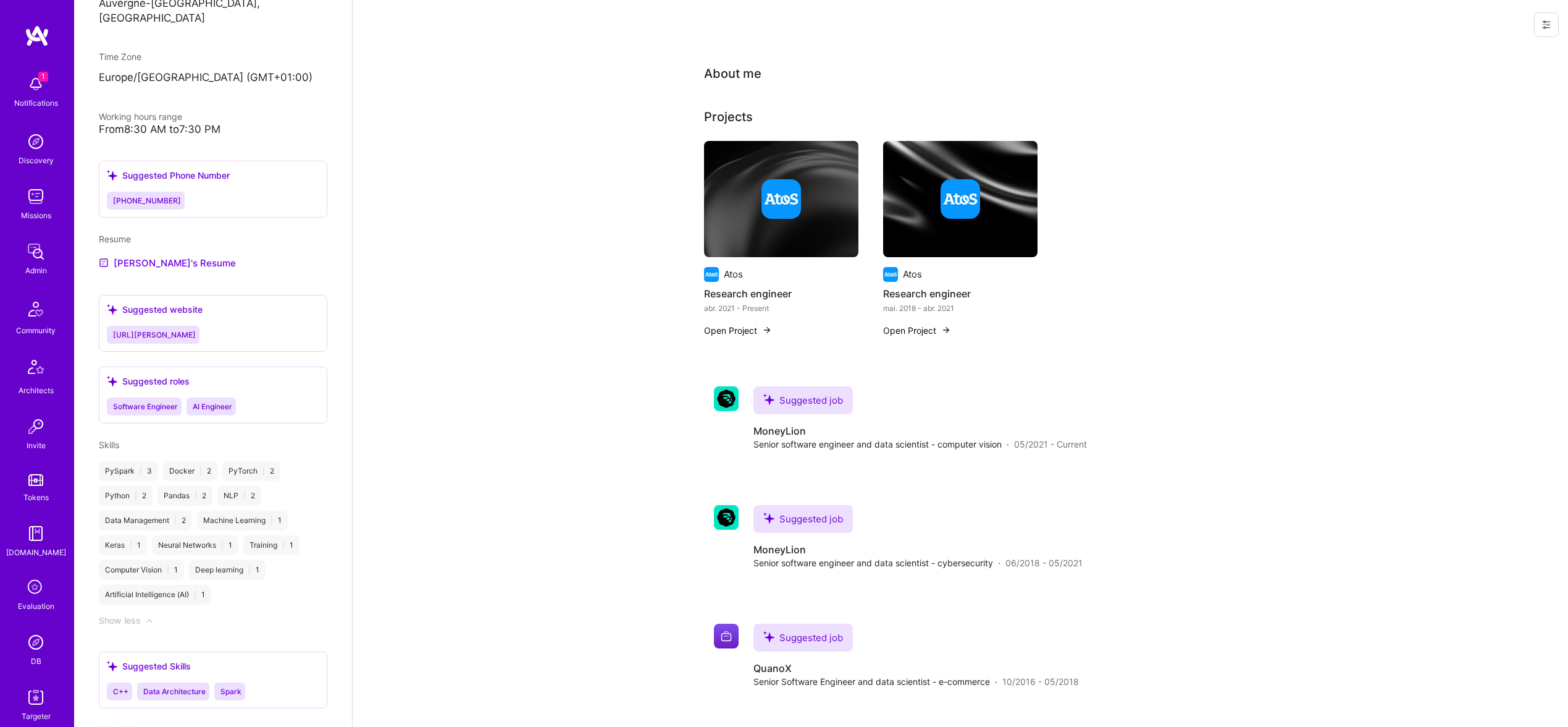
scroll to position [743, 0]
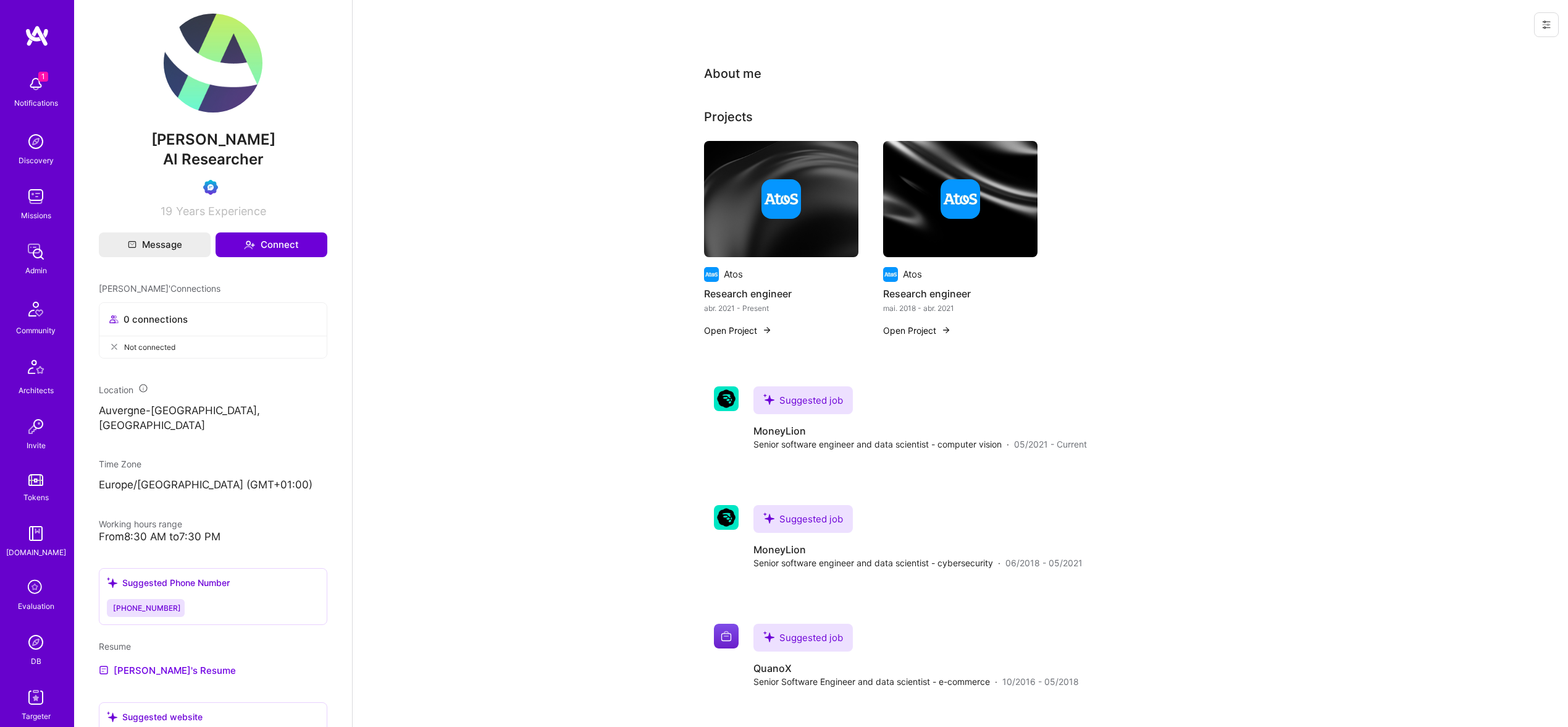
click at [194, 149] on span "[PERSON_NAME]" at bounding box center [213, 139] width 229 height 18
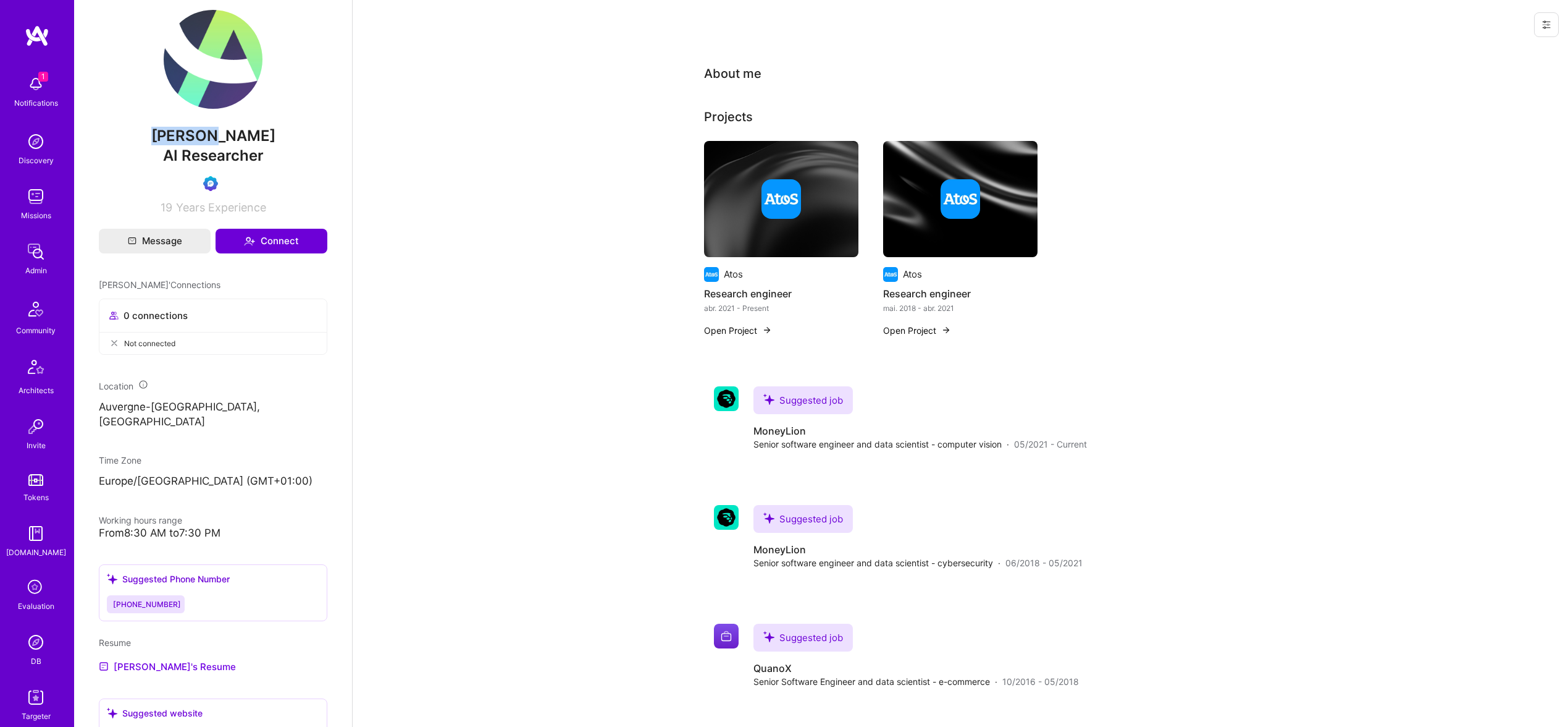
click at [194, 146] on span "[PERSON_NAME]" at bounding box center [213, 135] width 229 height 18
copy span "[PERSON_NAME]"
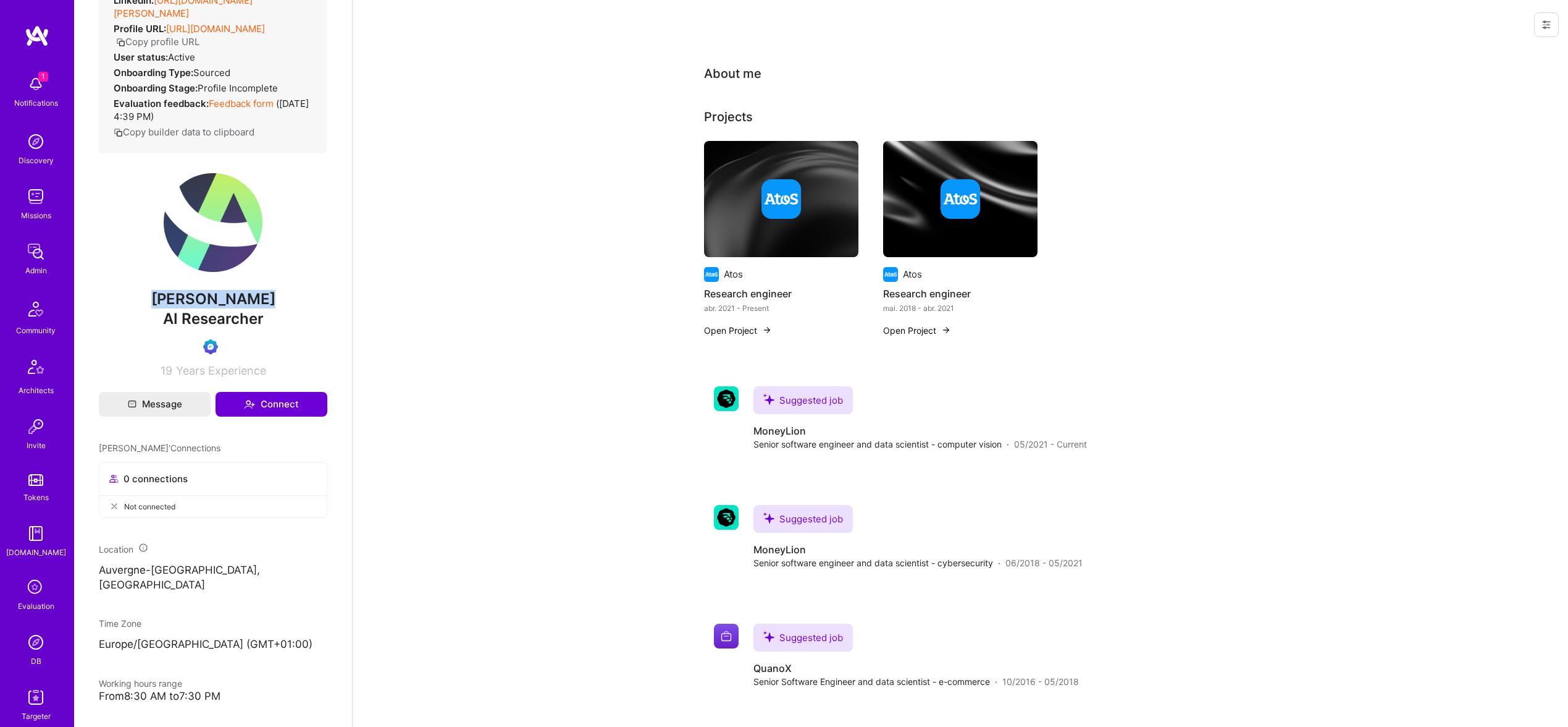
scroll to position [0, 0]
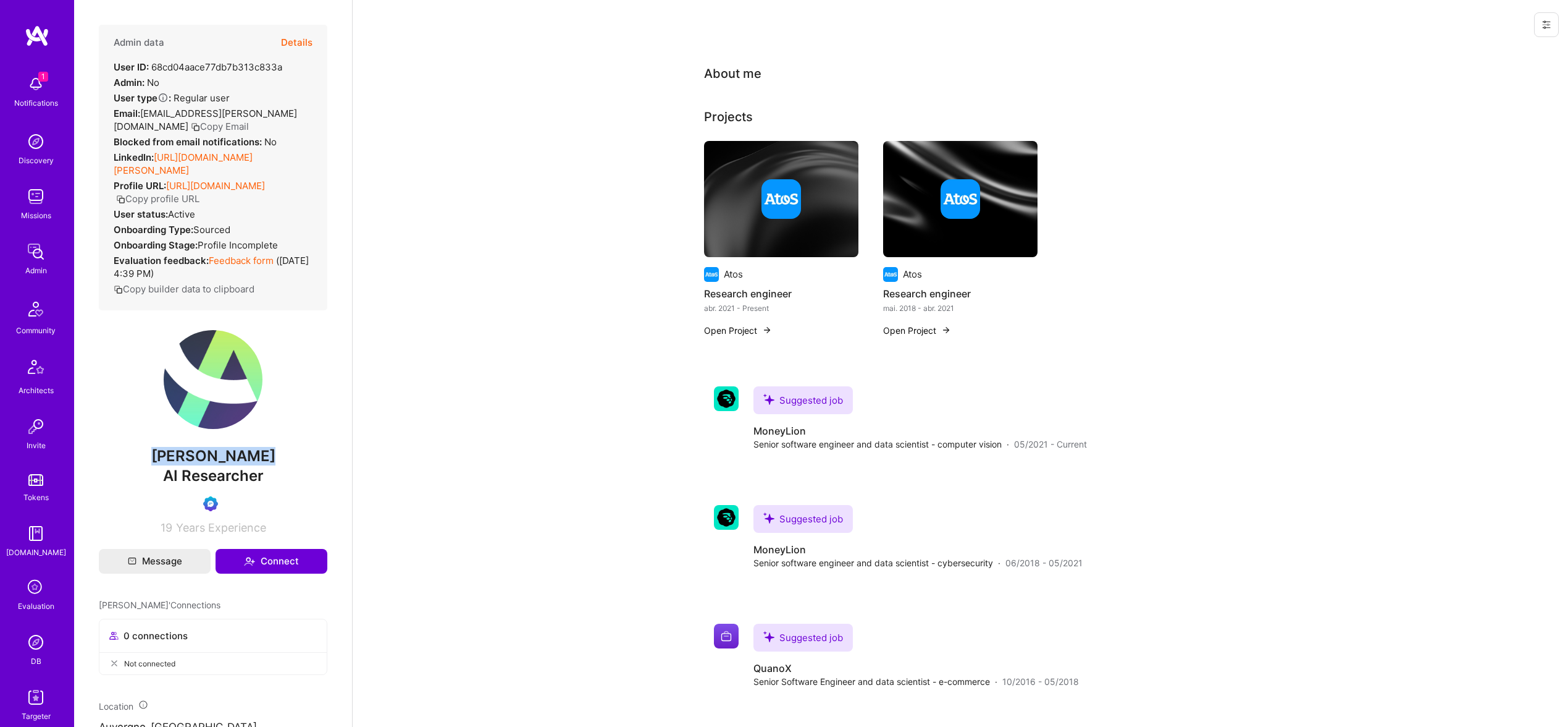
click at [225, 161] on link "[URL][DOMAIN_NAME][PERSON_NAME]" at bounding box center [183, 164] width 139 height 25
